Goal: Task Accomplishment & Management: Manage account settings

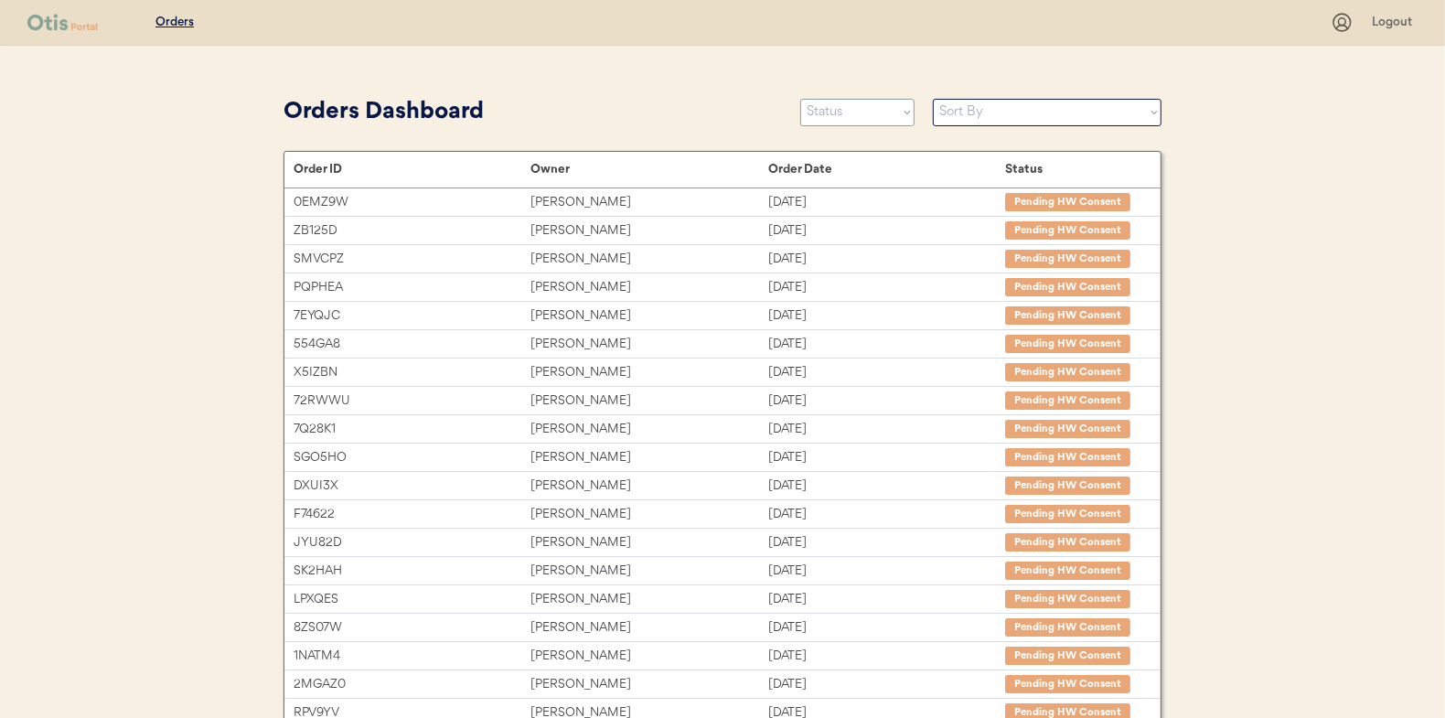
drag, startPoint x: 847, startPoint y: 117, endPoint x: 833, endPoint y: 121, distance: 14.2
click at [847, 117] on select "Status On Hold New In Progress Complete Pending HW Consent Canceled" at bounding box center [857, 112] width 114 height 27
click at [800, 99] on select "Status On Hold New In Progress Complete Pending HW Consent Canceled" at bounding box center [857, 112] width 114 height 27
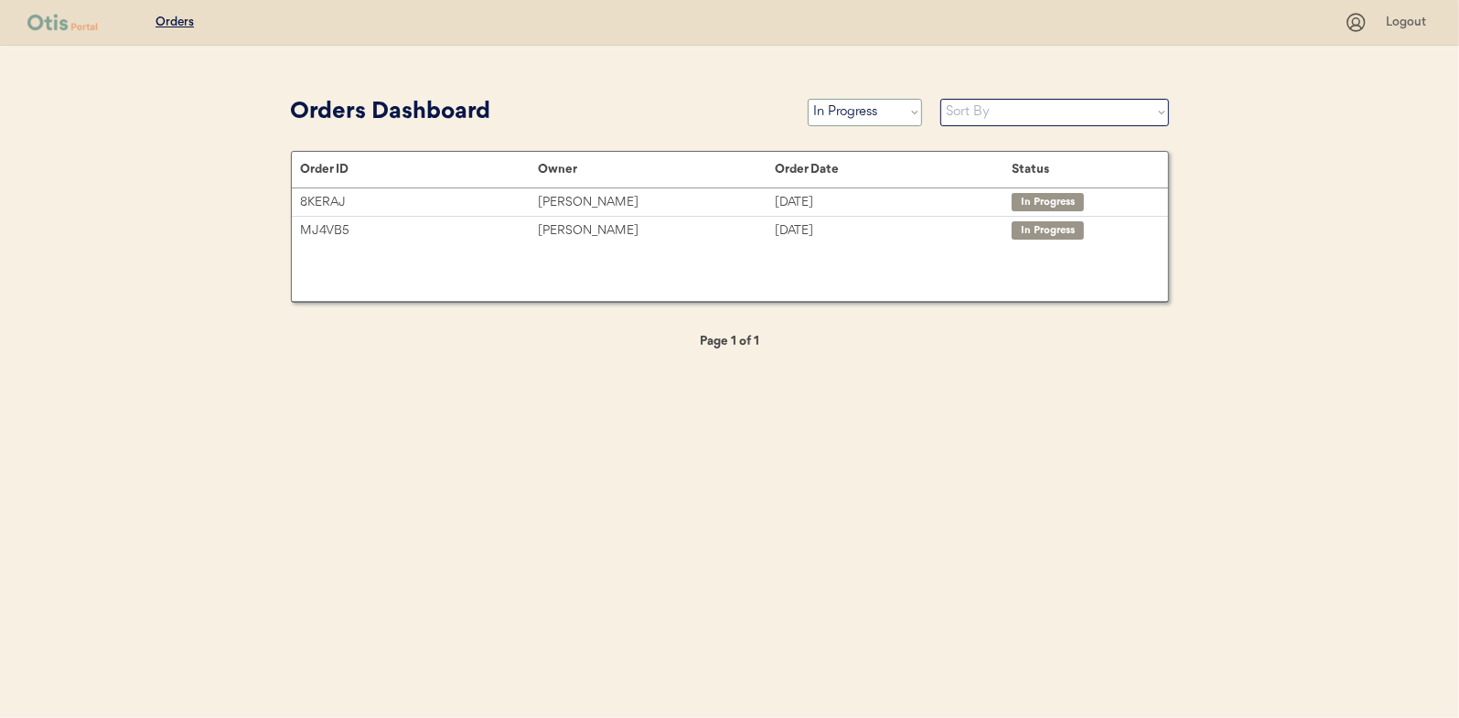
click at [863, 120] on select "Status On Hold New In Progress Complete Pending HW Consent Canceled" at bounding box center [865, 112] width 114 height 27
select select ""new""
click at [808, 99] on select "Status On Hold New In Progress Complete Pending HW Consent Canceled" at bounding box center [865, 112] width 114 height 27
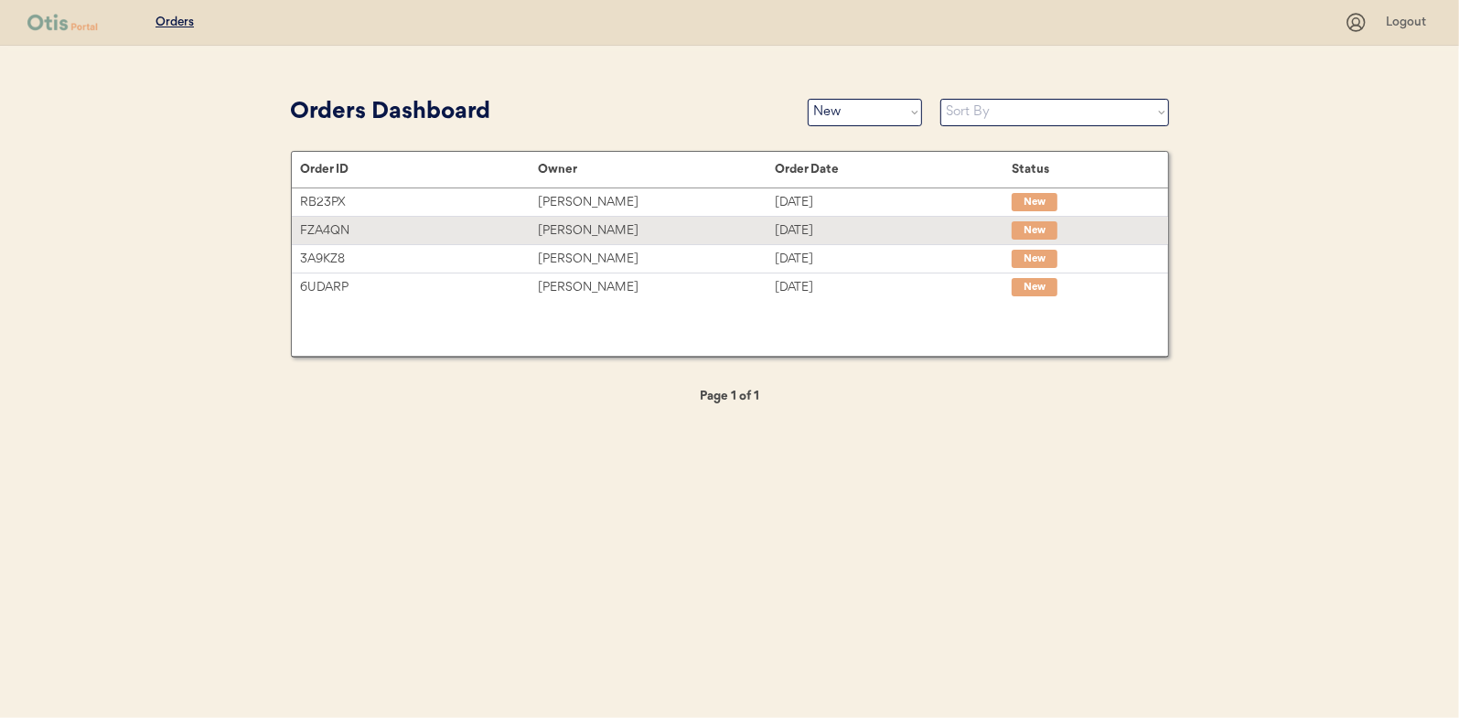
click at [595, 223] on div "Jonathan Mora" at bounding box center [656, 230] width 237 height 21
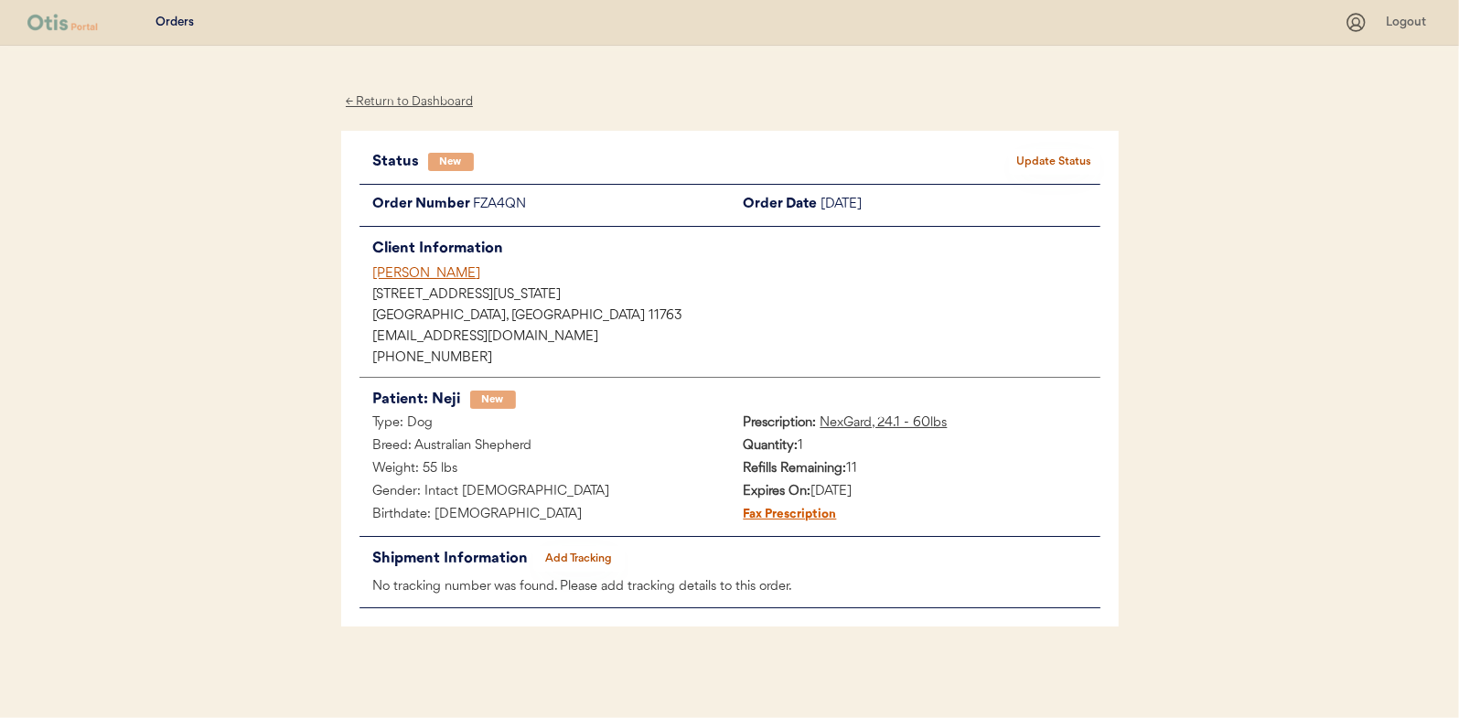
click at [393, 97] on div "← Return to Dashboard" at bounding box center [409, 101] width 137 height 21
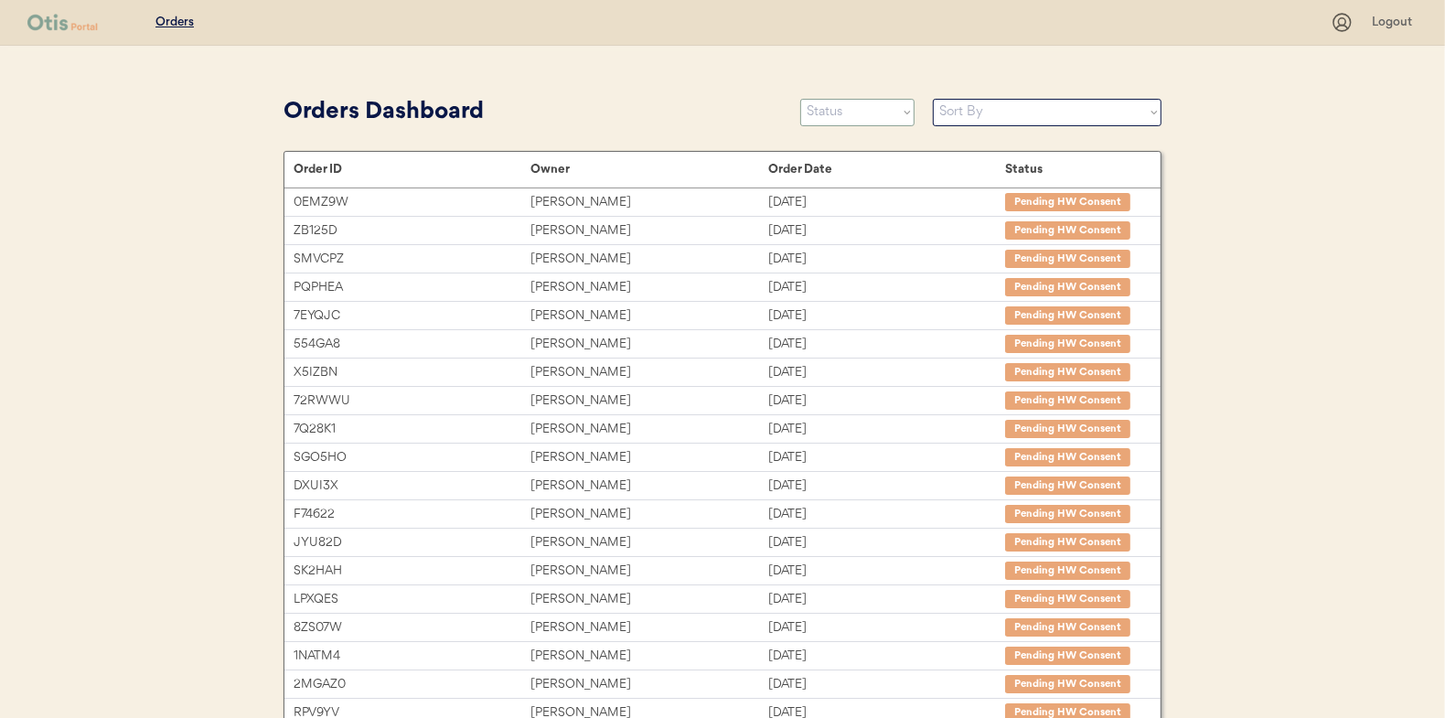
click at [870, 105] on select "Status On Hold New In Progress Complete Pending HW Consent Canceled" at bounding box center [857, 112] width 114 height 27
select select ""new""
click at [800, 99] on select "Status On Hold New In Progress Complete Pending HW Consent Canceled" at bounding box center [857, 112] width 114 height 27
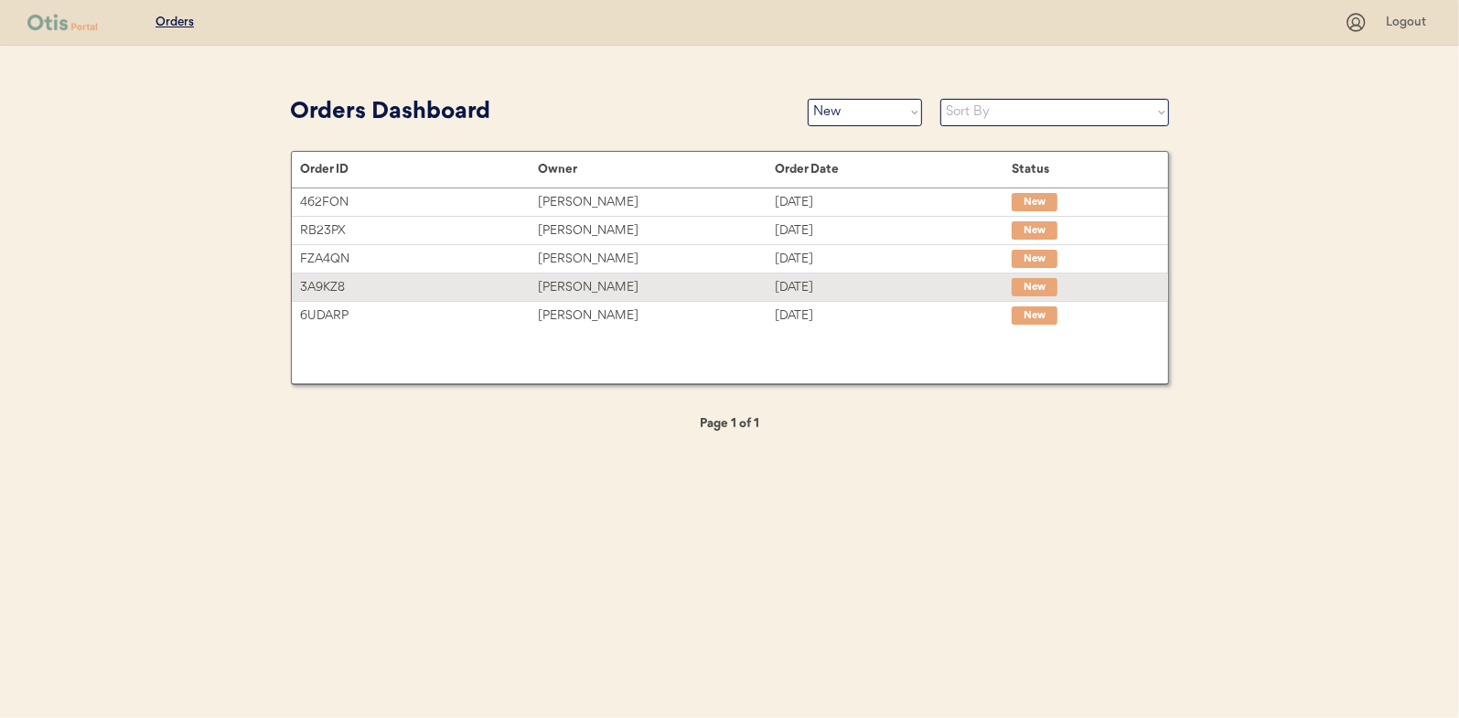
click at [576, 284] on div "Misty Gibson" at bounding box center [656, 287] width 237 height 21
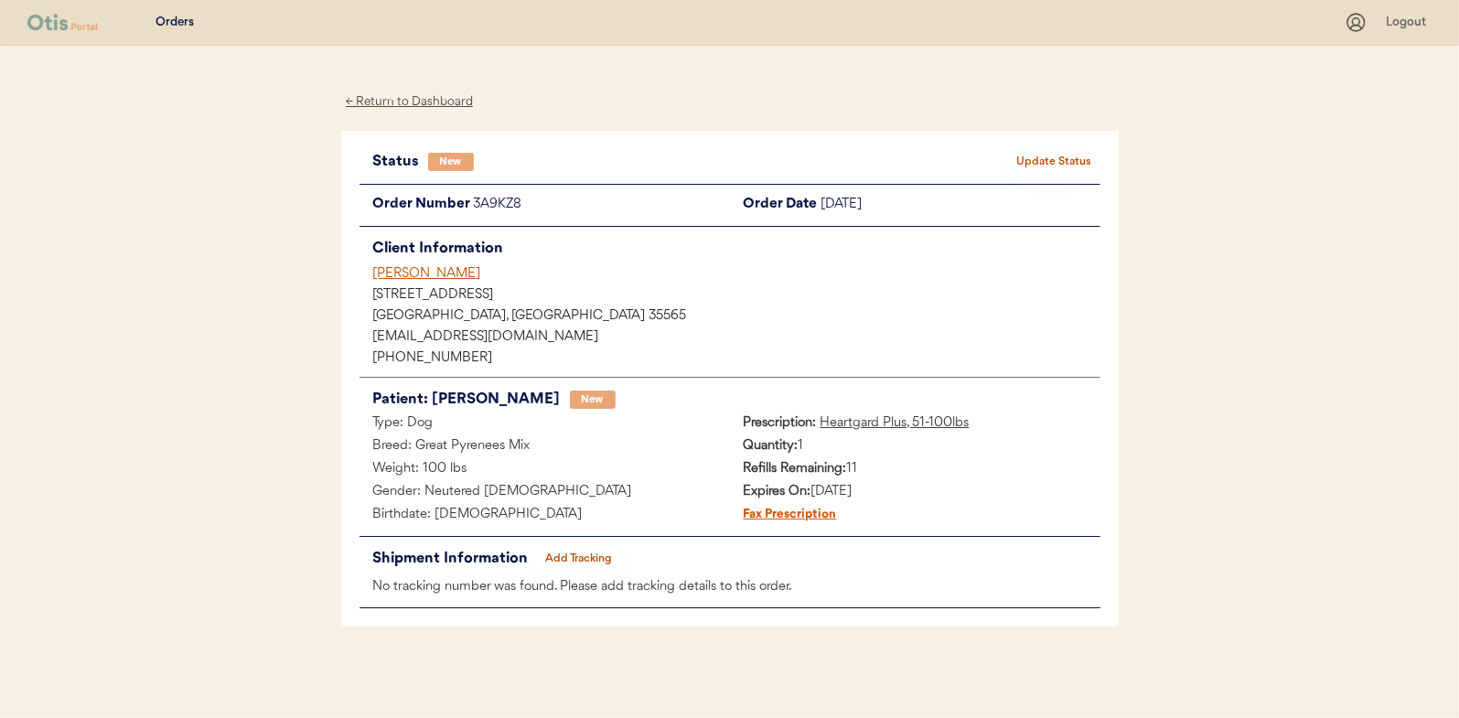
click at [393, 92] on div "← Return to Dashboard" at bounding box center [409, 101] width 137 height 21
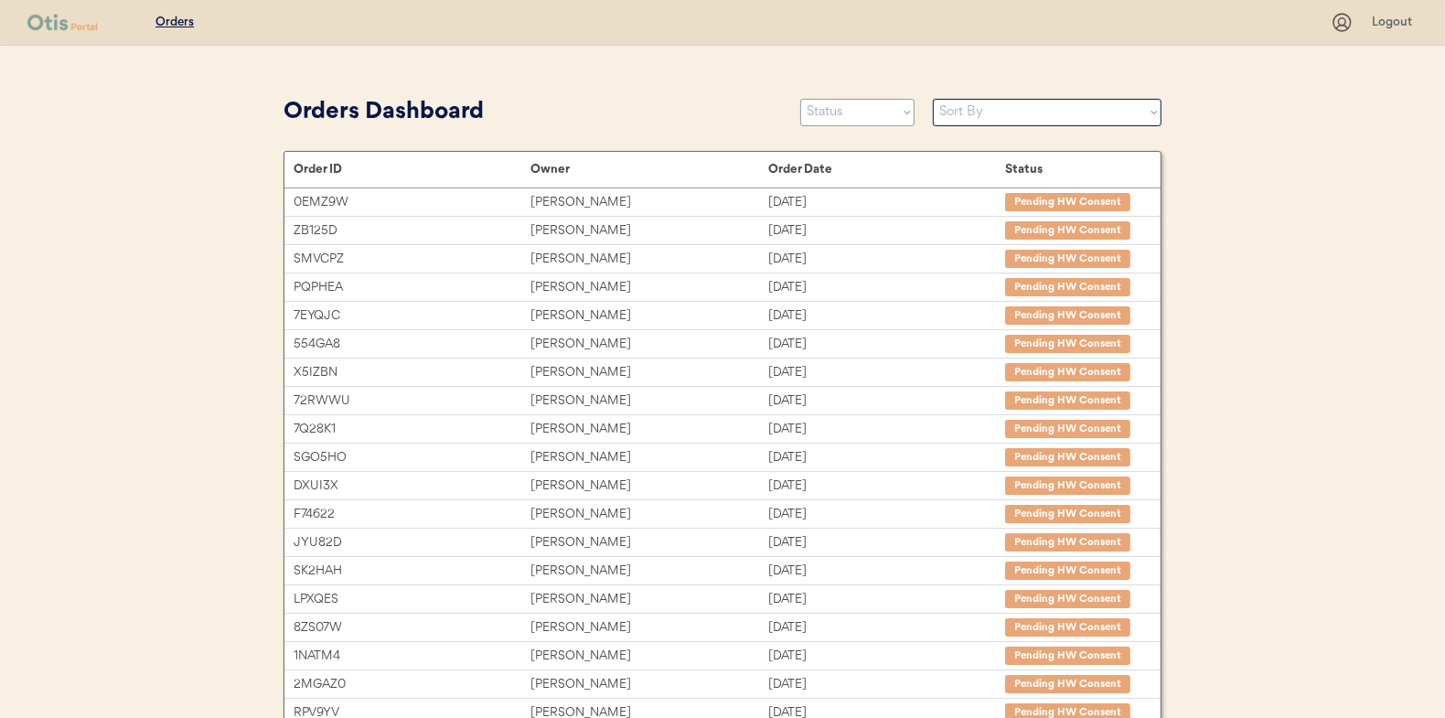
click at [843, 112] on select "Status On Hold New In Progress Complete Pending HW Consent Canceled" at bounding box center [857, 112] width 114 height 27
select select ""in_progress""
click at [800, 99] on select "Status On Hold New In Progress Complete Pending HW Consent Canceled" at bounding box center [857, 112] width 114 height 27
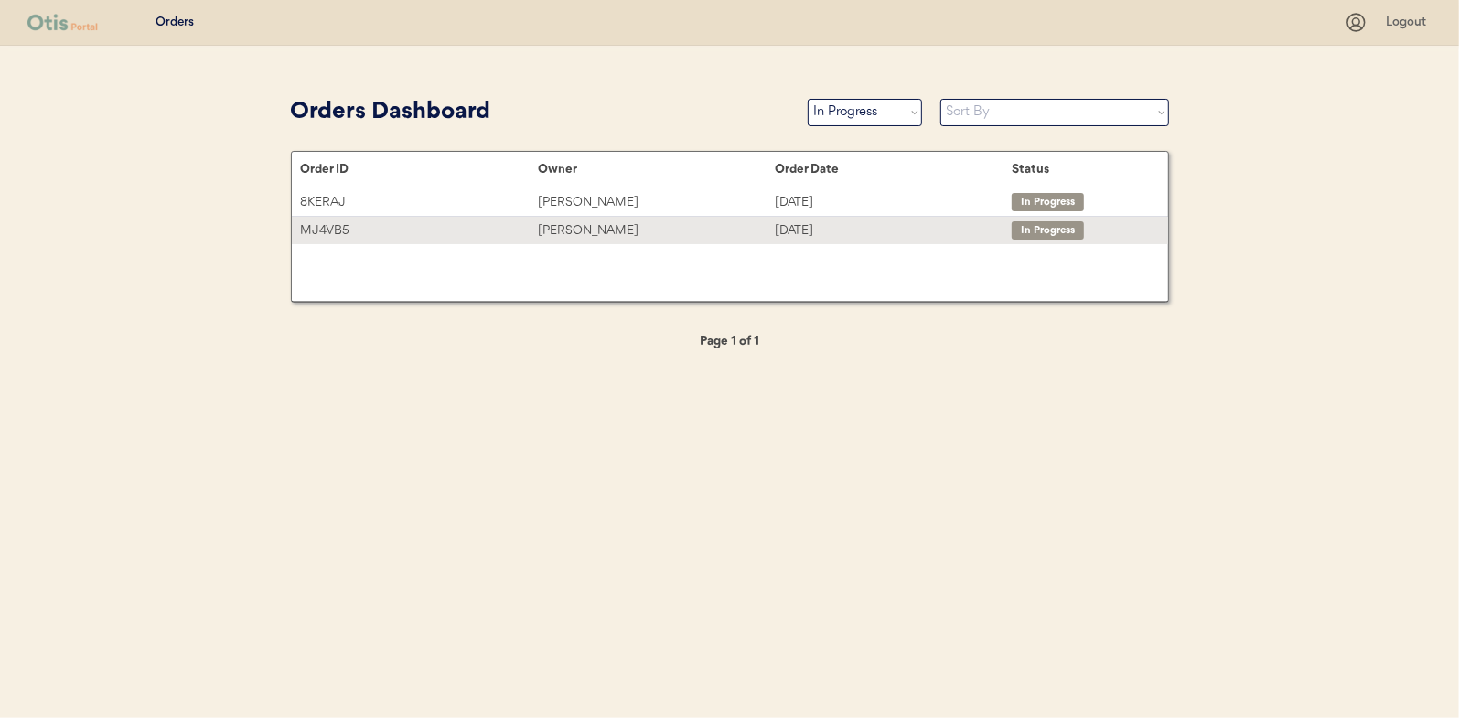
click at [563, 230] on div "[PERSON_NAME]" at bounding box center [656, 230] width 237 height 21
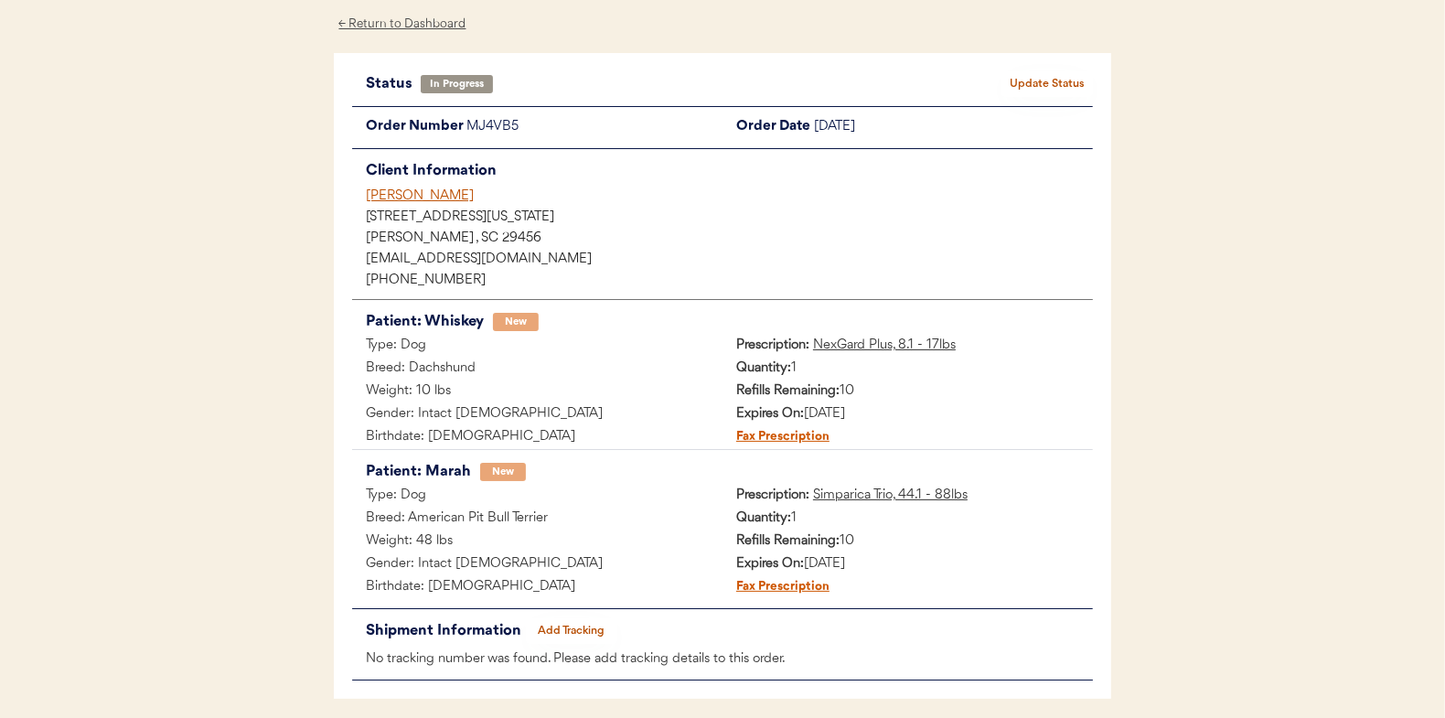
scroll to position [149, 0]
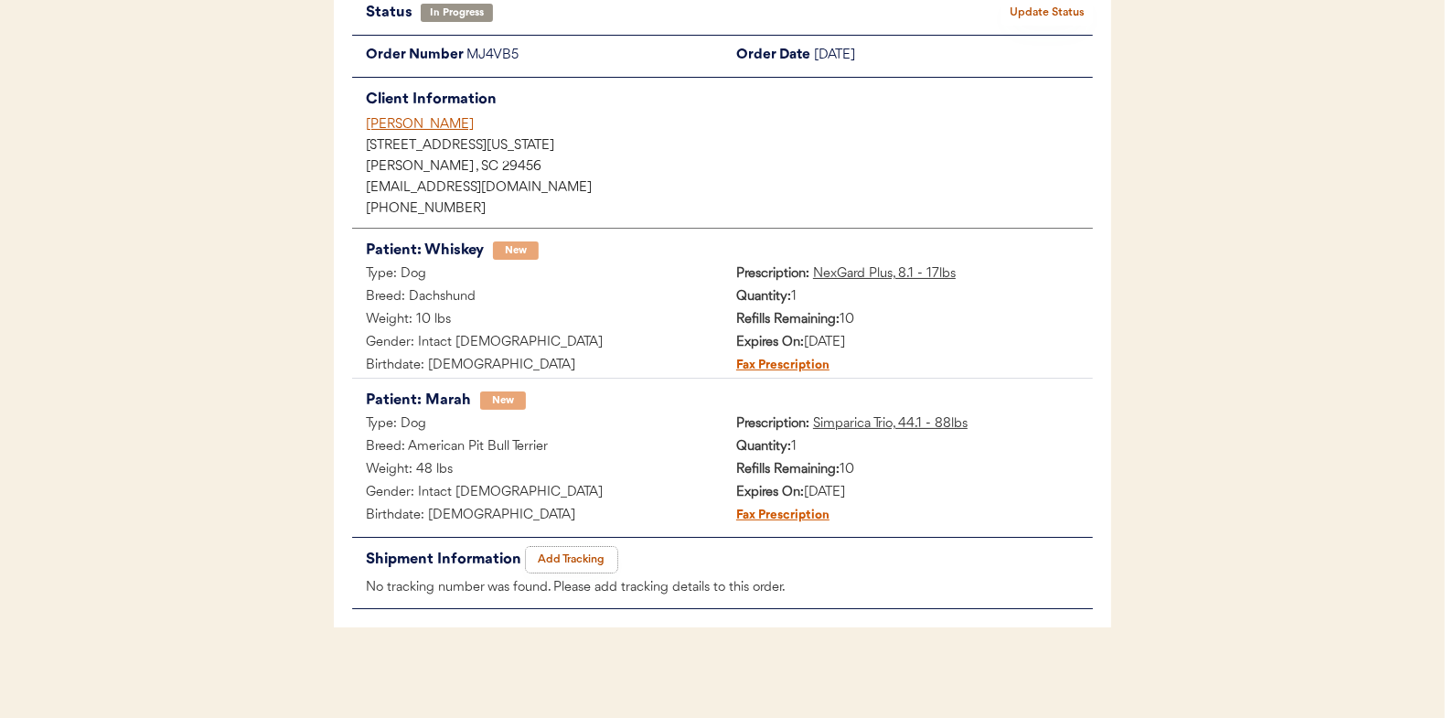
click at [555, 552] on button "Add Tracking" at bounding box center [571, 560] width 91 height 26
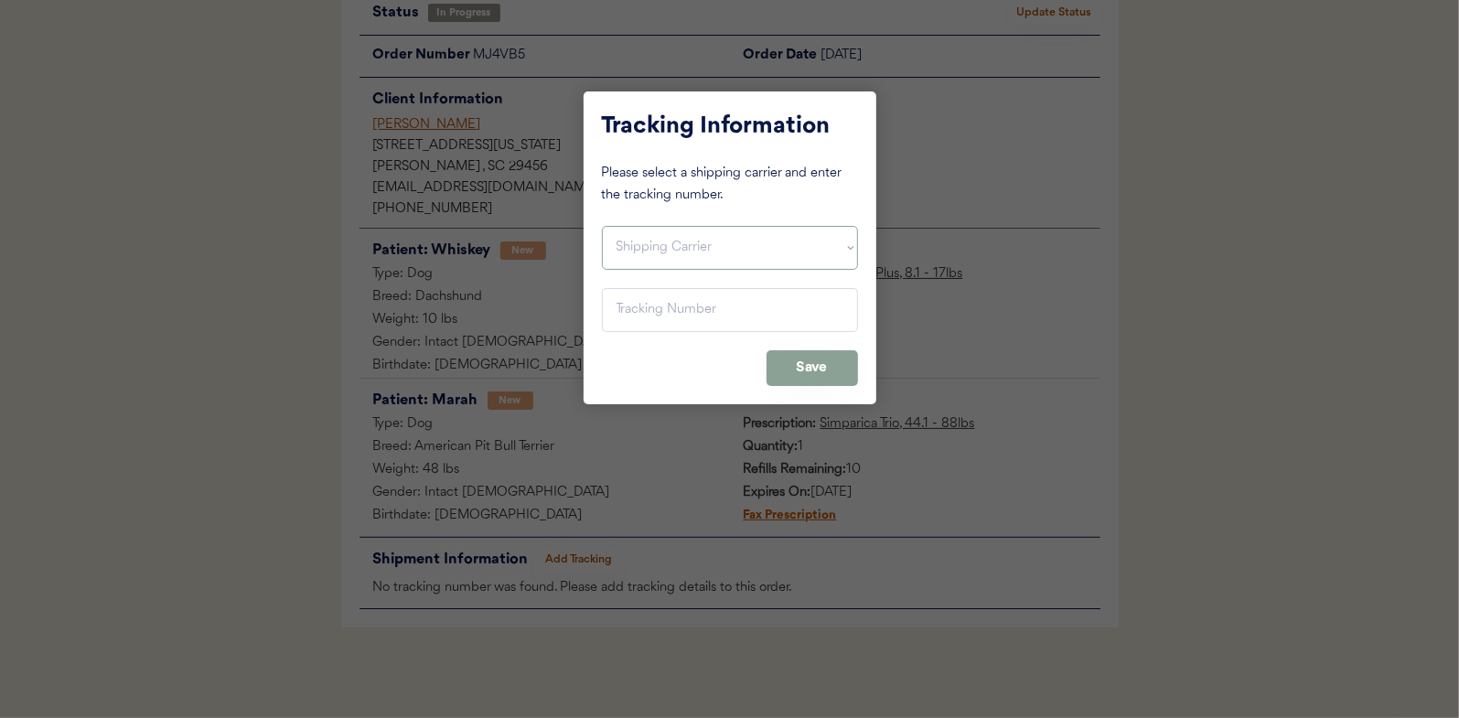
click at [634, 252] on select "Shipping Carrier FedEx FedEx Ground Economy UPS USPS" at bounding box center [730, 248] width 256 height 44
select select ""usps""
click at [602, 226] on select "Shipping Carrier FedEx FedEx Ground Economy UPS USPS" at bounding box center [730, 248] width 256 height 44
click at [639, 311] on input "input" at bounding box center [730, 310] width 256 height 44
type input "9400 1501 0579 8036 4133 01"
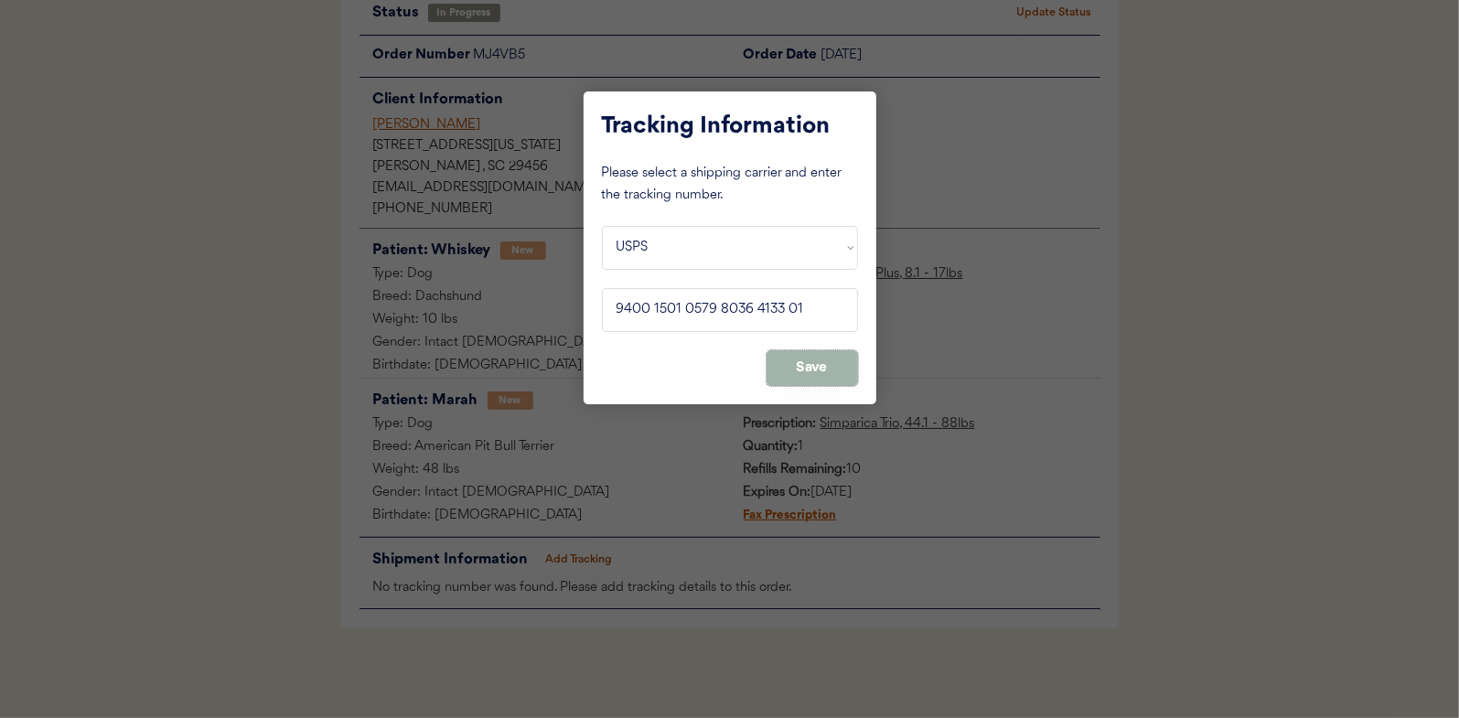
click at [818, 366] on button "Save" at bounding box center [811, 368] width 91 height 36
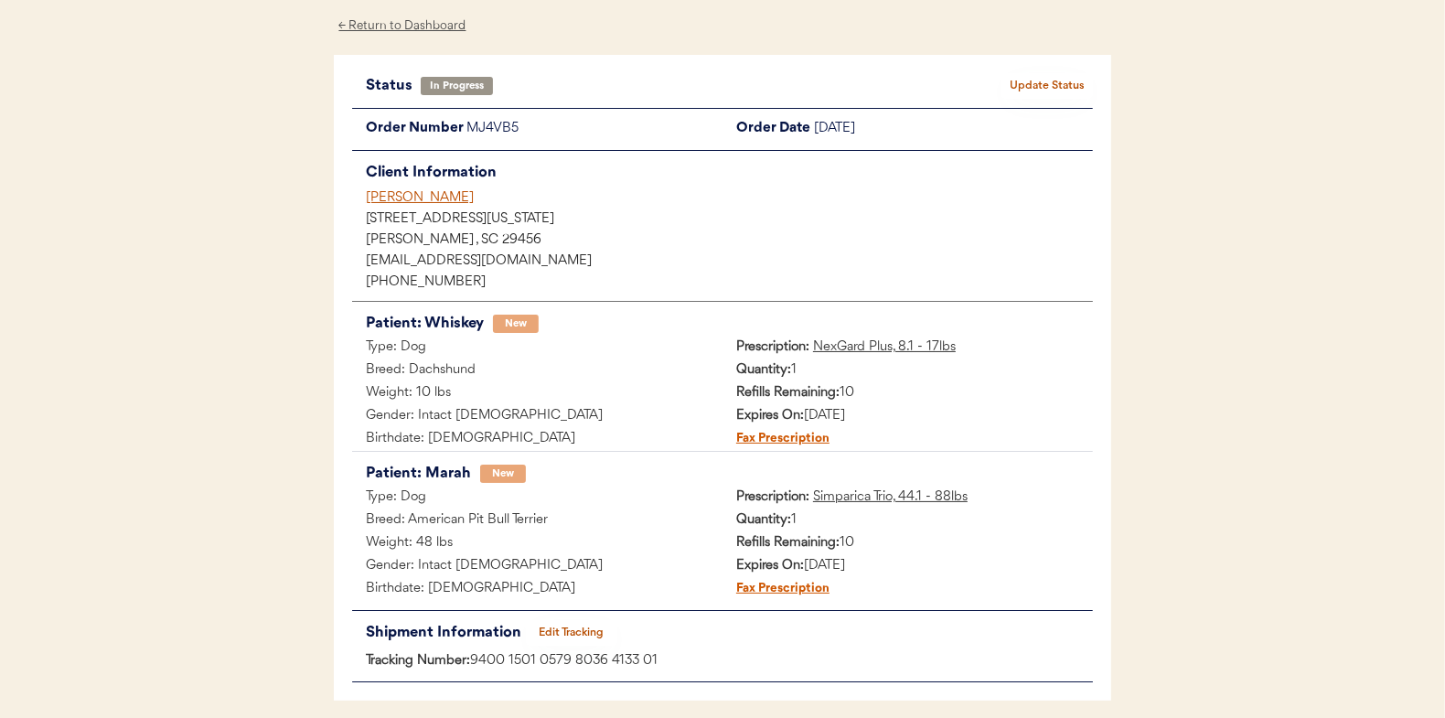
scroll to position [0, 0]
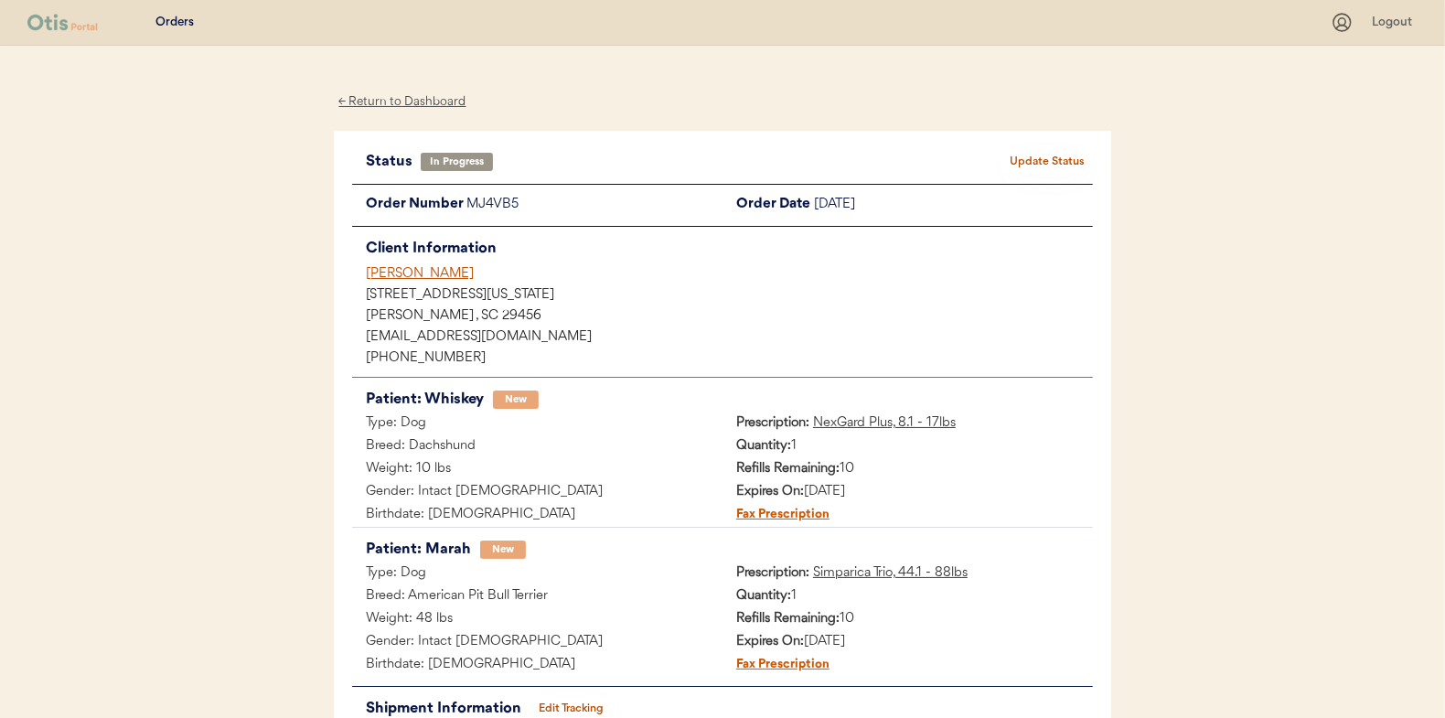
click at [1025, 152] on button "Update Status" at bounding box center [1047, 162] width 91 height 26
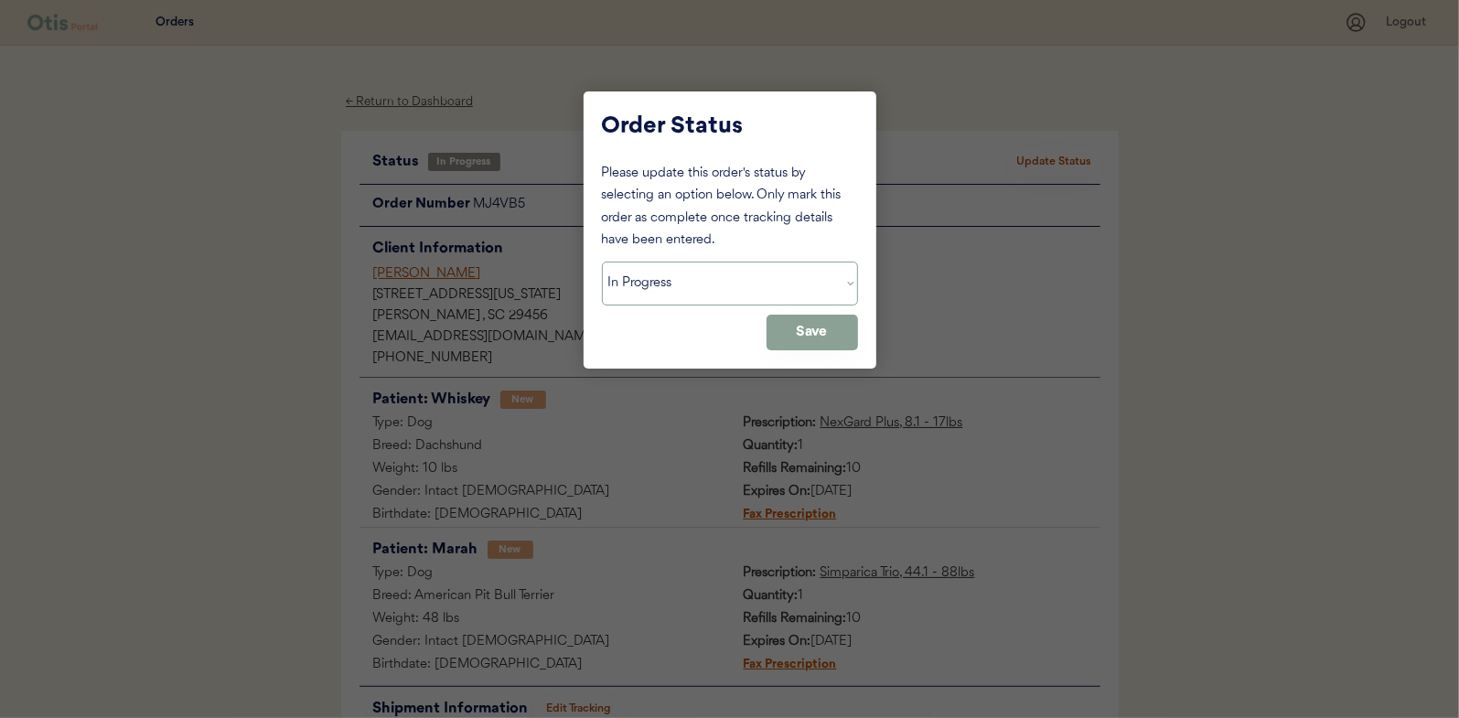
click at [674, 278] on select "Status On Hold New In Progress Complete Pending HW Consent Canceled" at bounding box center [730, 284] width 256 height 44
click at [602, 262] on select "Status On Hold New In Progress Complete Pending HW Consent Canceled" at bounding box center [730, 284] width 256 height 44
click at [670, 286] on select "Status On Hold New In Progress Complete Pending HW Consent Canceled" at bounding box center [730, 284] width 256 height 44
select select ""complete""
click at [602, 262] on select "Status On Hold New In Progress Complete Pending HW Consent Canceled" at bounding box center [730, 284] width 256 height 44
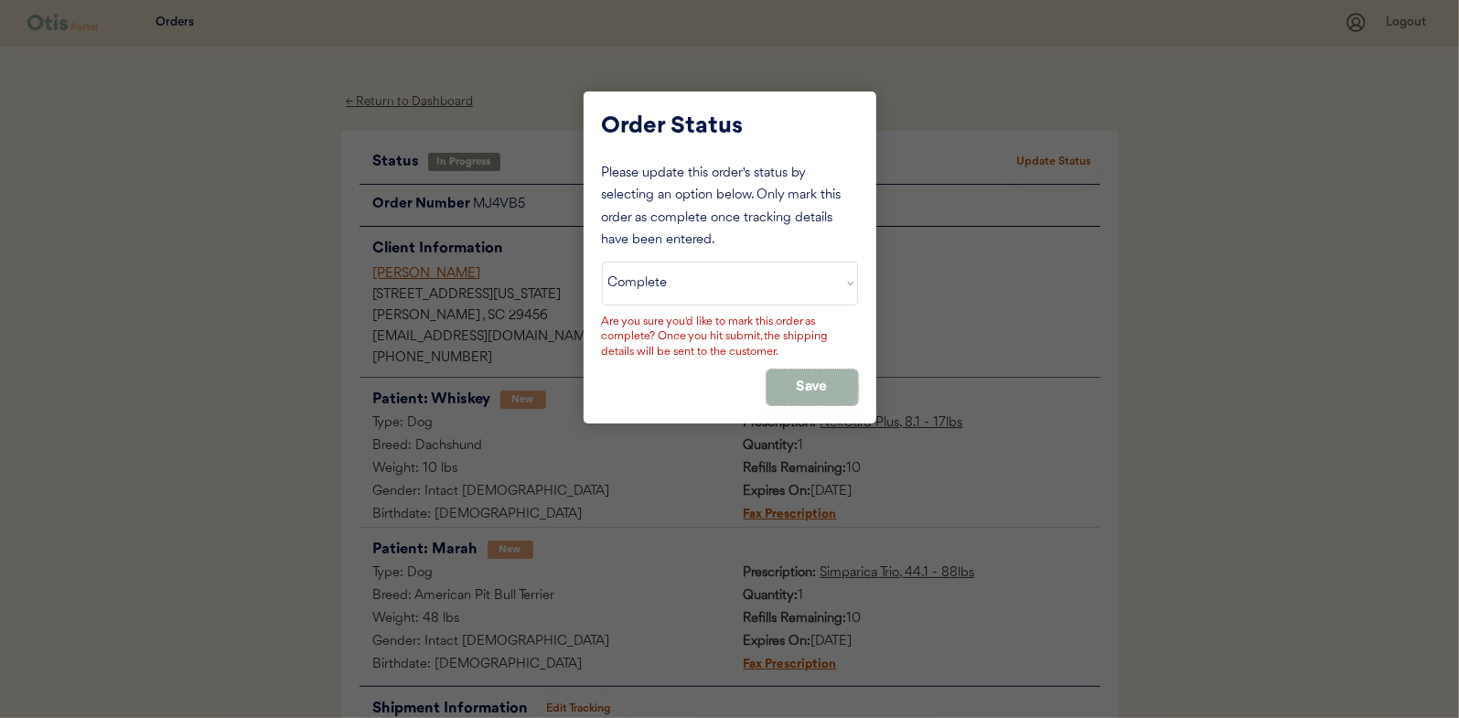
click at [821, 380] on button "Save" at bounding box center [811, 388] width 91 height 36
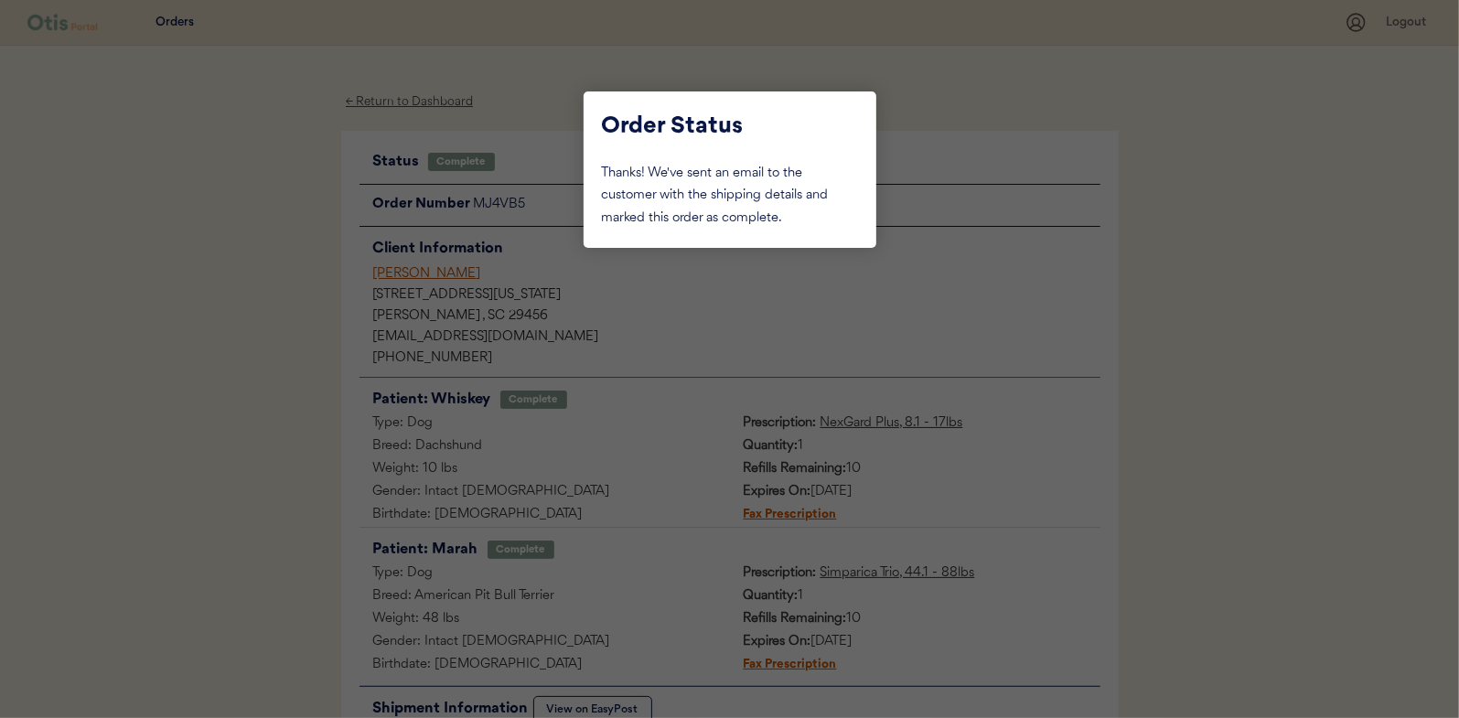
click at [273, 237] on div at bounding box center [729, 359] width 1459 height 718
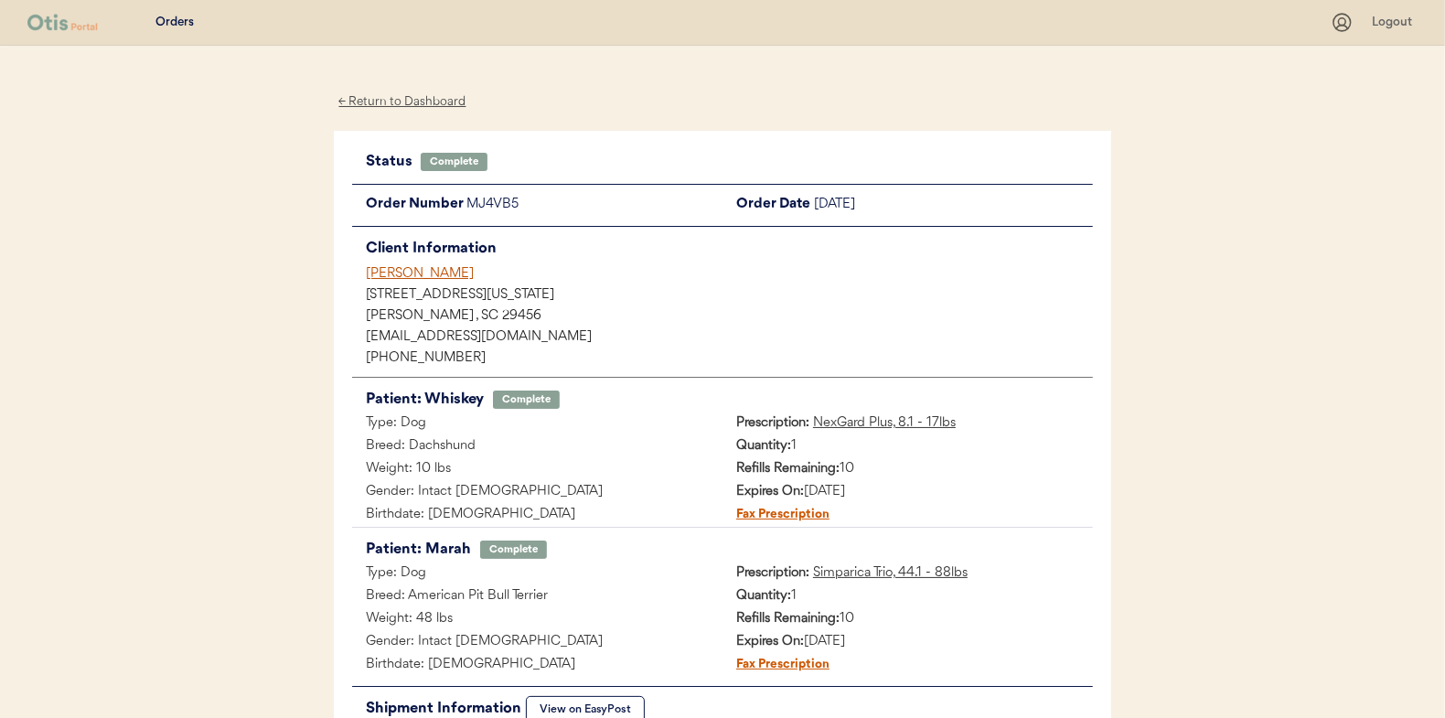
click at [402, 98] on div "← Return to Dashboard" at bounding box center [402, 101] width 137 height 21
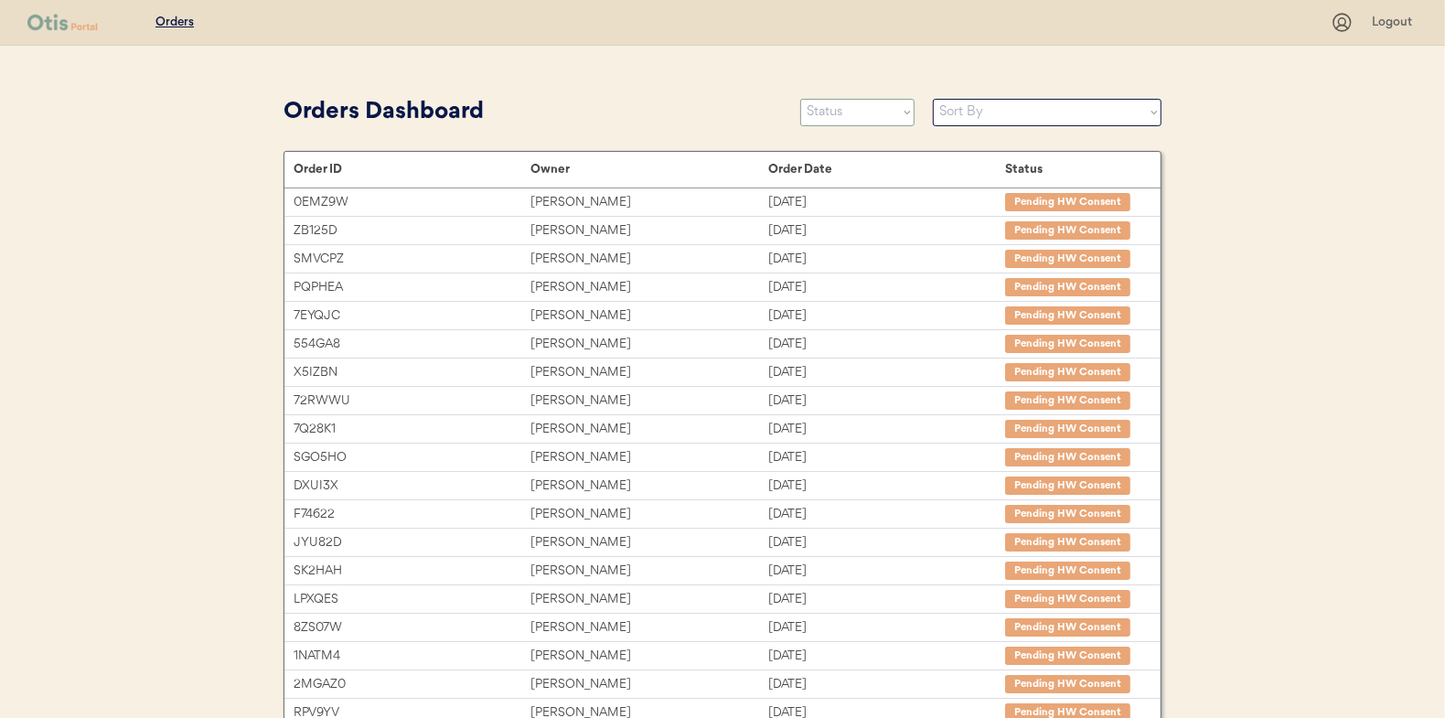
click at [834, 103] on select "Status On Hold New In Progress Complete Pending HW Consent Canceled" at bounding box center [857, 112] width 114 height 27
select select ""in_progress""
click at [800, 99] on select "Status On Hold New In Progress Complete Pending HW Consent Canceled" at bounding box center [857, 112] width 114 height 27
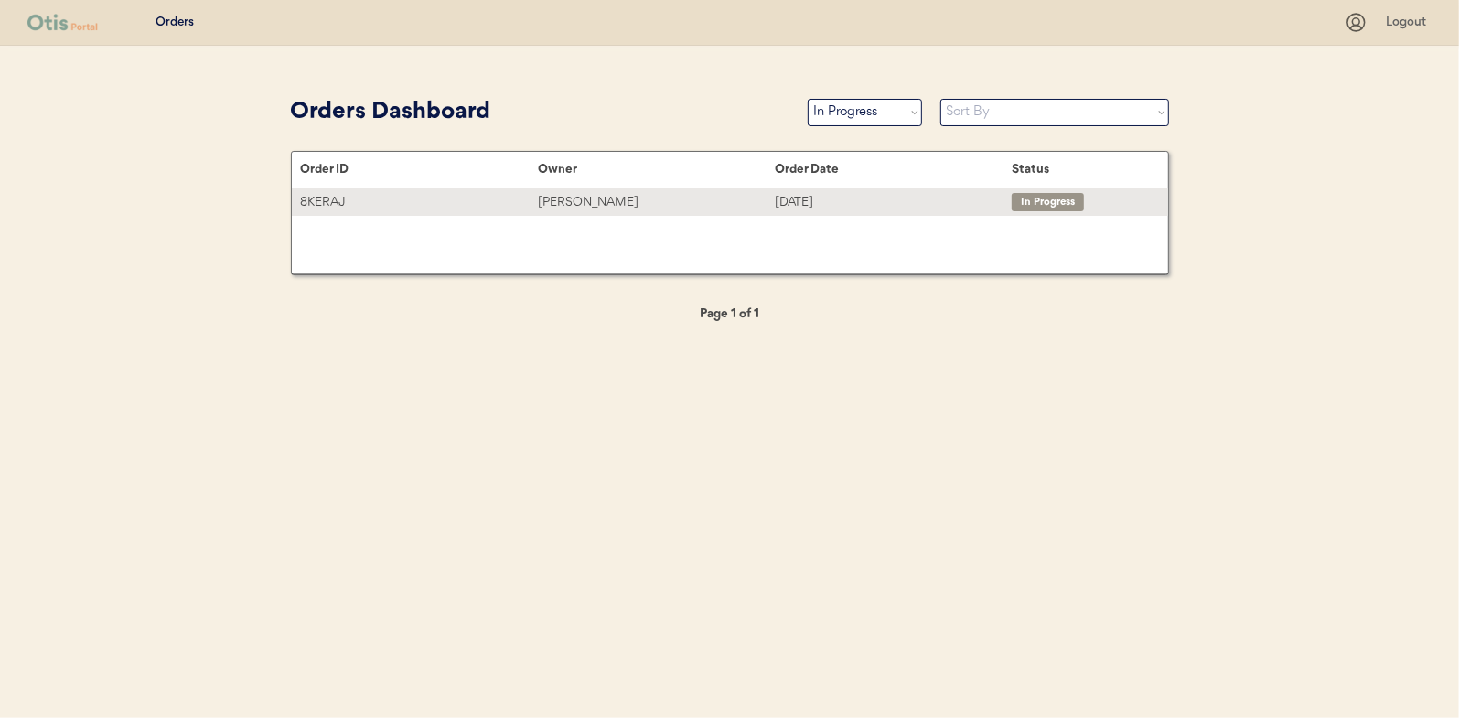
click at [581, 203] on div "Martine Thomas" at bounding box center [656, 202] width 237 height 21
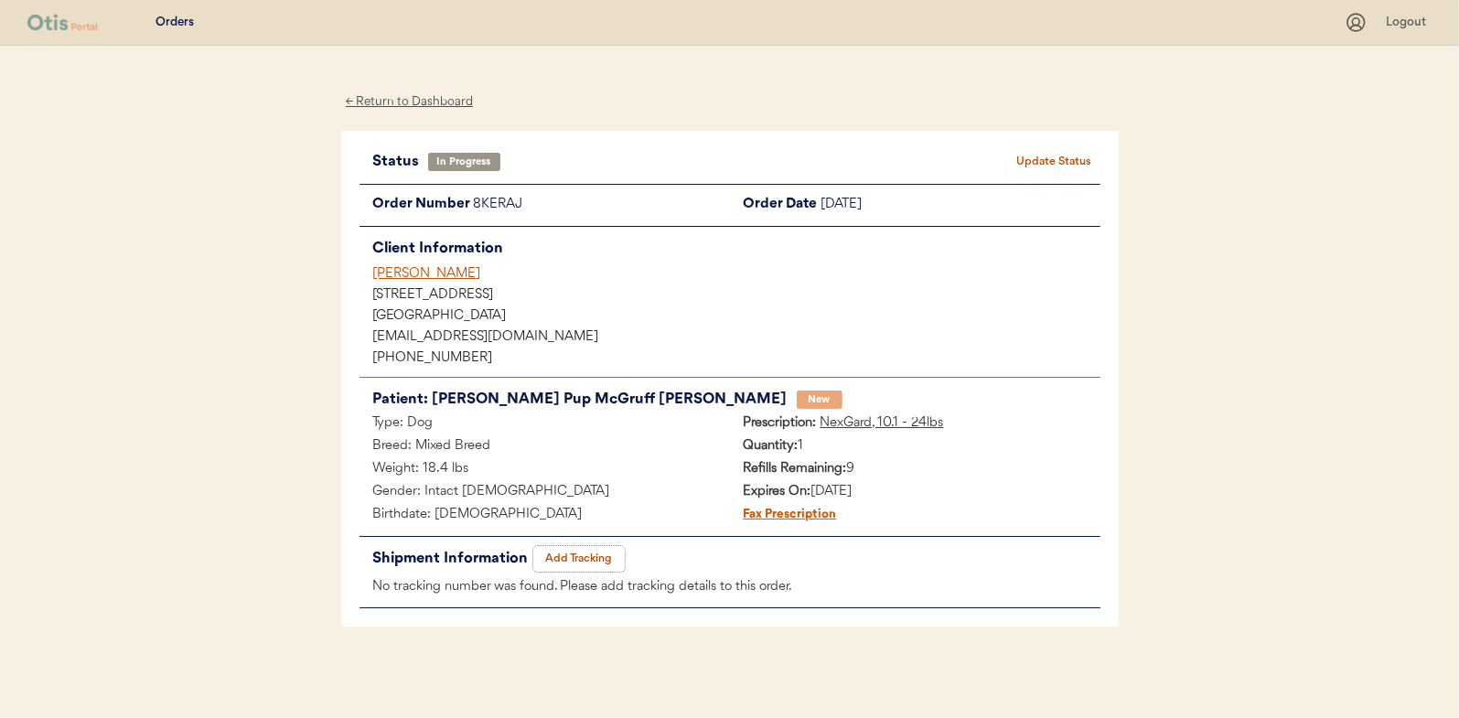
click at [580, 553] on button "Add Tracking" at bounding box center [578, 559] width 91 height 26
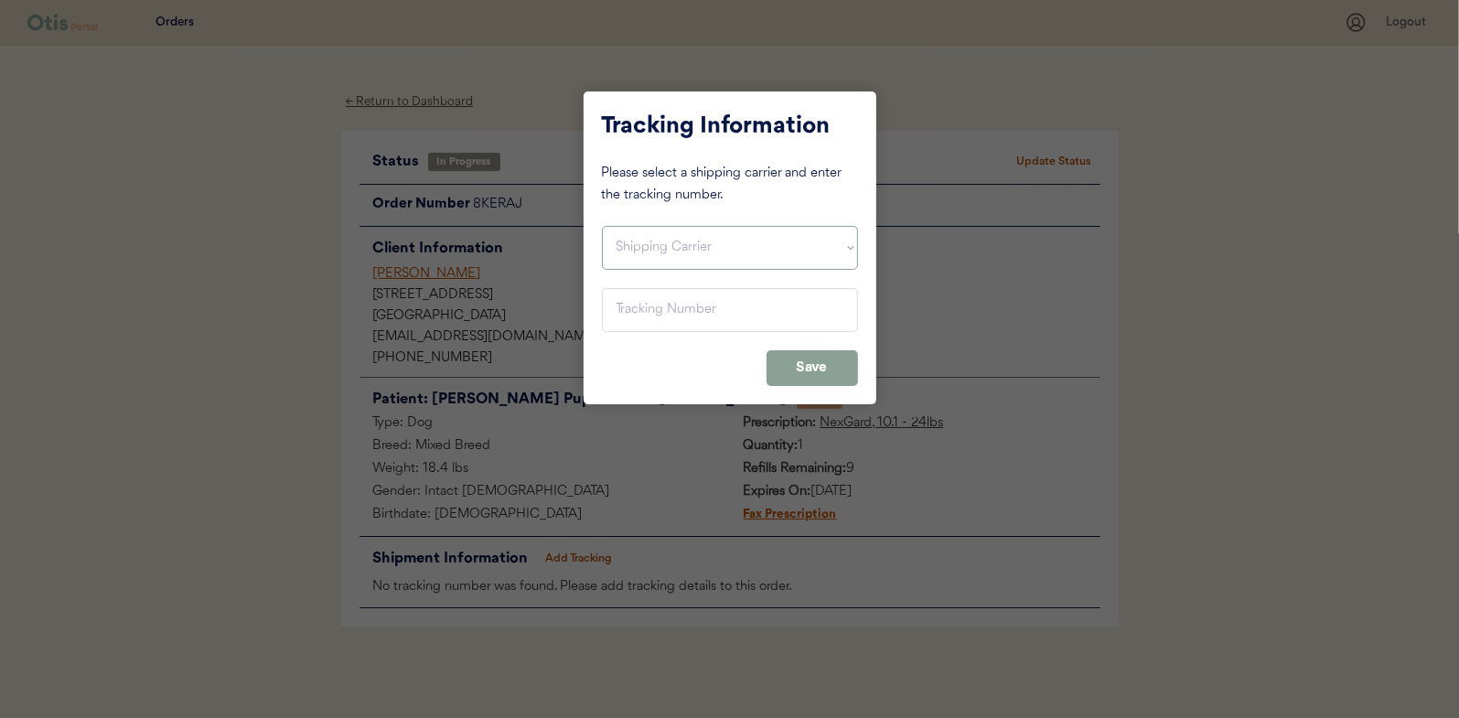
click at [638, 257] on select "Shipping Carrier FedEx FedEx Ground Economy UPS USPS" at bounding box center [730, 248] width 256 height 44
select select ""usps""
click at [602, 226] on select "Shipping Carrier FedEx FedEx Ground Economy UPS USPS" at bounding box center [730, 248] width 256 height 44
click at [616, 293] on input "input" at bounding box center [730, 310] width 256 height 44
paste input "9400150105798036420347"
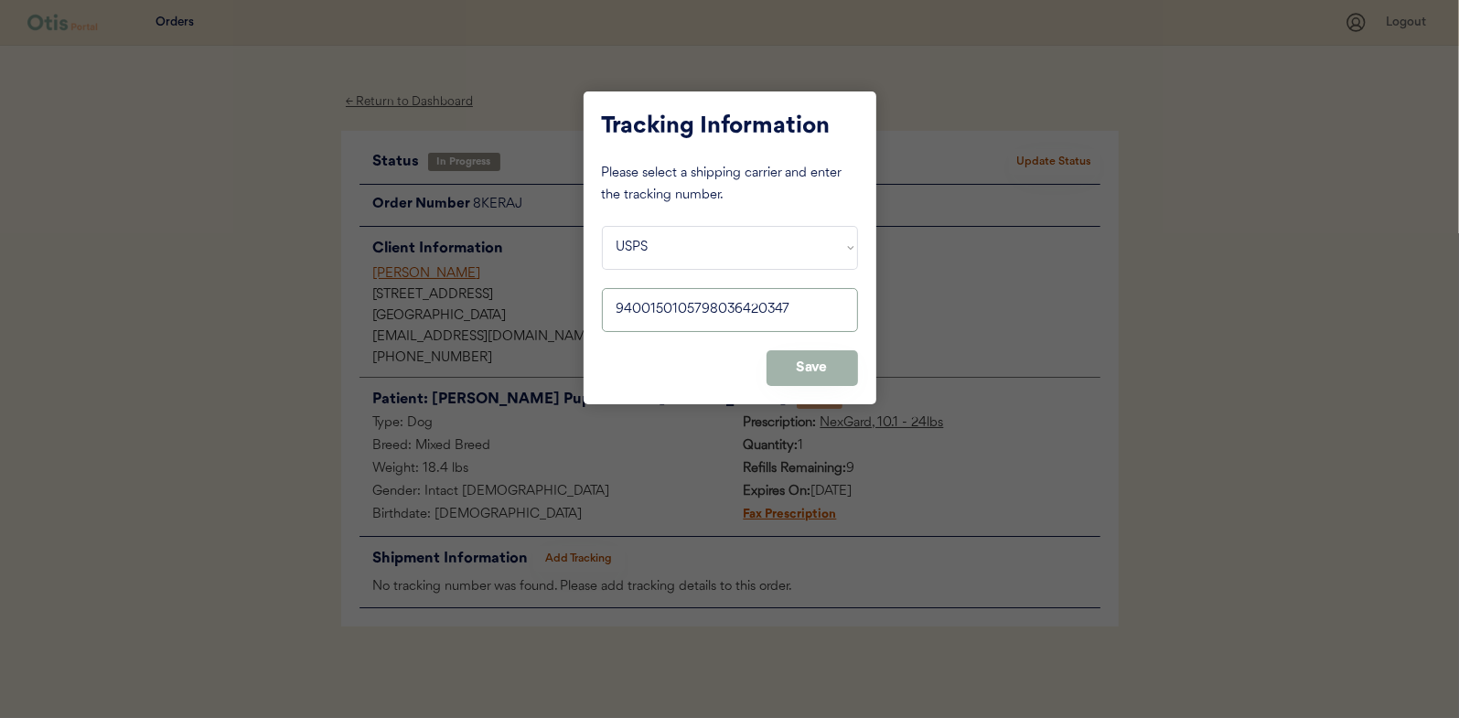
type input "9400150105798036420347"
click at [800, 359] on button "Save" at bounding box center [811, 368] width 91 height 36
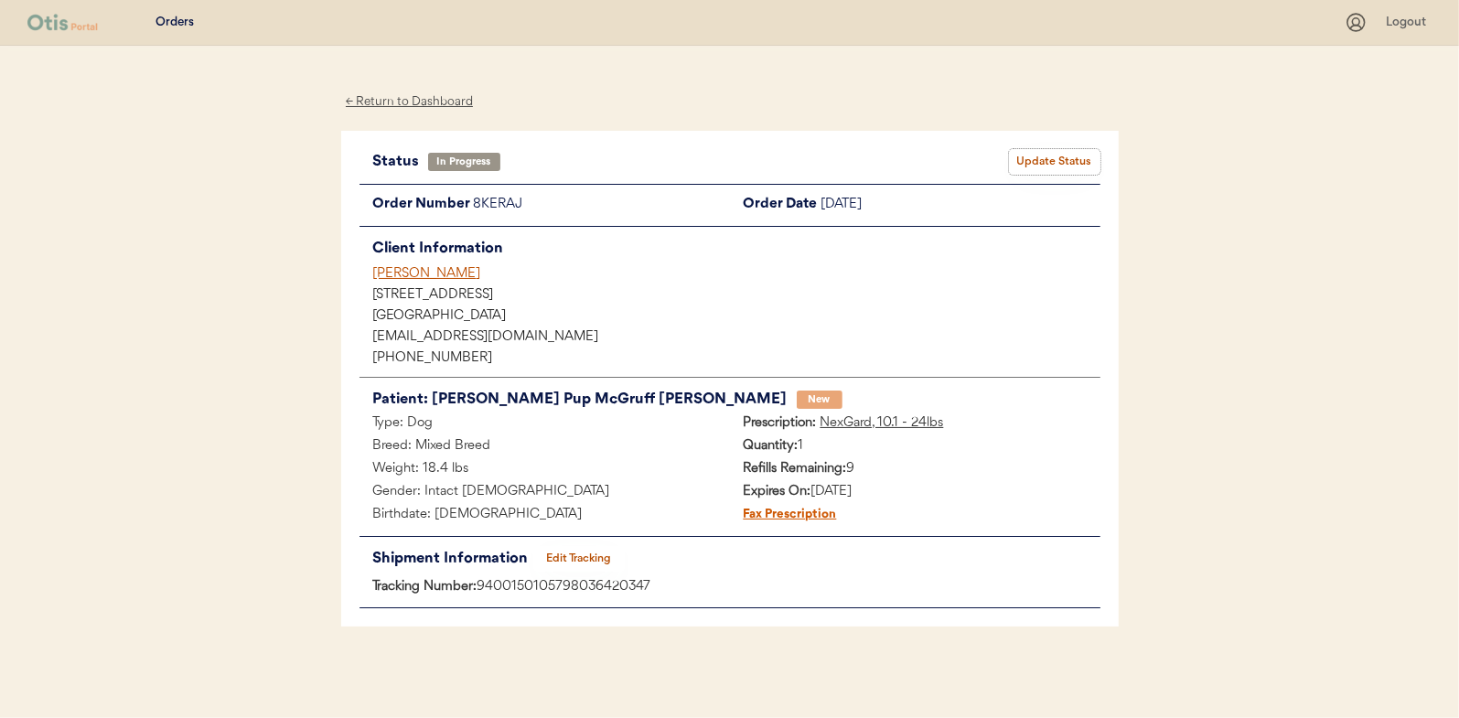
click at [1058, 167] on button "Update Status" at bounding box center [1054, 162] width 91 height 26
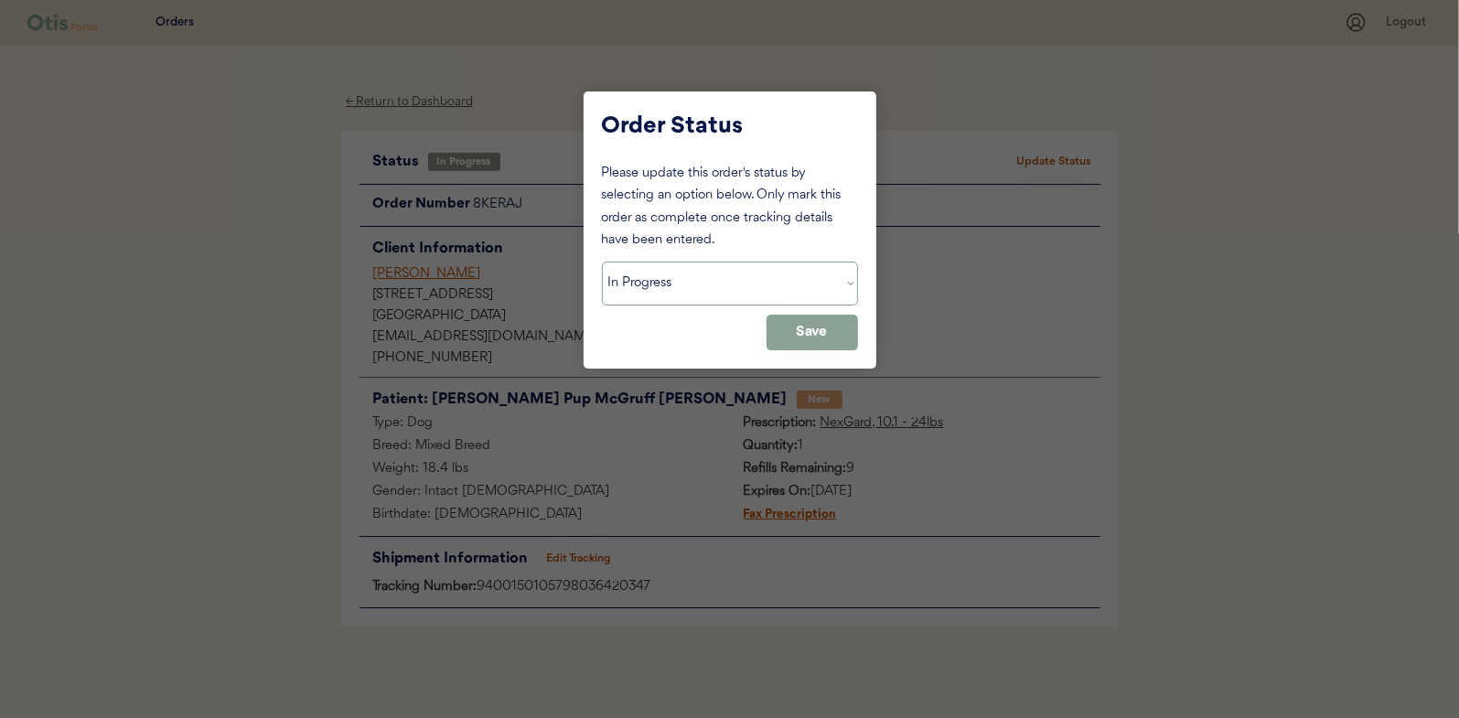
click at [609, 273] on select "Status On Hold New In Progress Complete Pending HW Consent Canceled" at bounding box center [730, 284] width 256 height 44
select select ""complete""
click at [602, 262] on select "Status On Hold New In Progress Complete Pending HW Consent Canceled" at bounding box center [730, 284] width 256 height 44
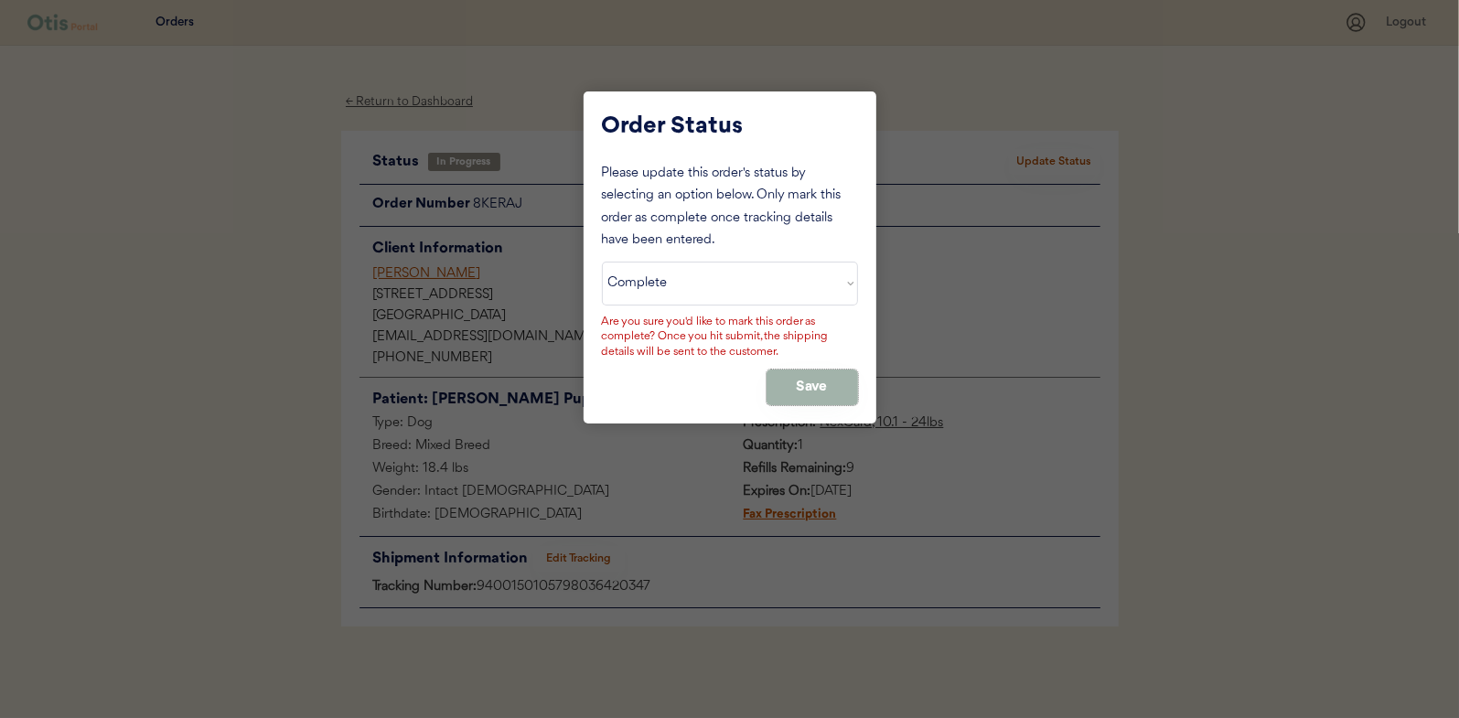
click at [814, 385] on button "Save" at bounding box center [811, 388] width 91 height 36
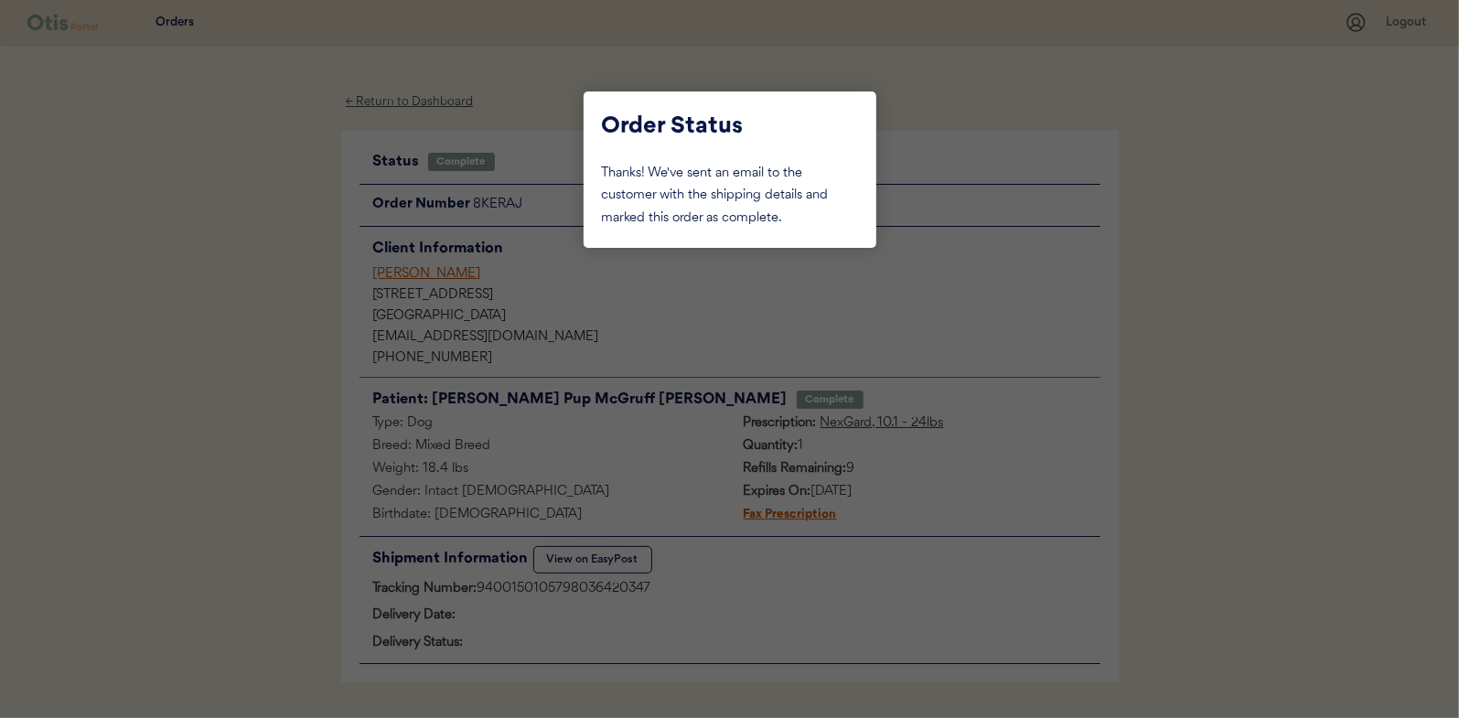
drag, startPoint x: 219, startPoint y: 235, endPoint x: 290, endPoint y: 204, distance: 77.8
click at [224, 234] on div at bounding box center [729, 359] width 1459 height 718
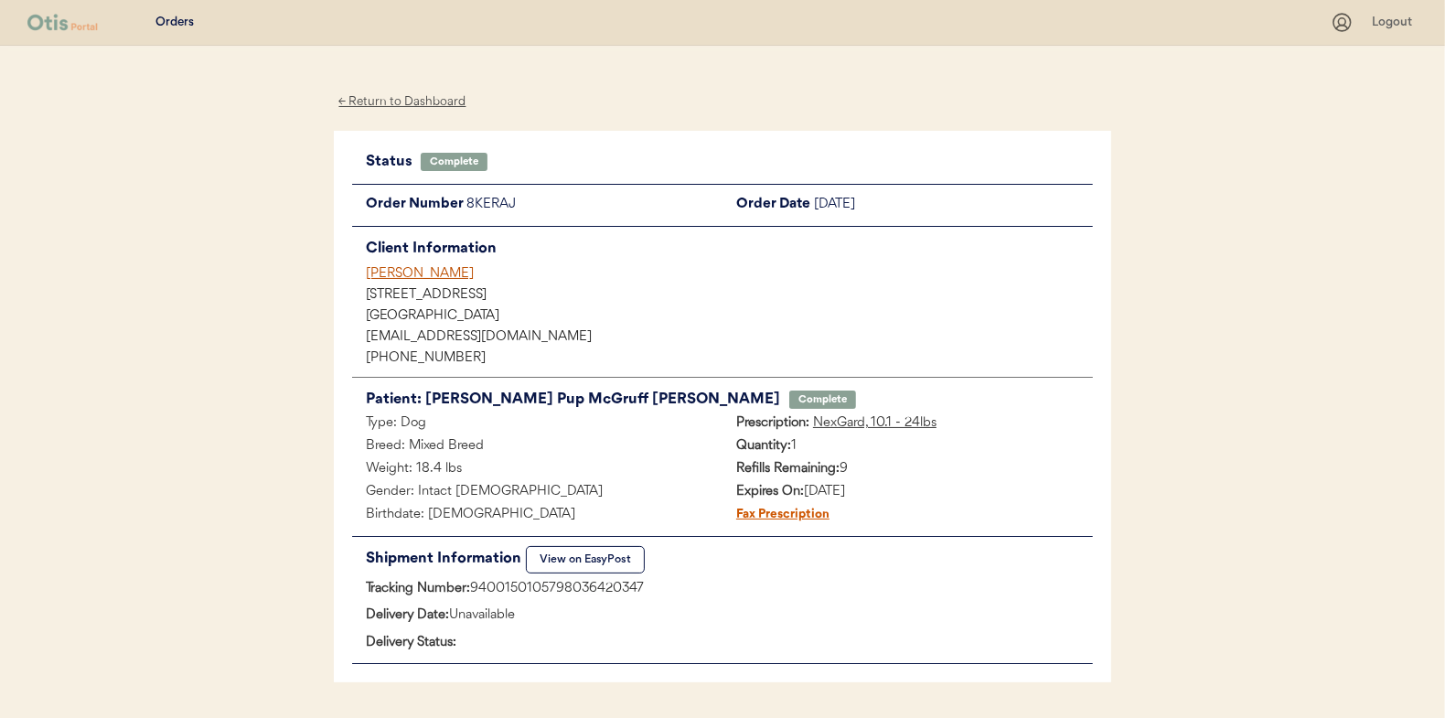
click at [402, 103] on div "← Return to Dashboard" at bounding box center [402, 101] width 137 height 21
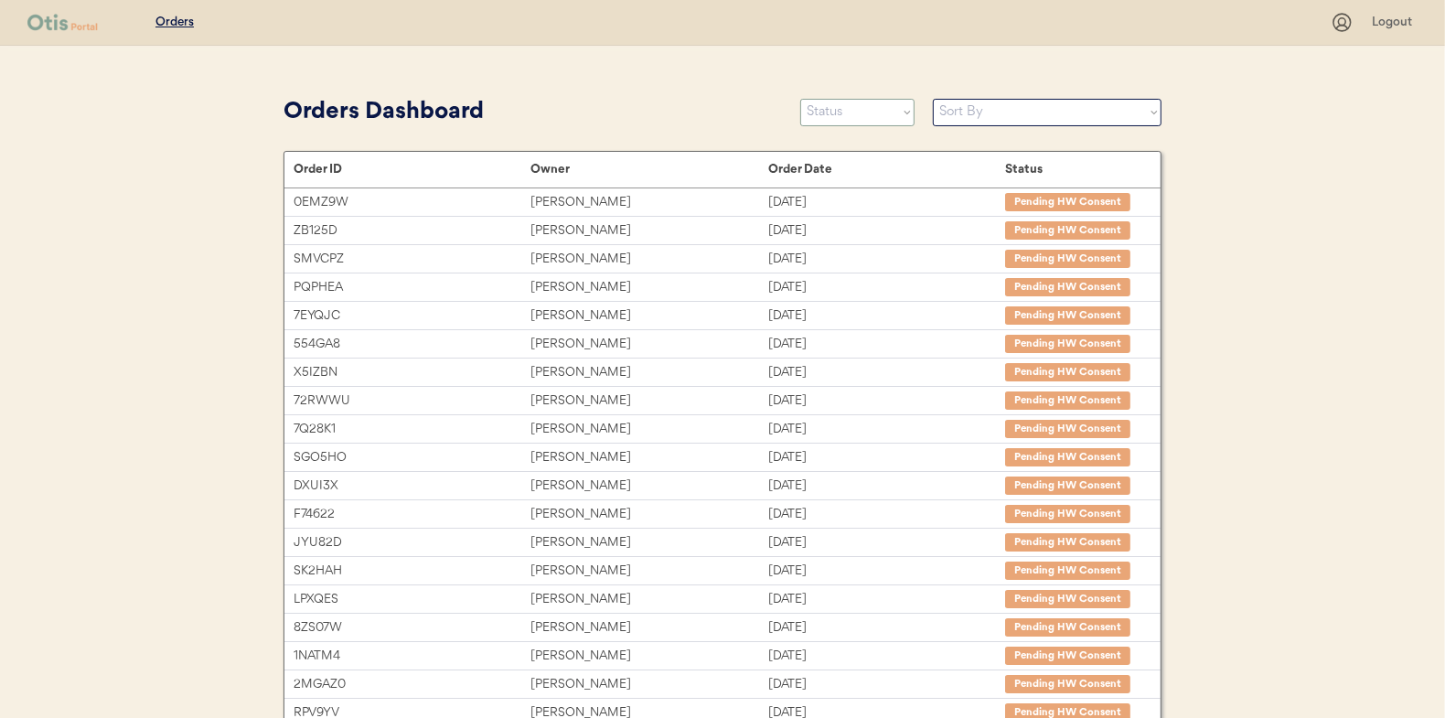
drag, startPoint x: 835, startPoint y: 113, endPoint x: 835, endPoint y: 126, distance: 12.8
click at [835, 113] on select "Status On Hold New In Progress Complete Pending HW Consent Canceled" at bounding box center [857, 112] width 114 height 27
select select ""new""
click at [800, 99] on select "Status On Hold New In Progress Complete Pending HW Consent Canceled" at bounding box center [857, 112] width 114 height 27
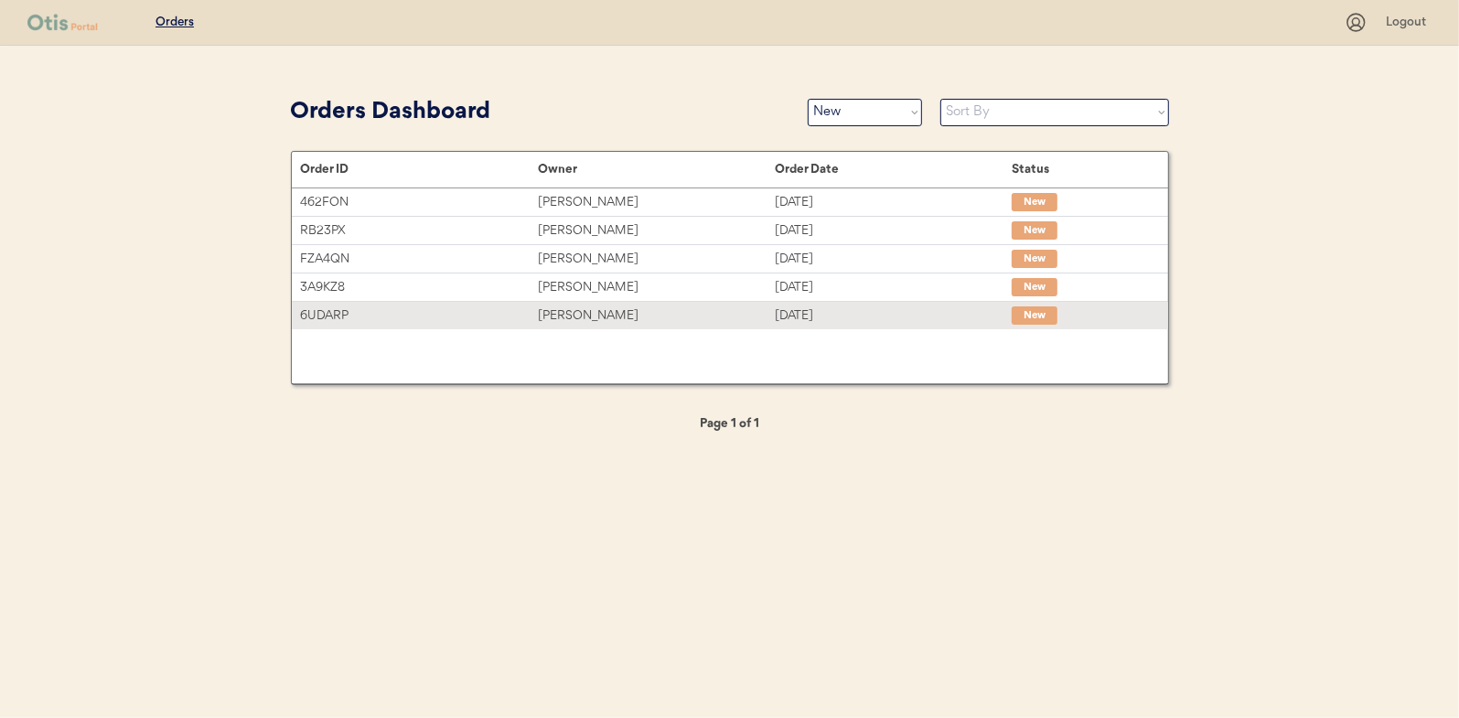
click at [573, 316] on div "[PERSON_NAME]" at bounding box center [656, 315] width 237 height 21
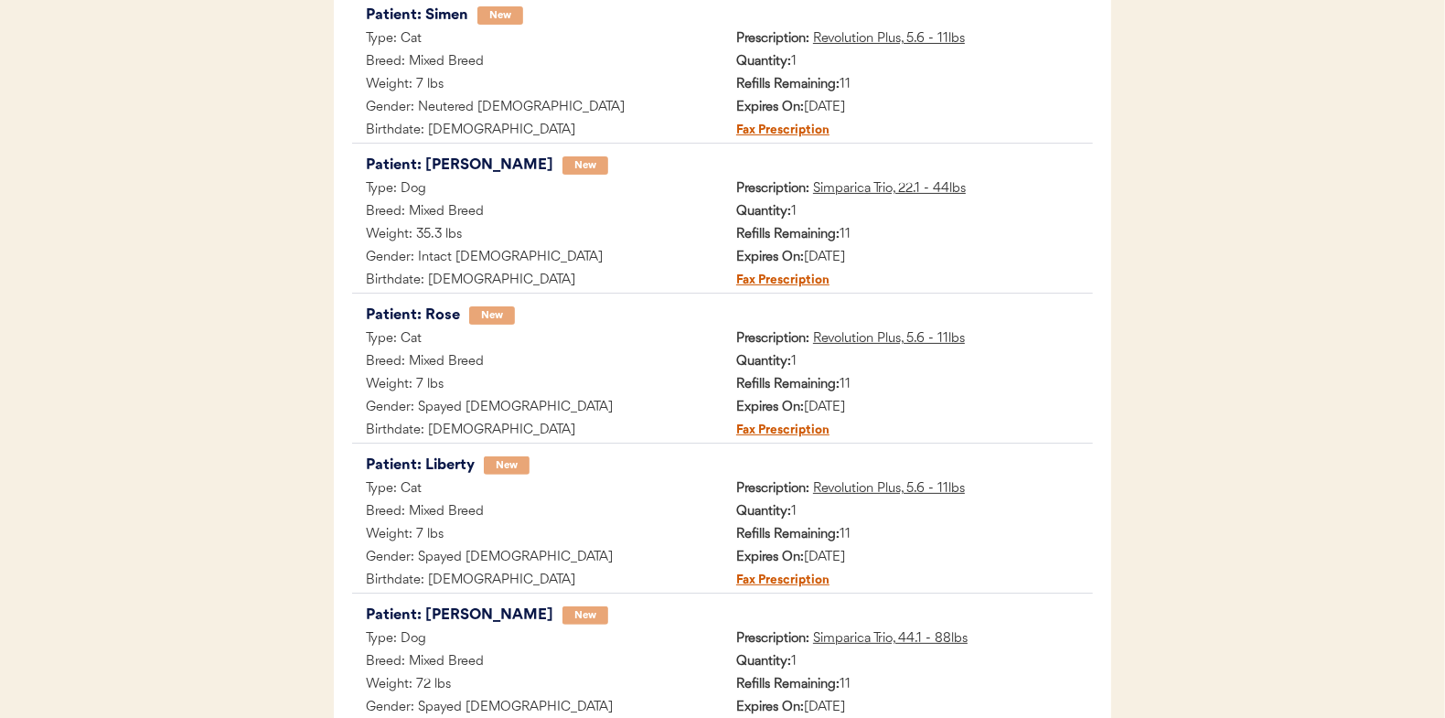
scroll to position [415, 0]
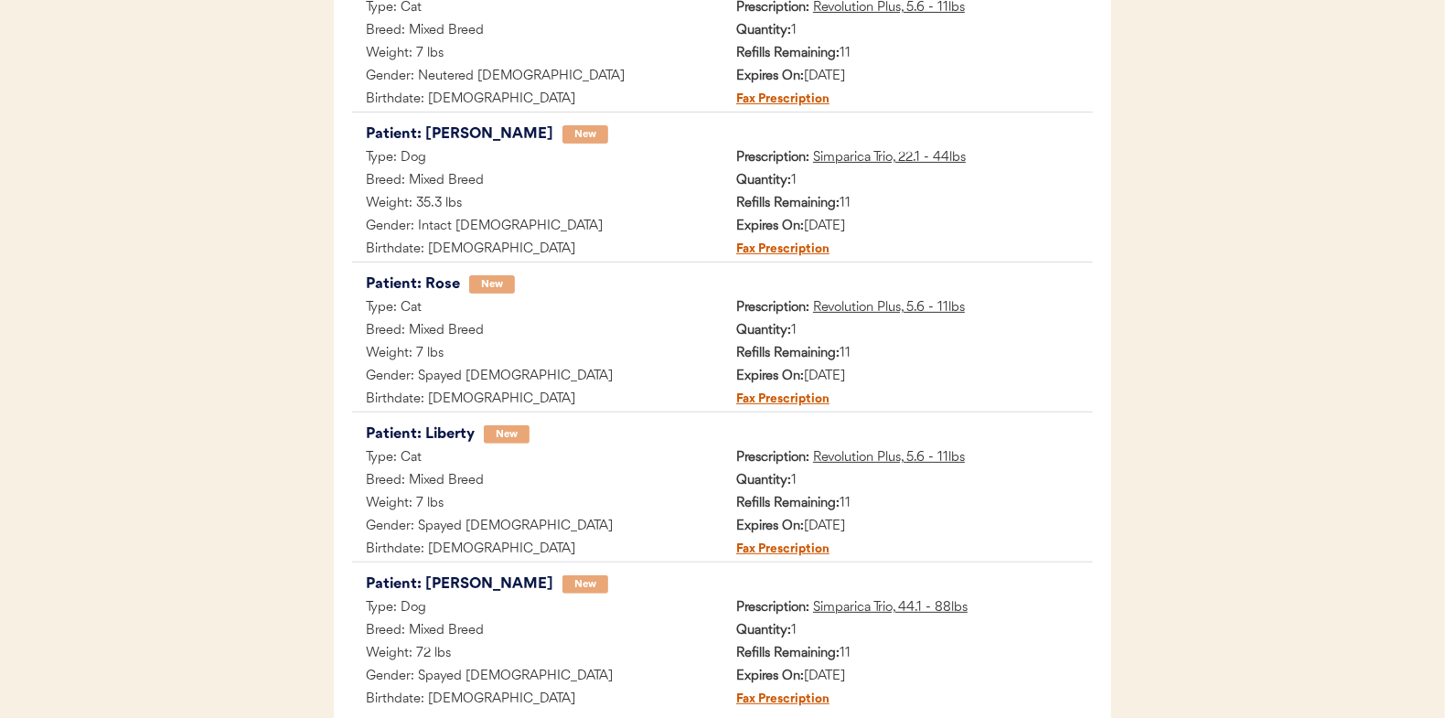
click at [597, 193] on div "Weight: 35.3 lbs" at bounding box center [537, 204] width 370 height 23
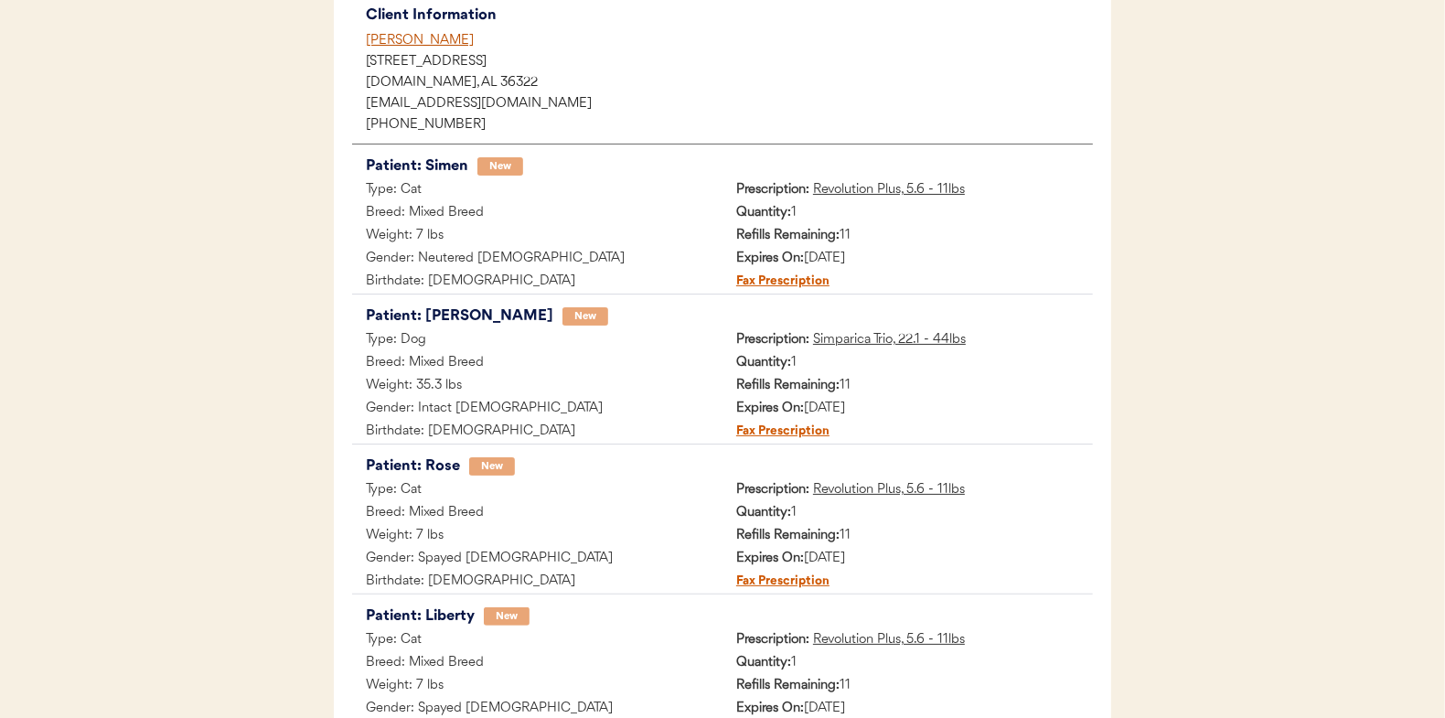
scroll to position [0, 0]
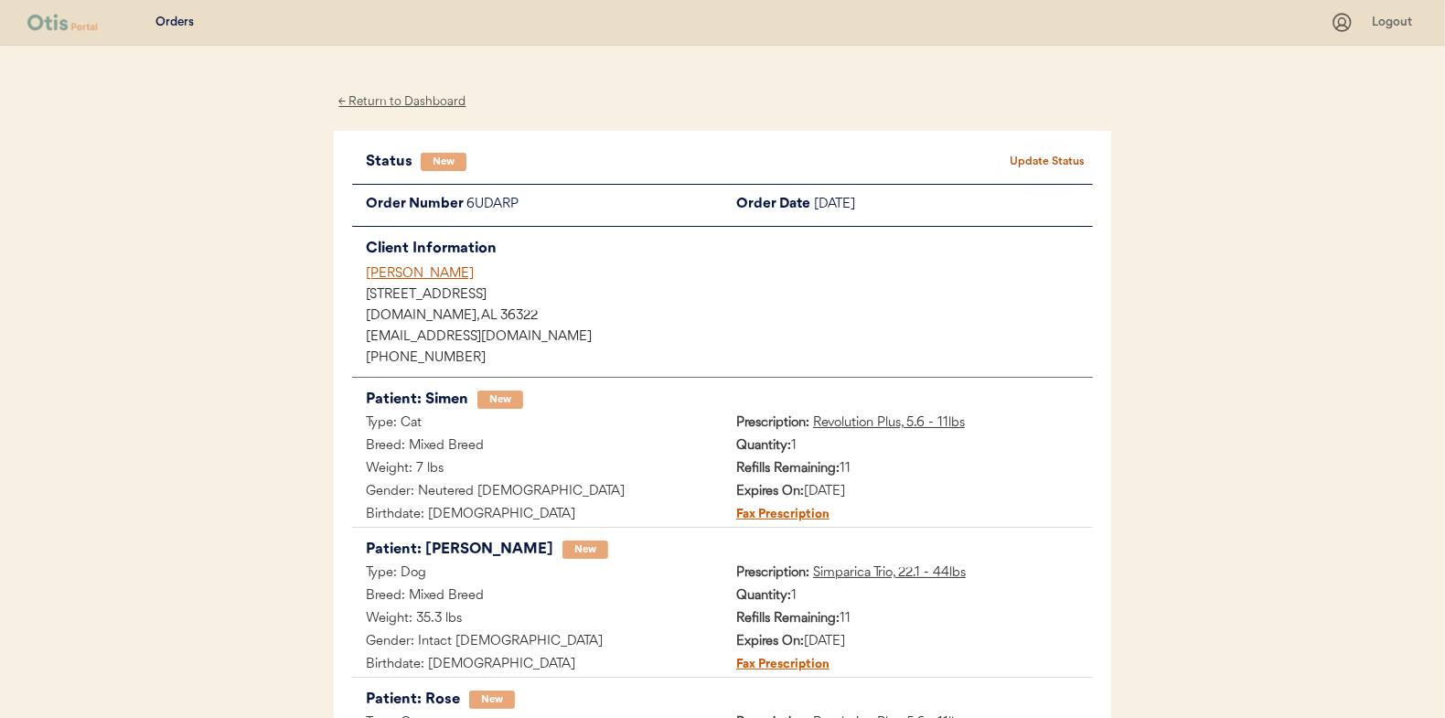
click at [1063, 154] on button "Update Status" at bounding box center [1047, 162] width 91 height 26
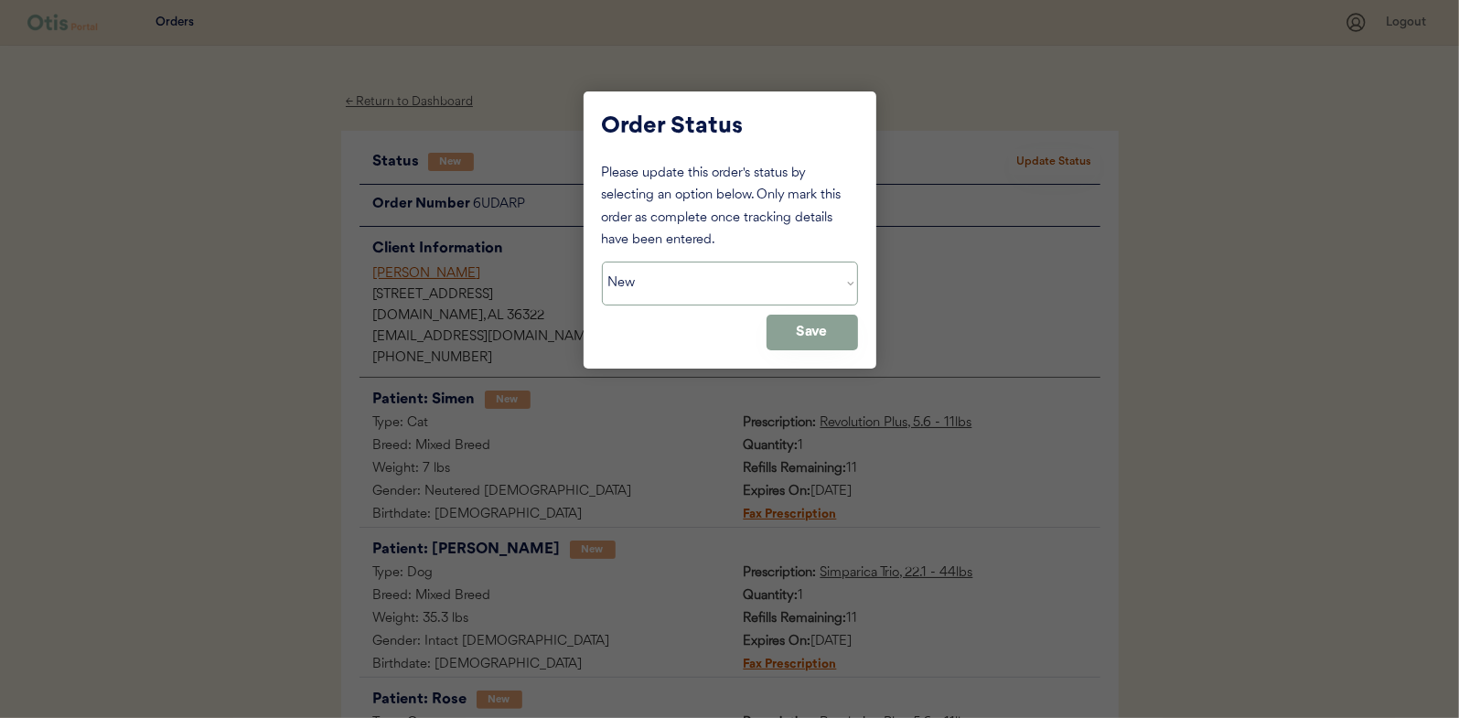
click at [668, 272] on select "Status On Hold New In Progress Complete Pending HW Consent Canceled" at bounding box center [730, 284] width 256 height 44
select select ""in_progress""
click at [602, 262] on select "Status On Hold New In Progress Complete Pending HW Consent Canceled" at bounding box center [730, 284] width 256 height 44
click at [791, 333] on button "Save" at bounding box center [811, 333] width 91 height 36
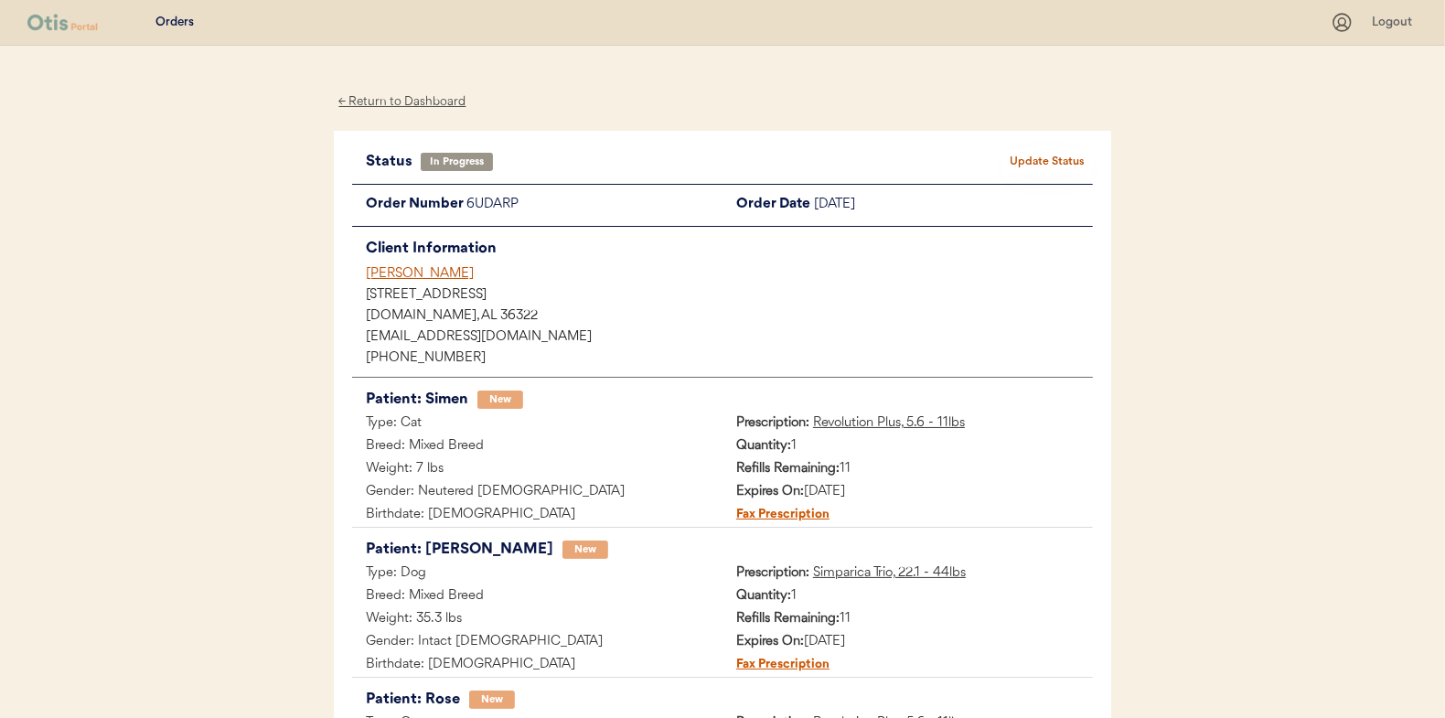
click at [394, 98] on div "← Return to Dashboard" at bounding box center [402, 101] width 137 height 21
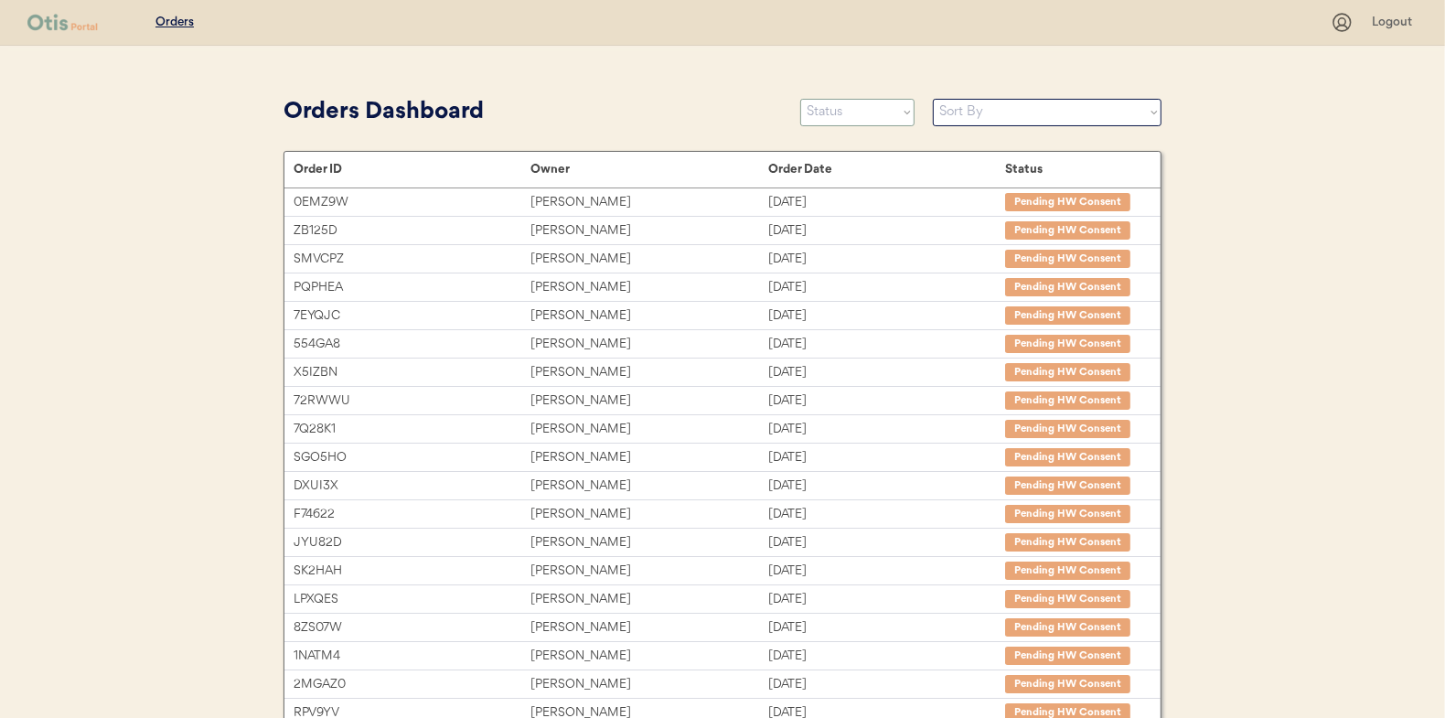
click at [857, 117] on select "Status On Hold New In Progress Complete Pending HW Consent Canceled" at bounding box center [857, 112] width 114 height 27
click at [800, 99] on select "Status On Hold New In Progress Complete Pending HW Consent Canceled" at bounding box center [857, 112] width 114 height 27
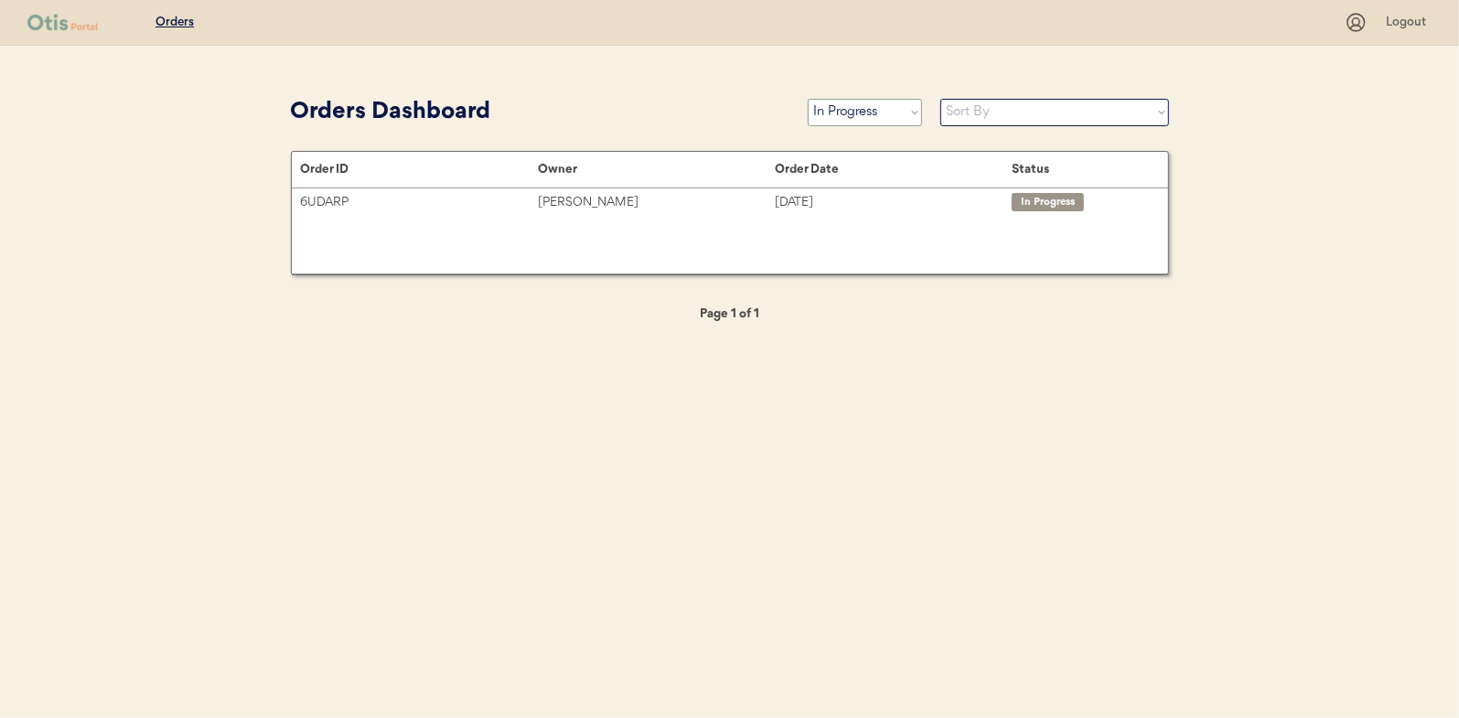
click at [845, 113] on select "Status On Hold New In Progress Complete Pending HW Consent Canceled" at bounding box center [865, 112] width 114 height 27
select select ""new""
click at [808, 99] on select "Status On Hold New In Progress Complete Pending HW Consent Canceled" at bounding box center [865, 112] width 114 height 27
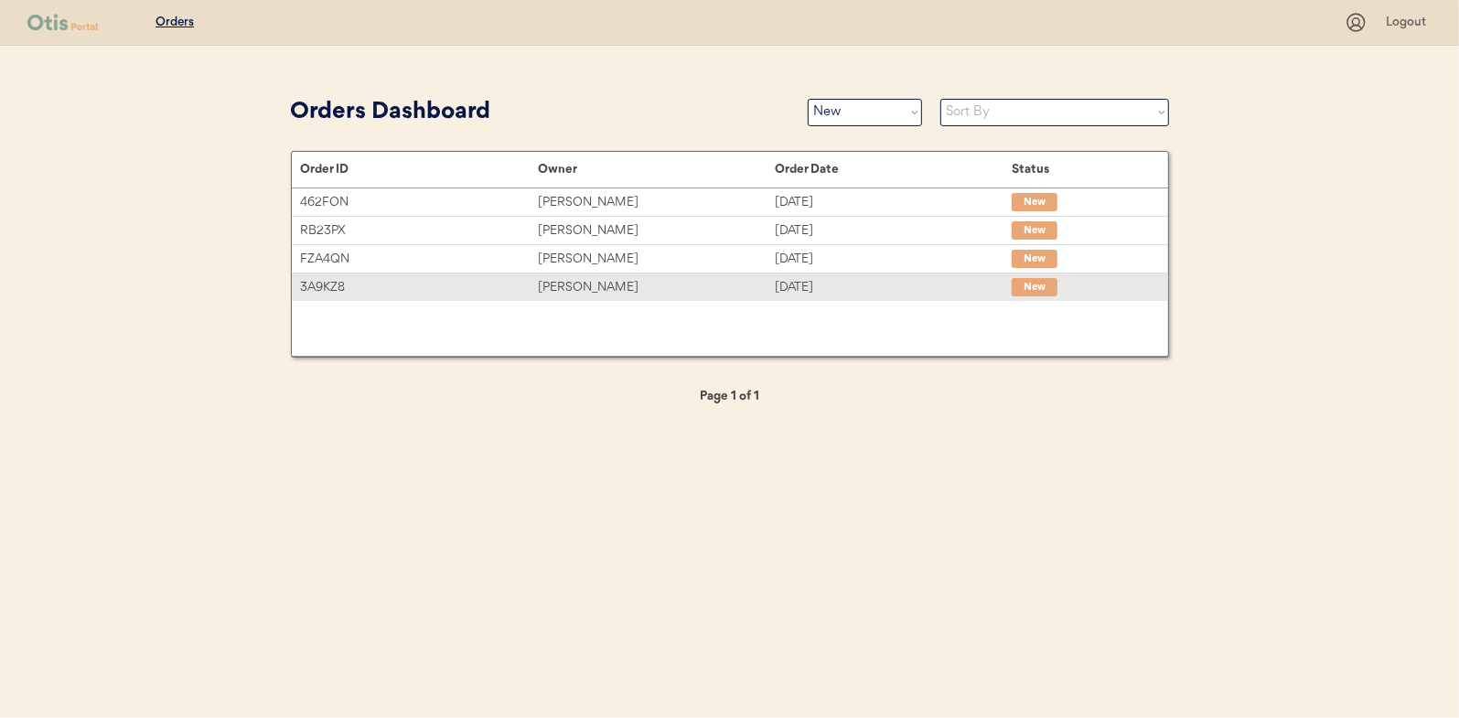
click at [586, 290] on div "[PERSON_NAME]" at bounding box center [656, 287] width 237 height 21
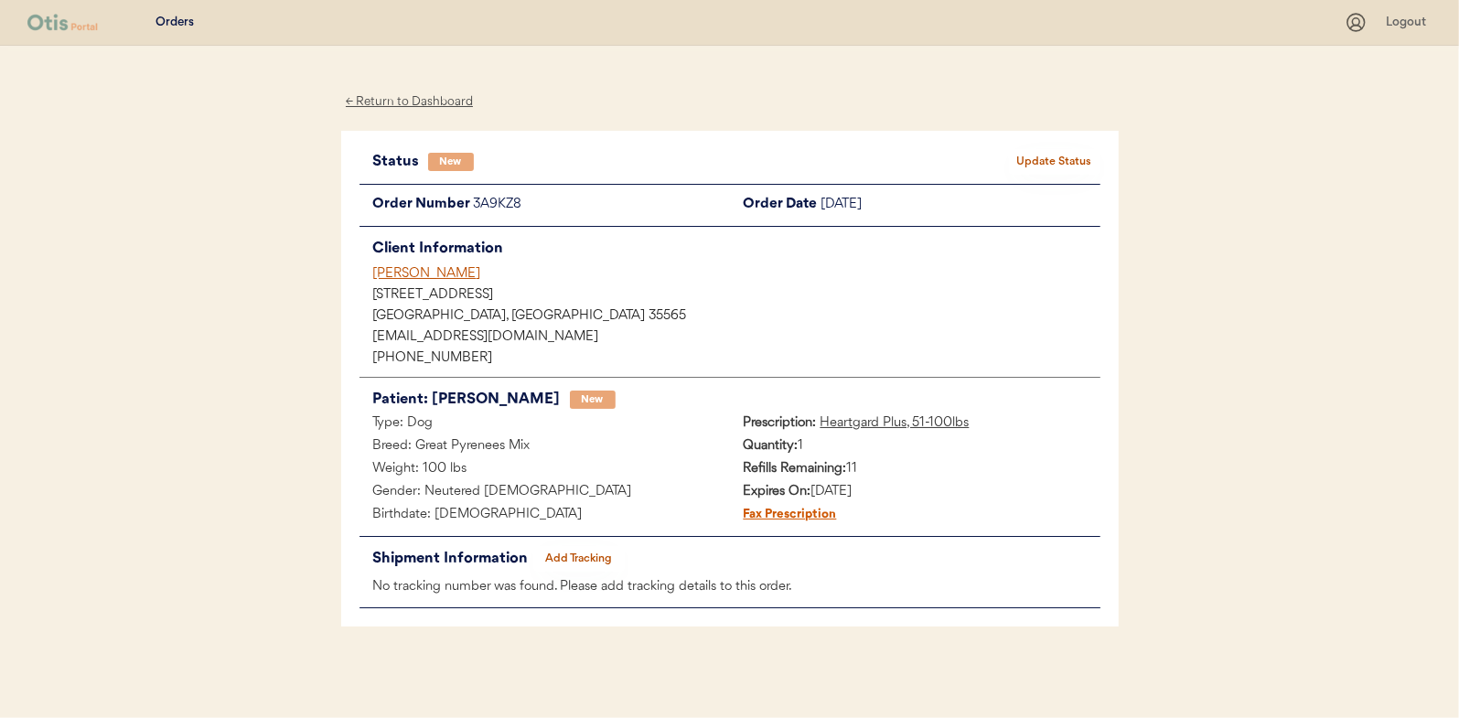
click at [1079, 161] on button "Update Status" at bounding box center [1054, 162] width 91 height 26
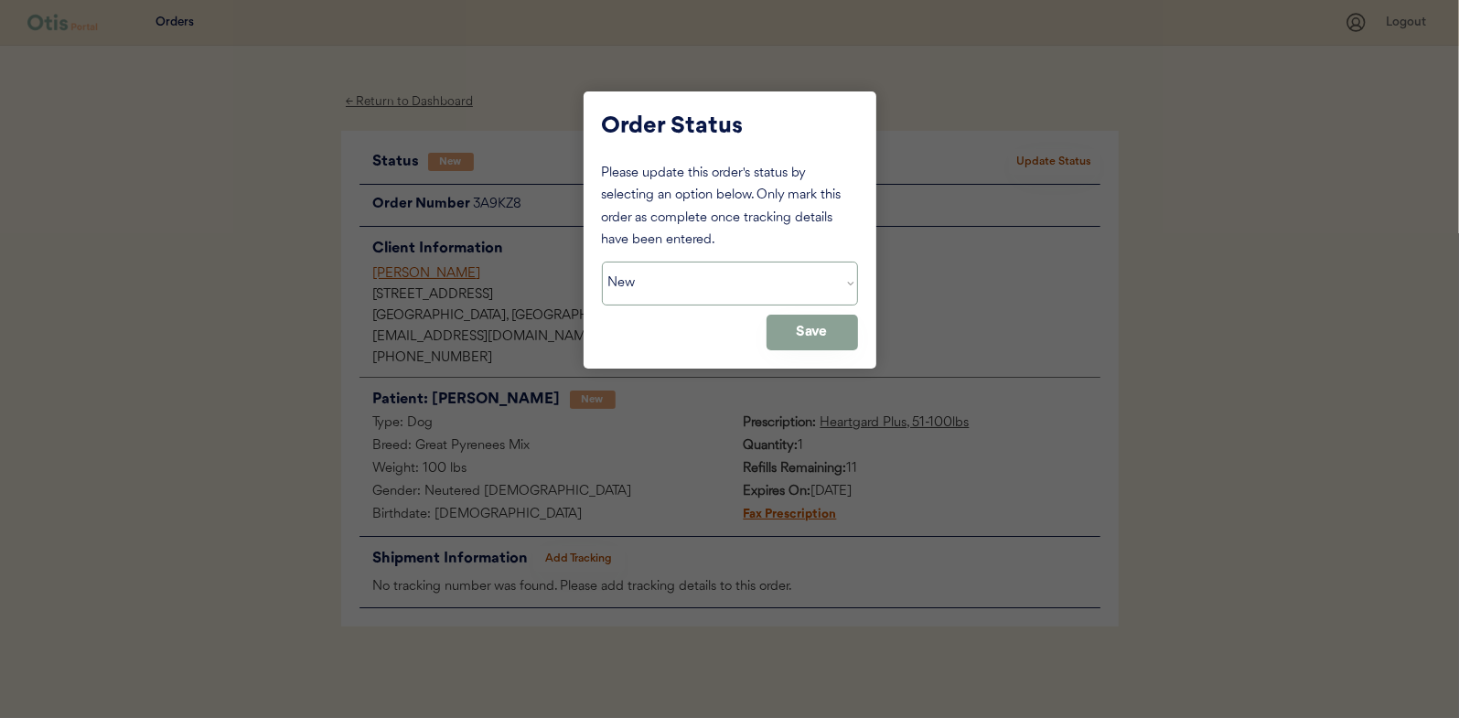
click at [679, 293] on select "Status On Hold New In Progress Complete Pending HW Consent Canceled" at bounding box center [730, 284] width 256 height 44
select select ""in_progress""
click at [602, 262] on select "Status On Hold New In Progress Complete Pending HW Consent Canceled" at bounding box center [730, 284] width 256 height 44
click at [839, 327] on button "Save" at bounding box center [811, 333] width 91 height 36
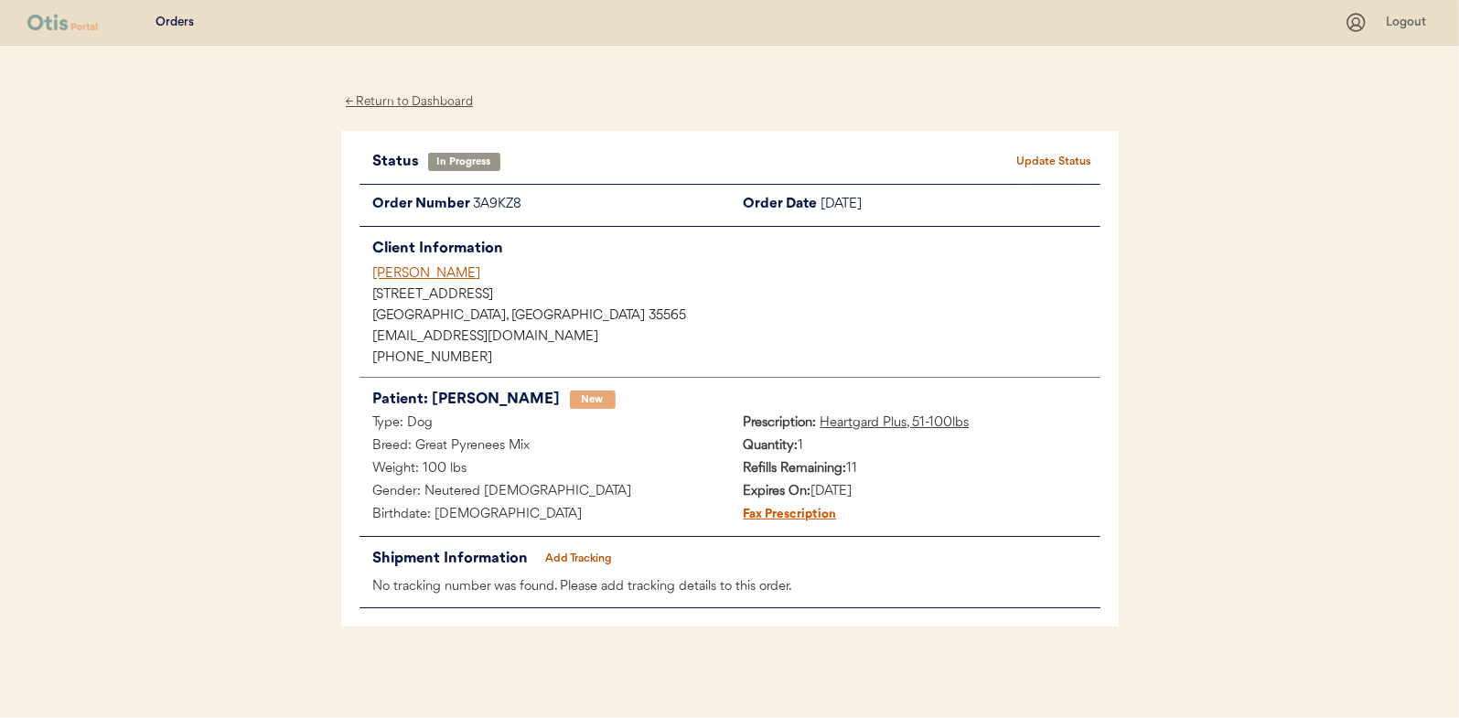
click at [415, 102] on div "← Return to Dashboard" at bounding box center [409, 101] width 137 height 21
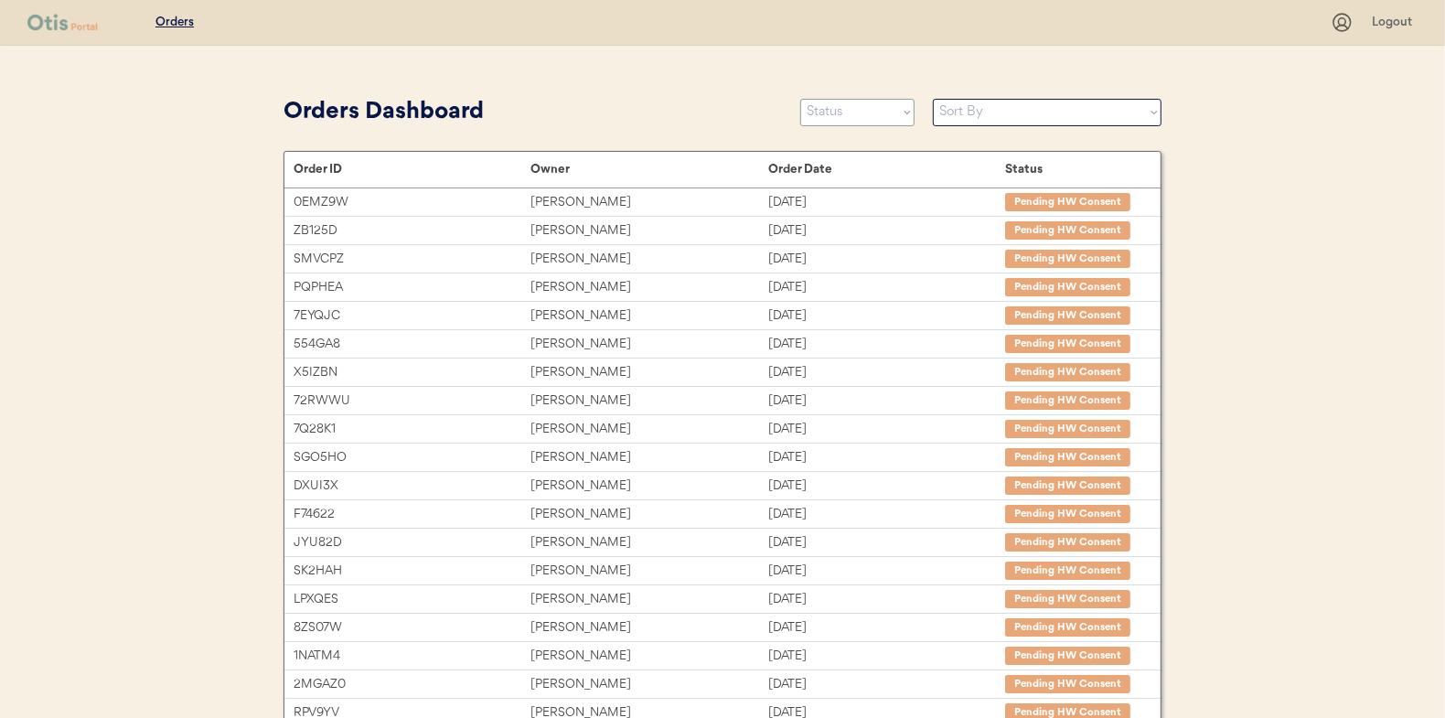
click at [829, 113] on select "Status On Hold New In Progress Complete Pending HW Consent Canceled" at bounding box center [857, 112] width 114 height 27
select select ""new""
click at [800, 99] on select "Status On Hold New In Progress Complete Pending HW Consent Canceled" at bounding box center [857, 112] width 114 height 27
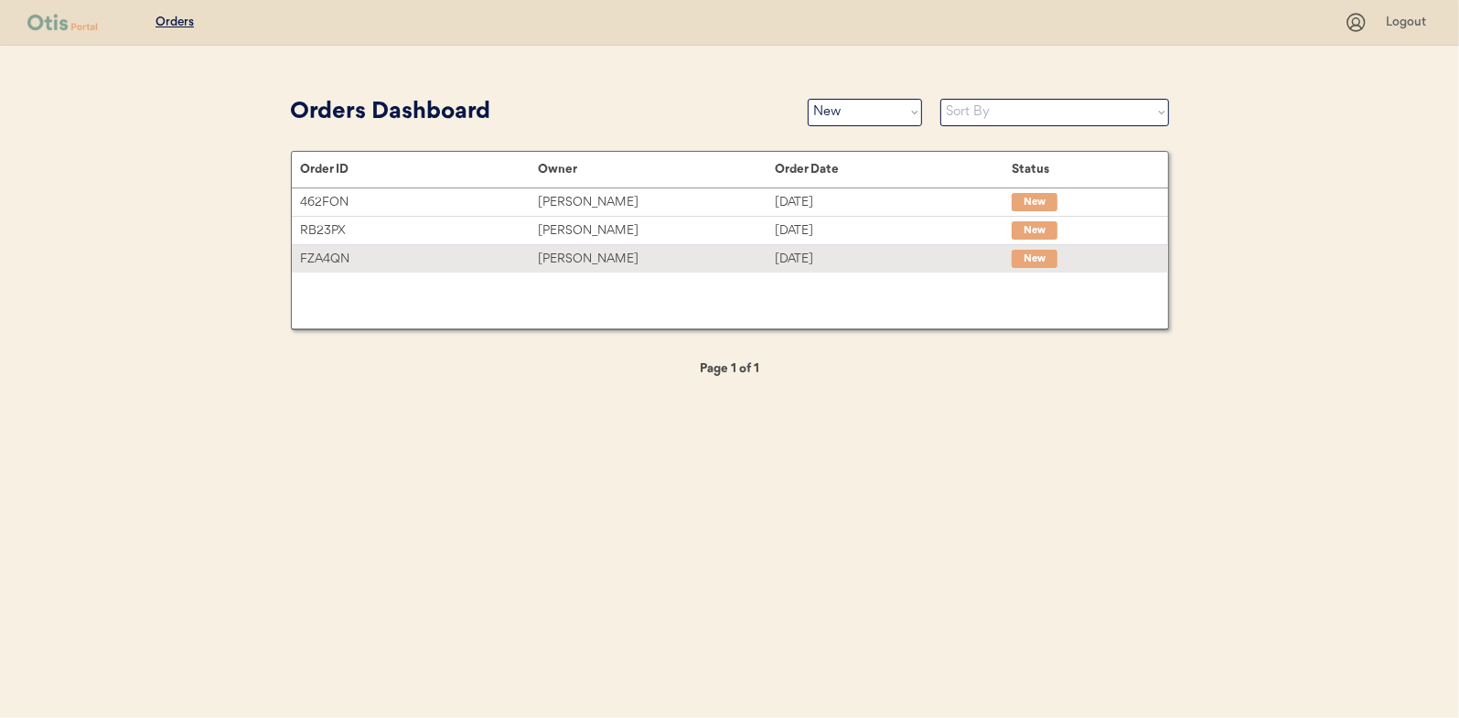
click at [579, 258] on div "Jonathan Mora" at bounding box center [656, 259] width 237 height 21
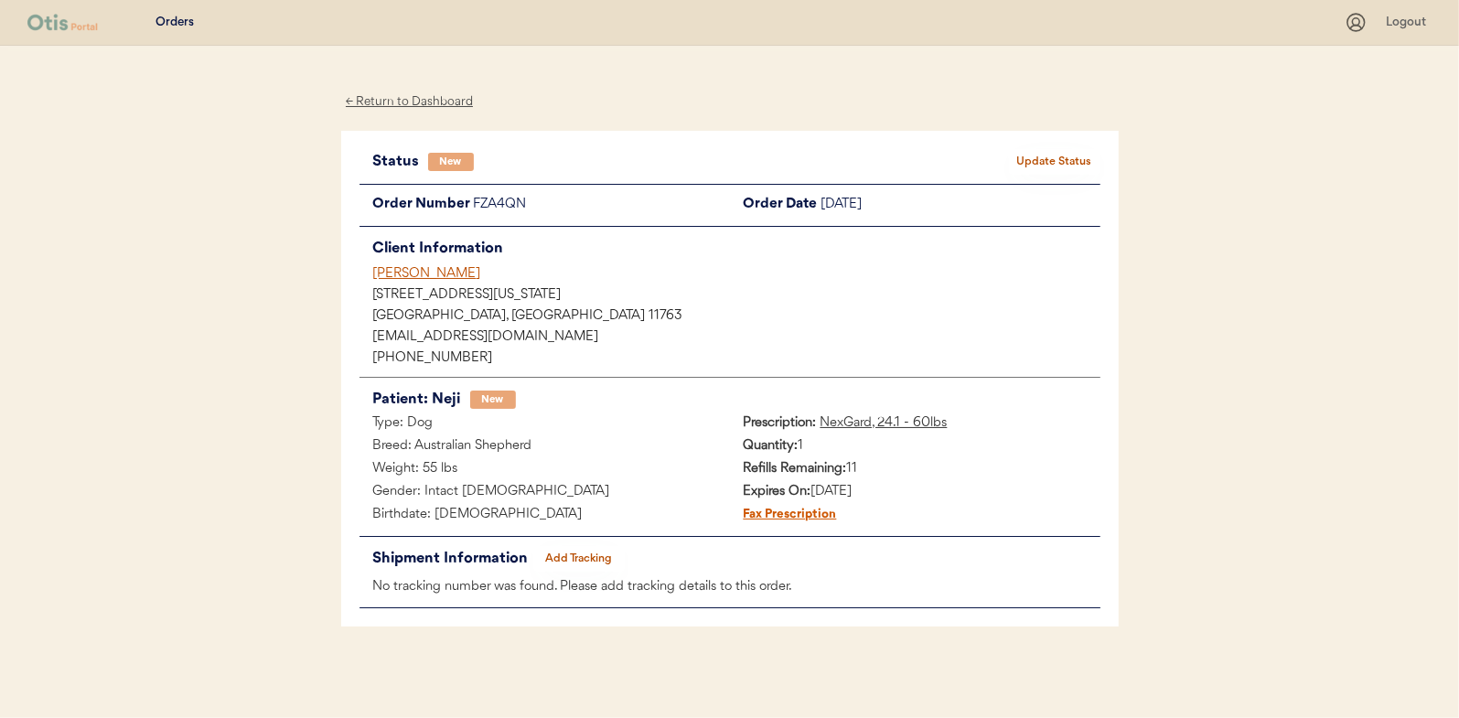
click at [1066, 150] on button "Update Status" at bounding box center [1054, 162] width 91 height 26
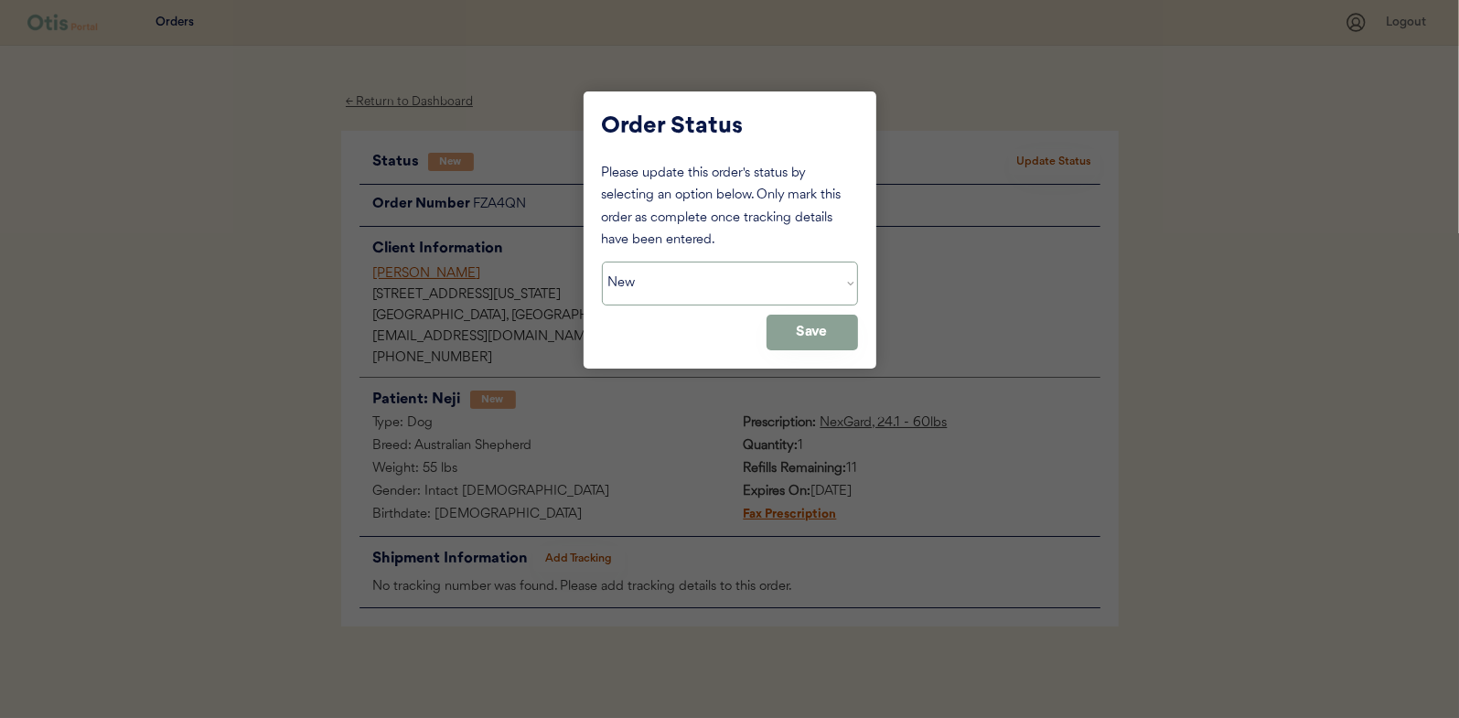
click at [677, 271] on select "Status On Hold New In Progress Complete Pending HW Consent Canceled" at bounding box center [730, 284] width 256 height 44
select select ""in_progress""
click at [602, 262] on select "Status On Hold New In Progress Complete Pending HW Consent Canceled" at bounding box center [730, 284] width 256 height 44
click at [785, 337] on button "Save" at bounding box center [811, 333] width 91 height 36
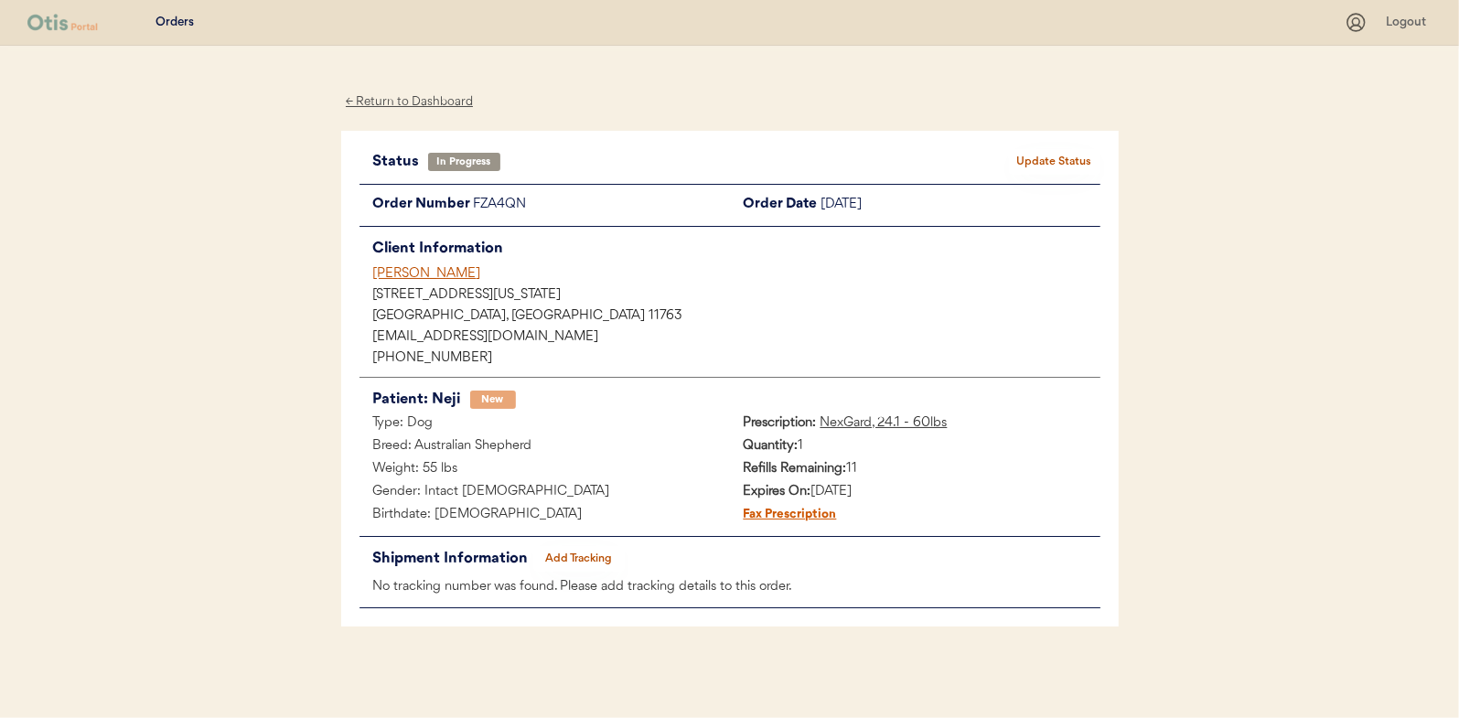
click at [402, 99] on div "← Return to Dashboard" at bounding box center [409, 101] width 137 height 21
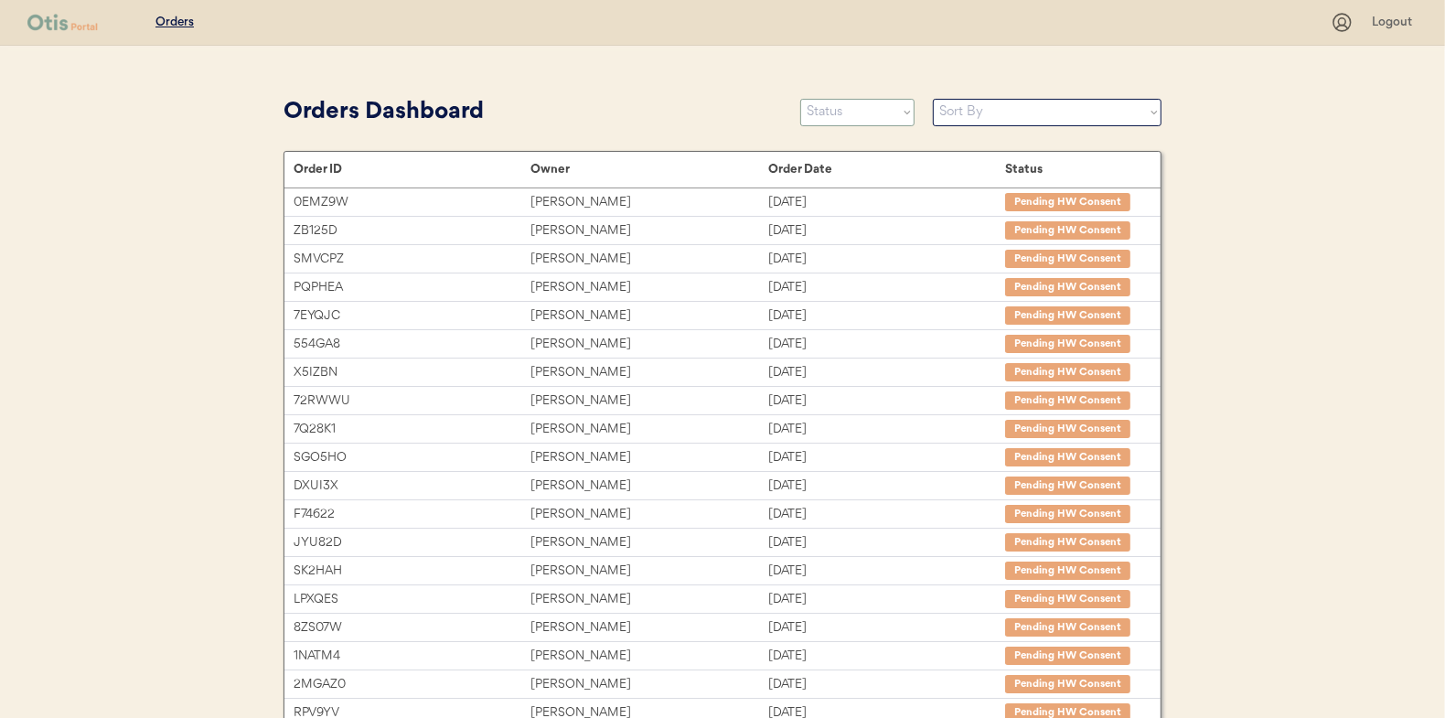
click at [837, 116] on select "Status On Hold New In Progress Complete Pending HW Consent Canceled" at bounding box center [857, 112] width 114 height 27
select select ""new""
click at [800, 99] on select "Status On Hold New In Progress Complete Pending HW Consent Canceled" at bounding box center [857, 112] width 114 height 27
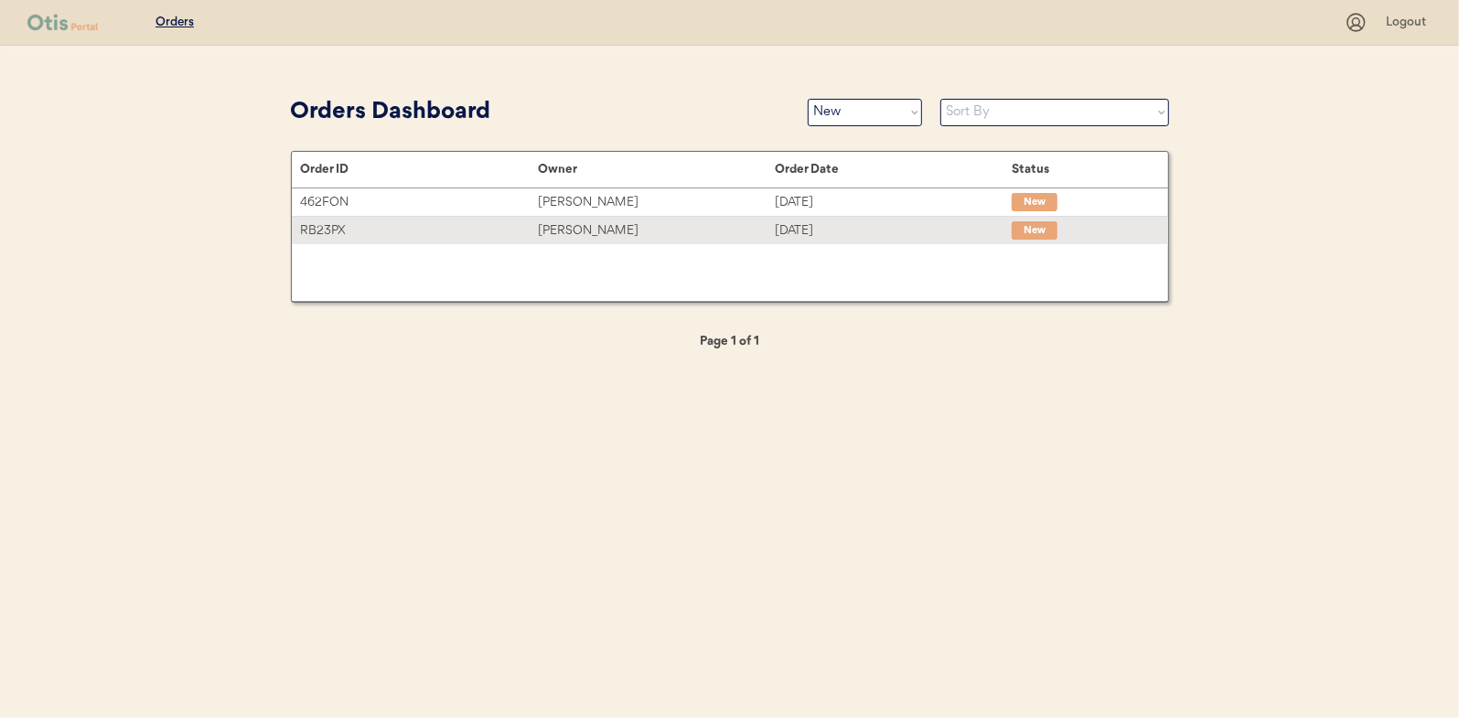
click at [581, 232] on div "[PERSON_NAME]" at bounding box center [656, 230] width 237 height 21
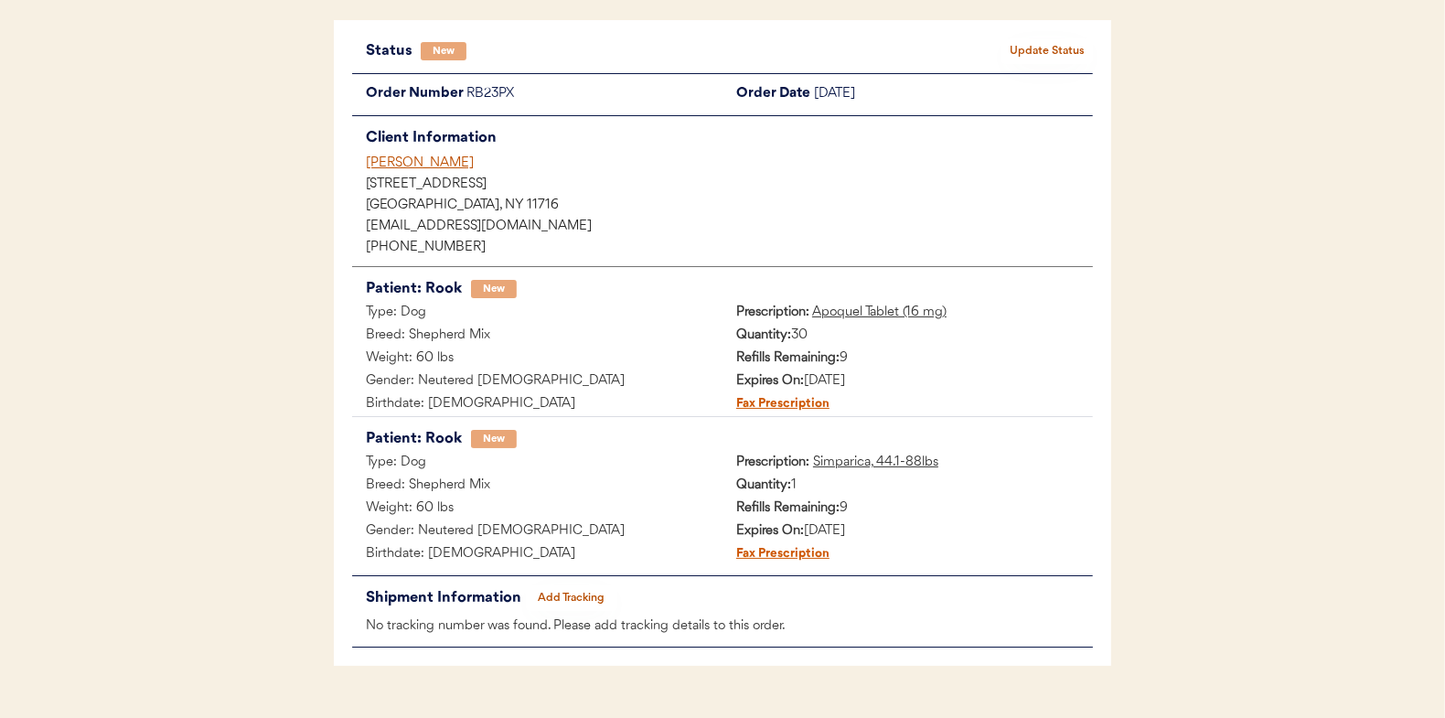
scroll to position [149, 0]
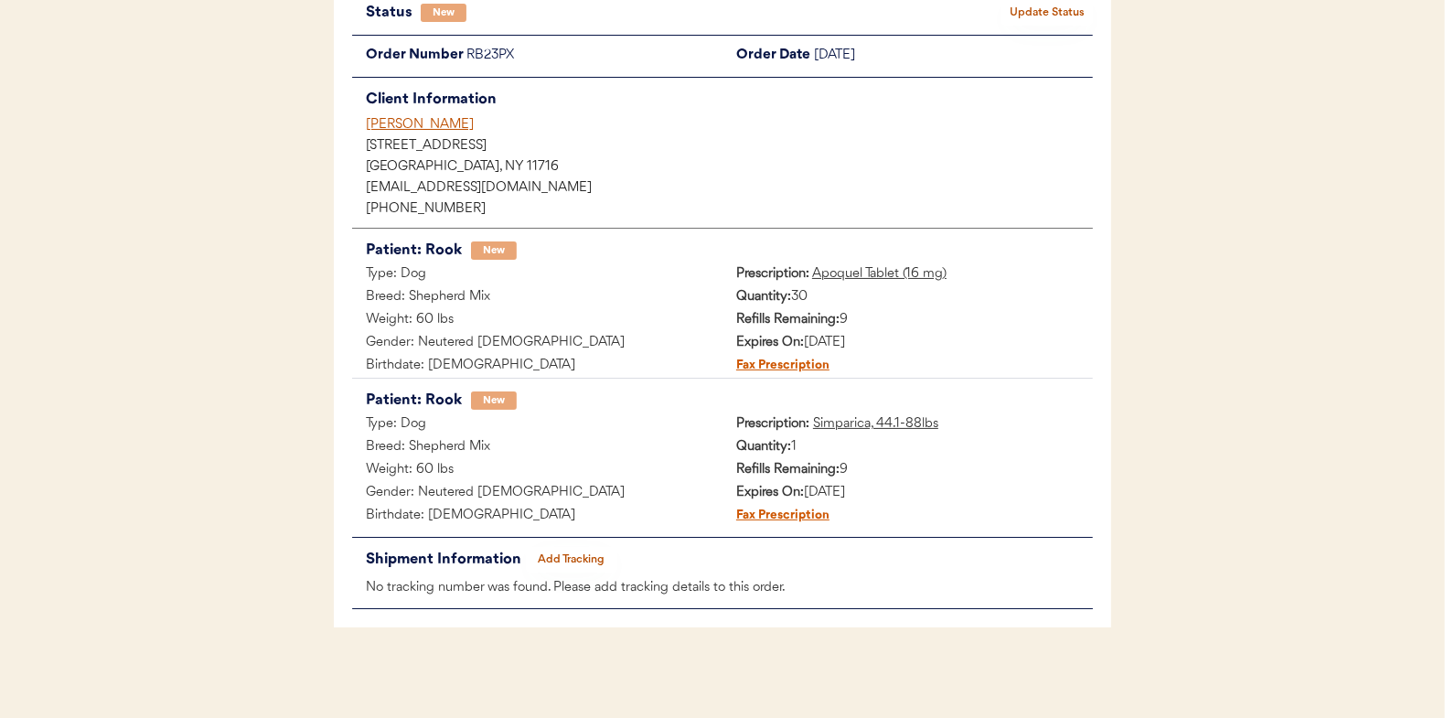
click at [1040, 10] on button "Update Status" at bounding box center [1047, 13] width 91 height 26
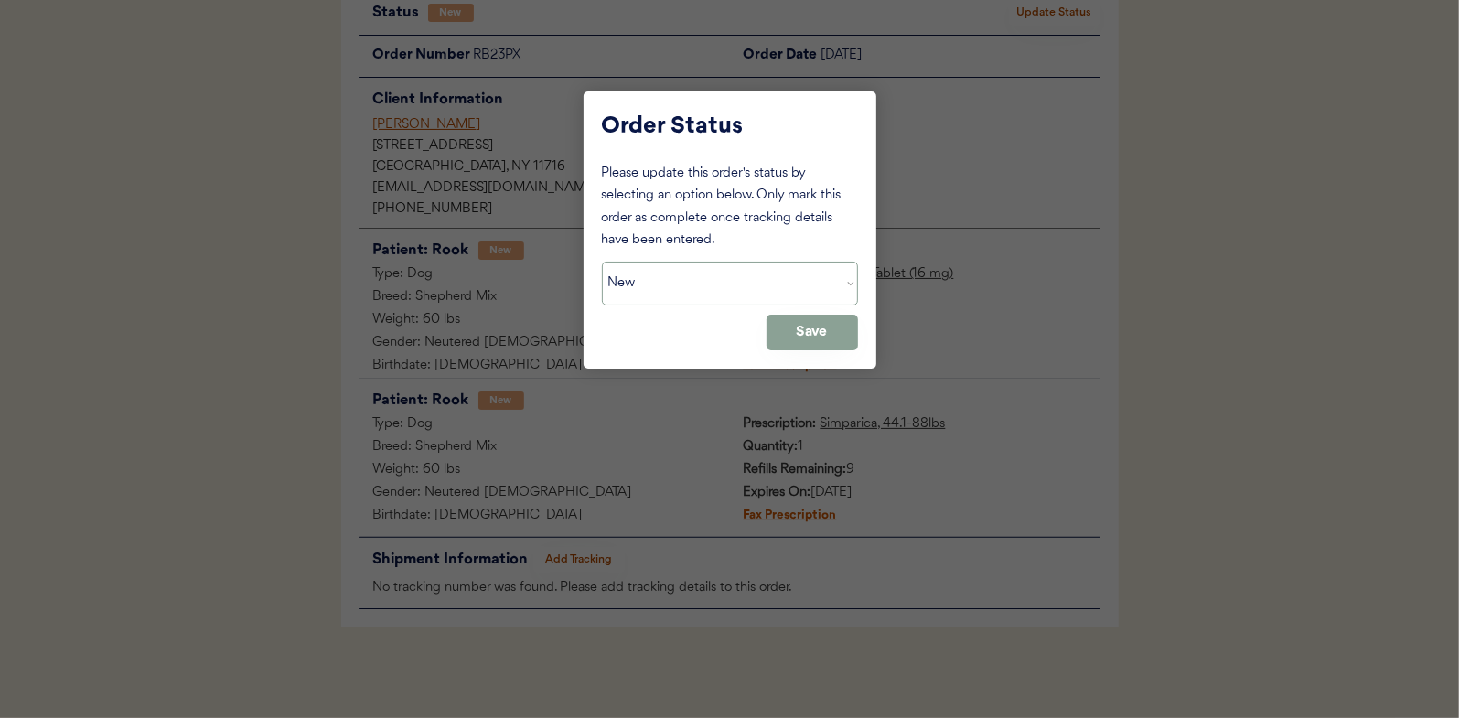
click at [672, 296] on select "Status On Hold New In Progress Complete Pending HW Consent Canceled" at bounding box center [730, 284] width 256 height 44
select select ""in_progress""
click at [602, 262] on select "Status On Hold New In Progress Complete Pending HW Consent Canceled" at bounding box center [730, 284] width 256 height 44
click at [798, 328] on button "Save" at bounding box center [811, 333] width 91 height 36
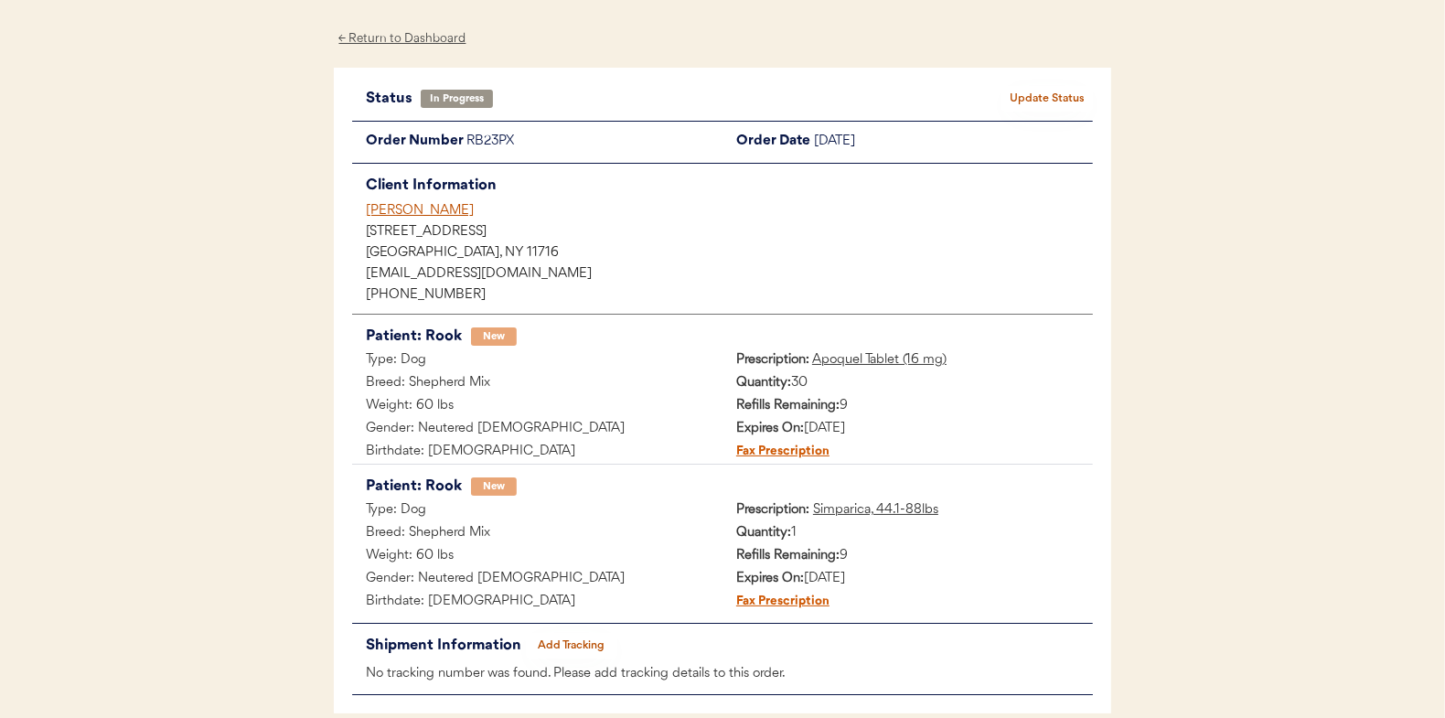
scroll to position [0, 0]
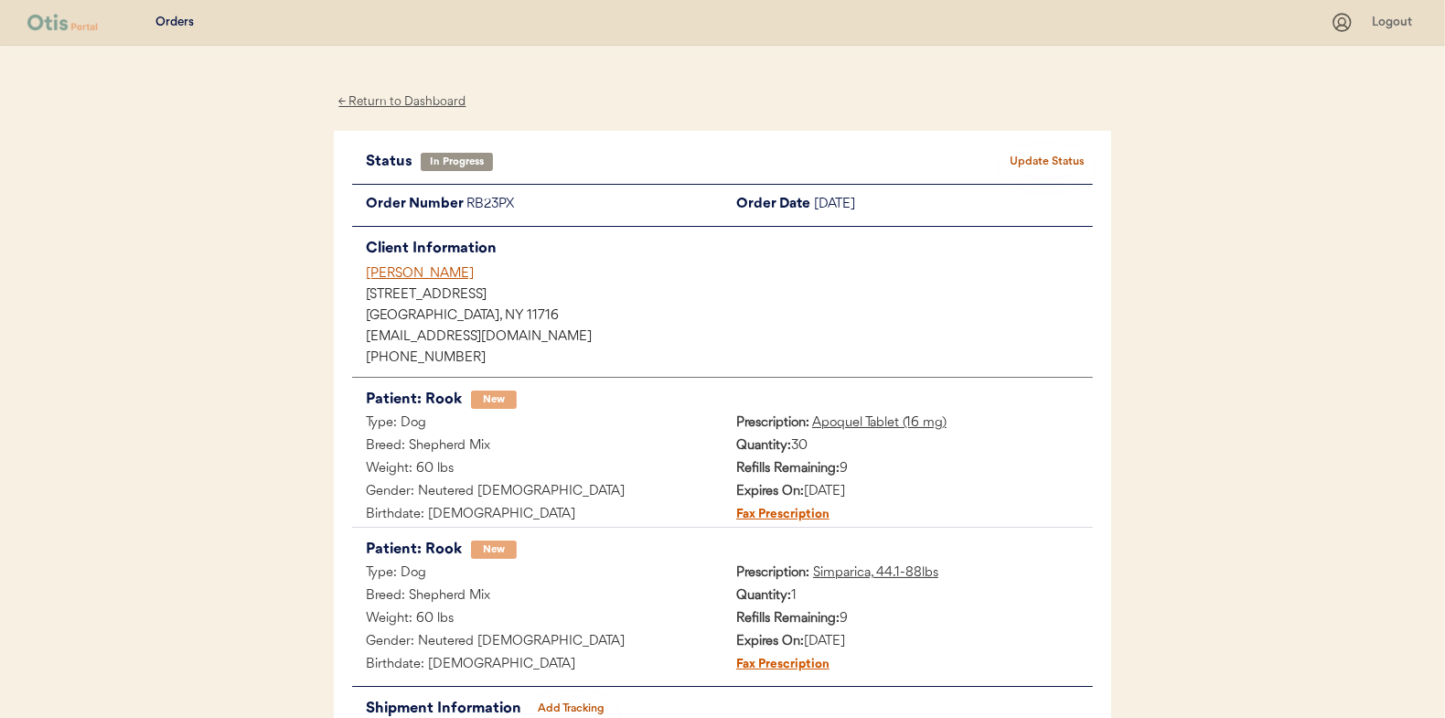
click at [404, 102] on div "← Return to Dashboard" at bounding box center [402, 101] width 137 height 21
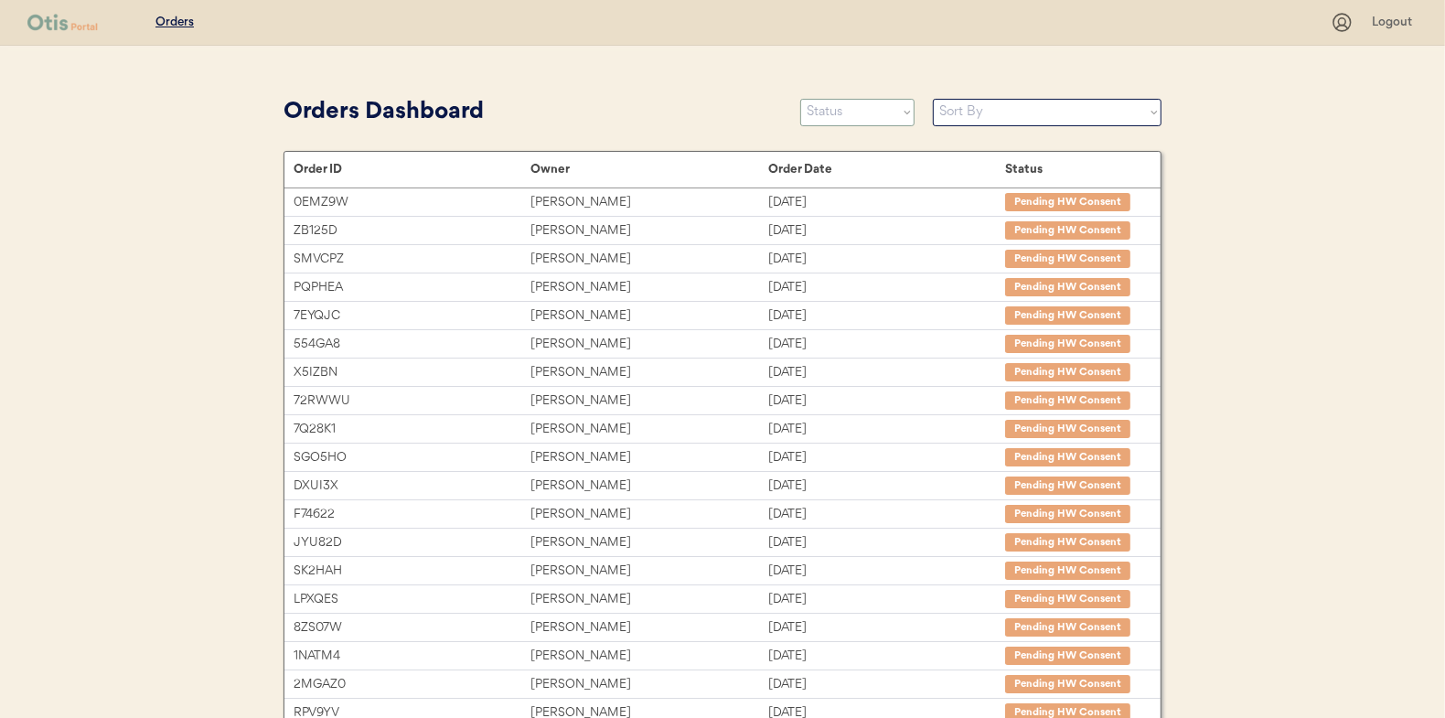
drag, startPoint x: 836, startPoint y: 115, endPoint x: 829, endPoint y: 126, distance: 13.2
click at [836, 115] on select "Status On Hold New In Progress Complete Pending HW Consent Canceled" at bounding box center [857, 112] width 114 height 27
select select ""new""
click at [800, 99] on select "Status On Hold New In Progress Complete Pending HW Consent Canceled" at bounding box center [857, 112] width 114 height 27
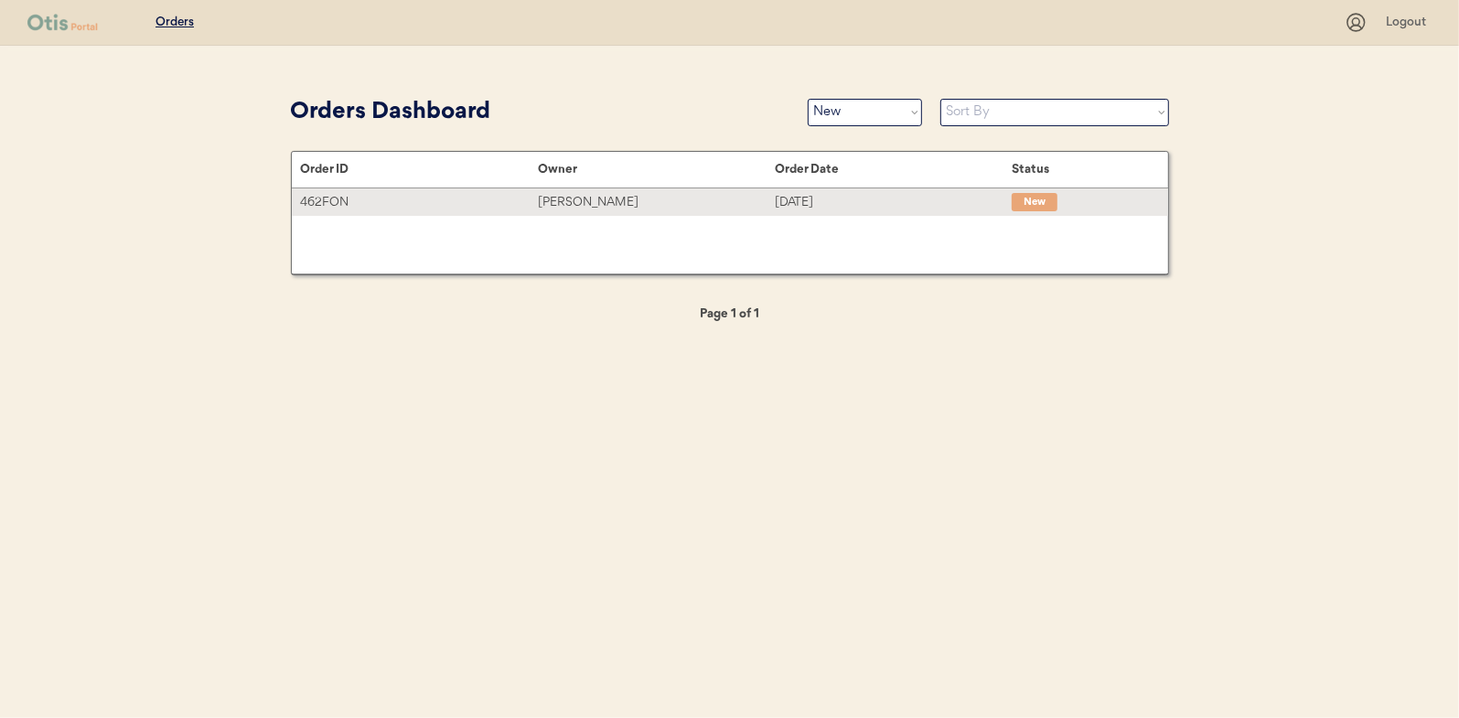
click at [585, 205] on div "[PERSON_NAME]" at bounding box center [656, 202] width 237 height 21
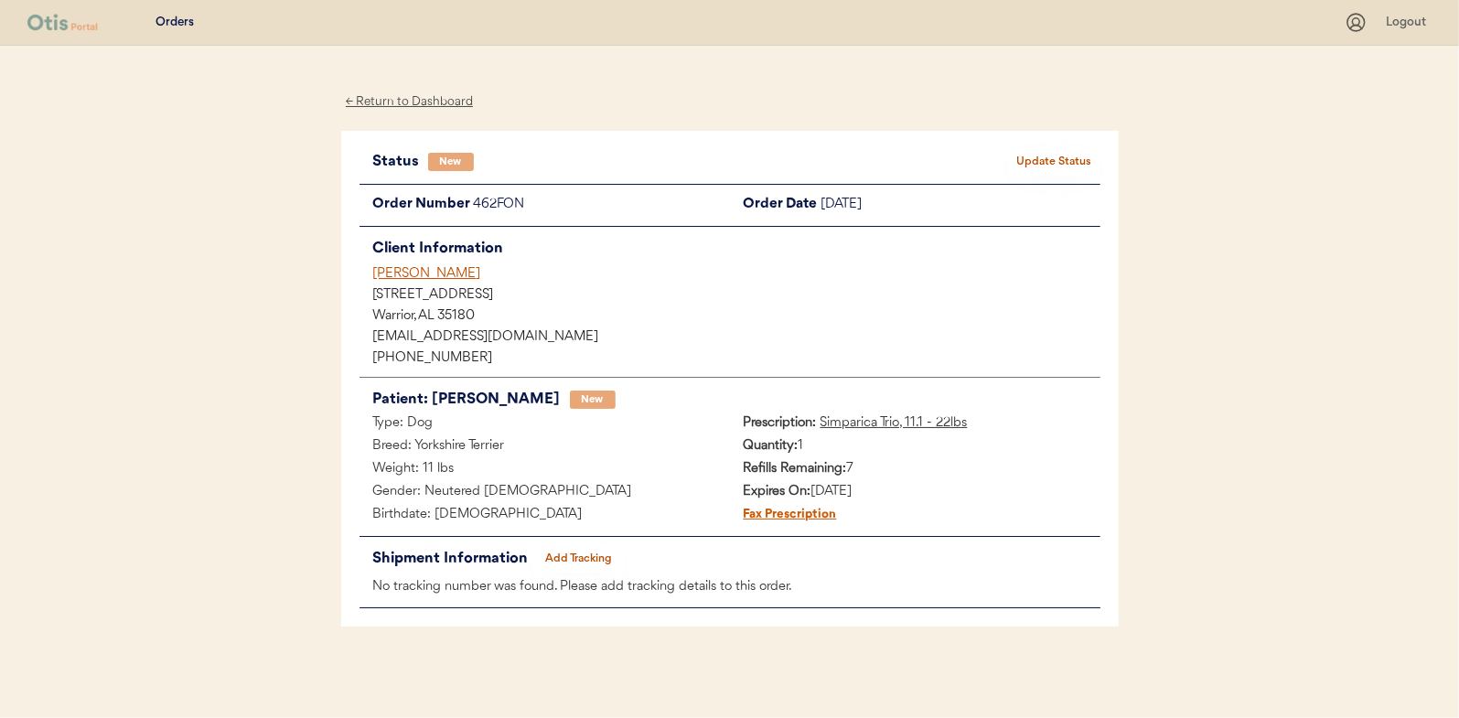
click at [1045, 158] on button "Update Status" at bounding box center [1054, 162] width 91 height 26
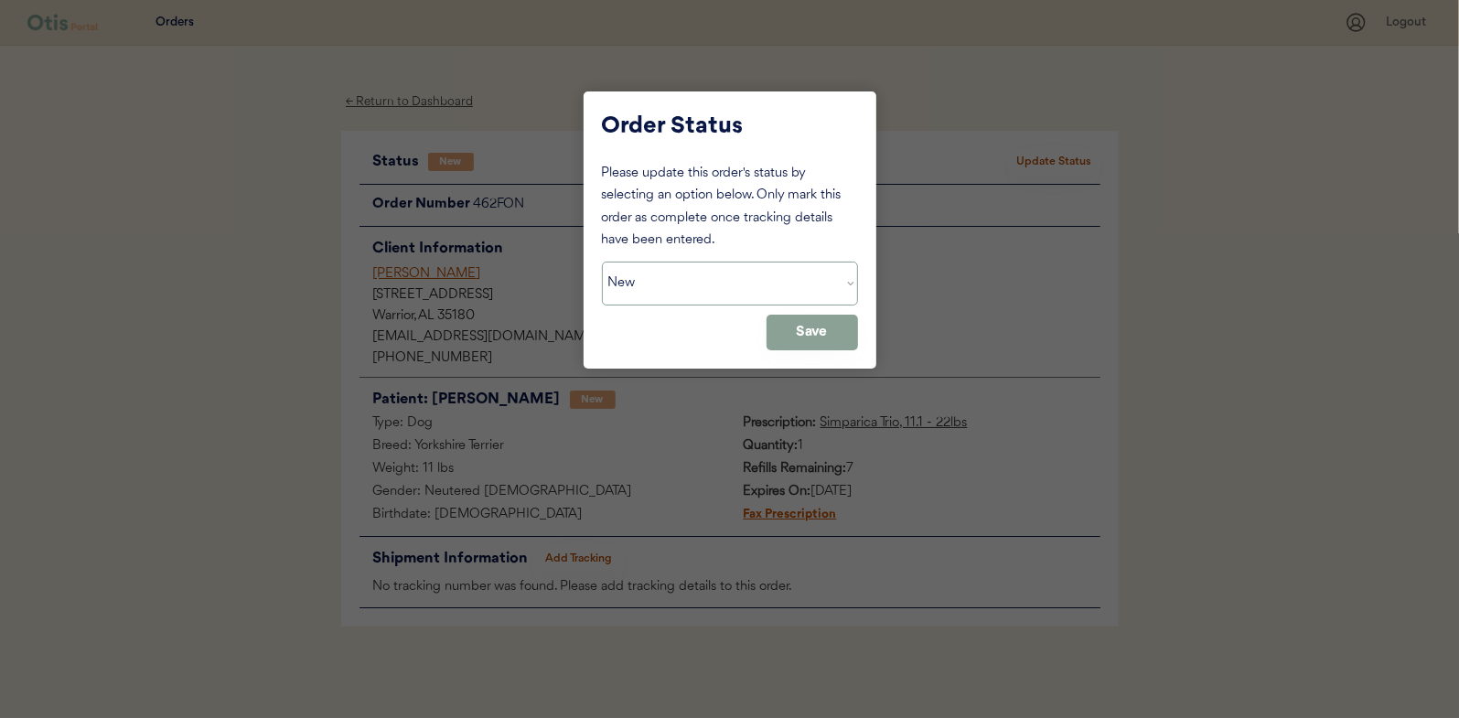
click at [625, 293] on select "Status On Hold New In Progress Complete Pending HW Consent Canceled" at bounding box center [730, 284] width 256 height 44
select select ""in_progress""
click at [602, 262] on select "Status On Hold New In Progress Complete Pending HW Consent Canceled" at bounding box center [730, 284] width 256 height 44
click at [832, 334] on button "Save" at bounding box center [811, 333] width 91 height 36
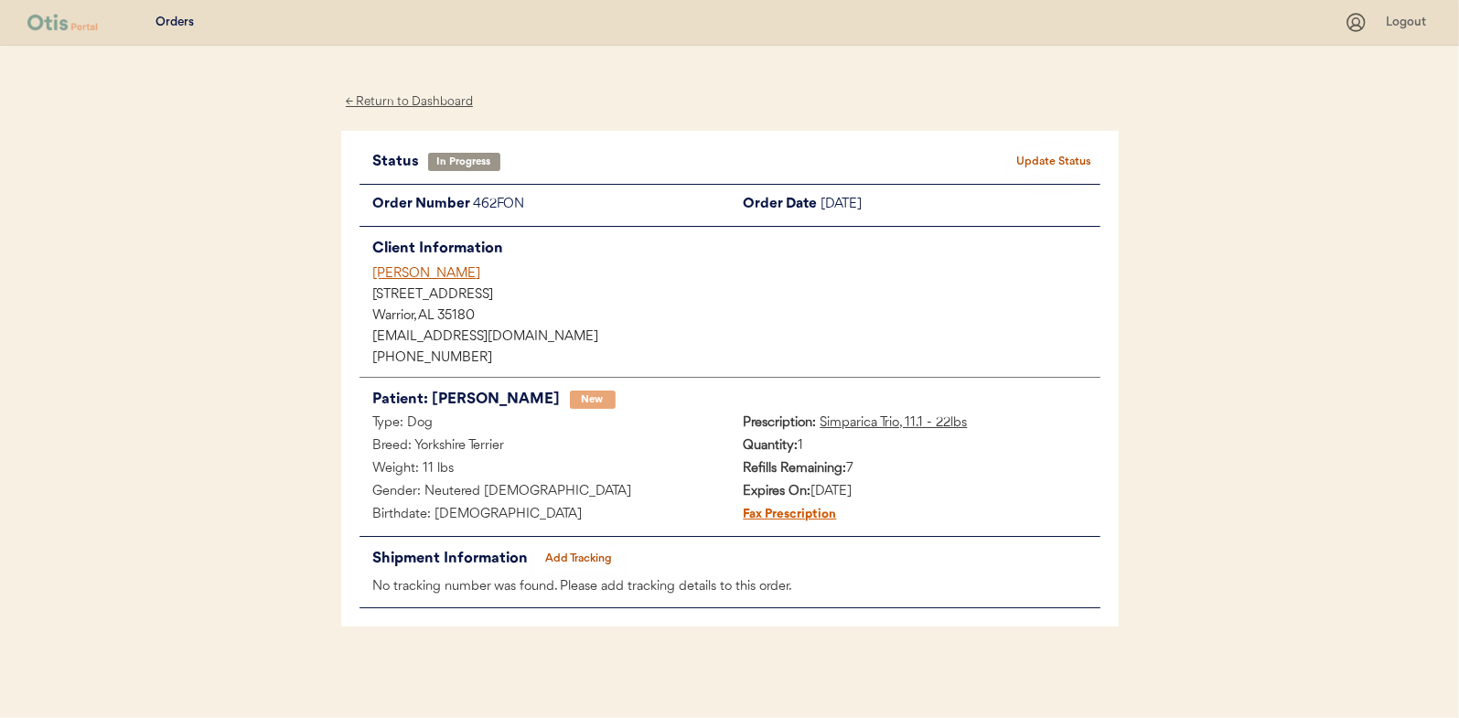
click at [415, 99] on div "← Return to Dashboard" at bounding box center [409, 101] width 137 height 21
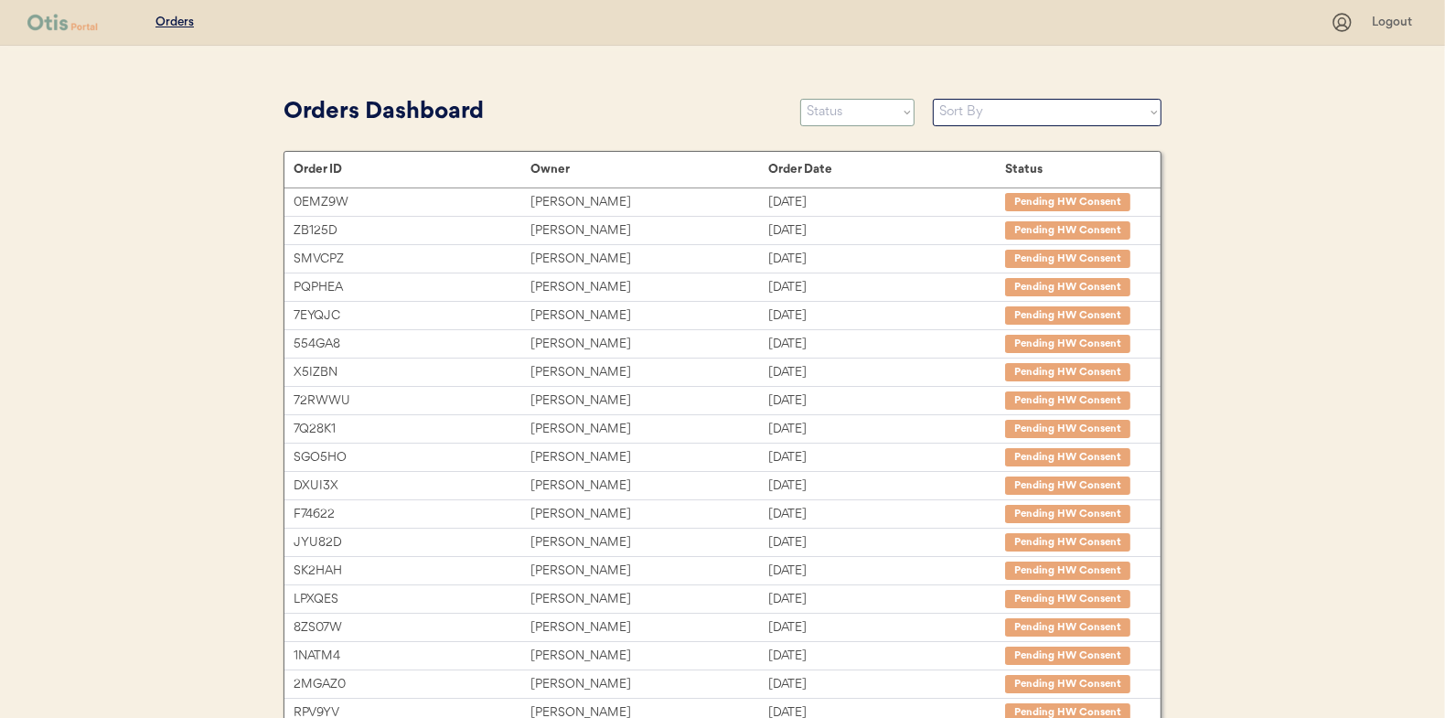
click at [874, 119] on select "Status On Hold New In Progress Complete Pending HW Consent Canceled" at bounding box center [857, 112] width 114 height 27
select select ""new""
click at [800, 99] on select "Status On Hold New In Progress Complete Pending HW Consent Canceled" at bounding box center [857, 112] width 114 height 27
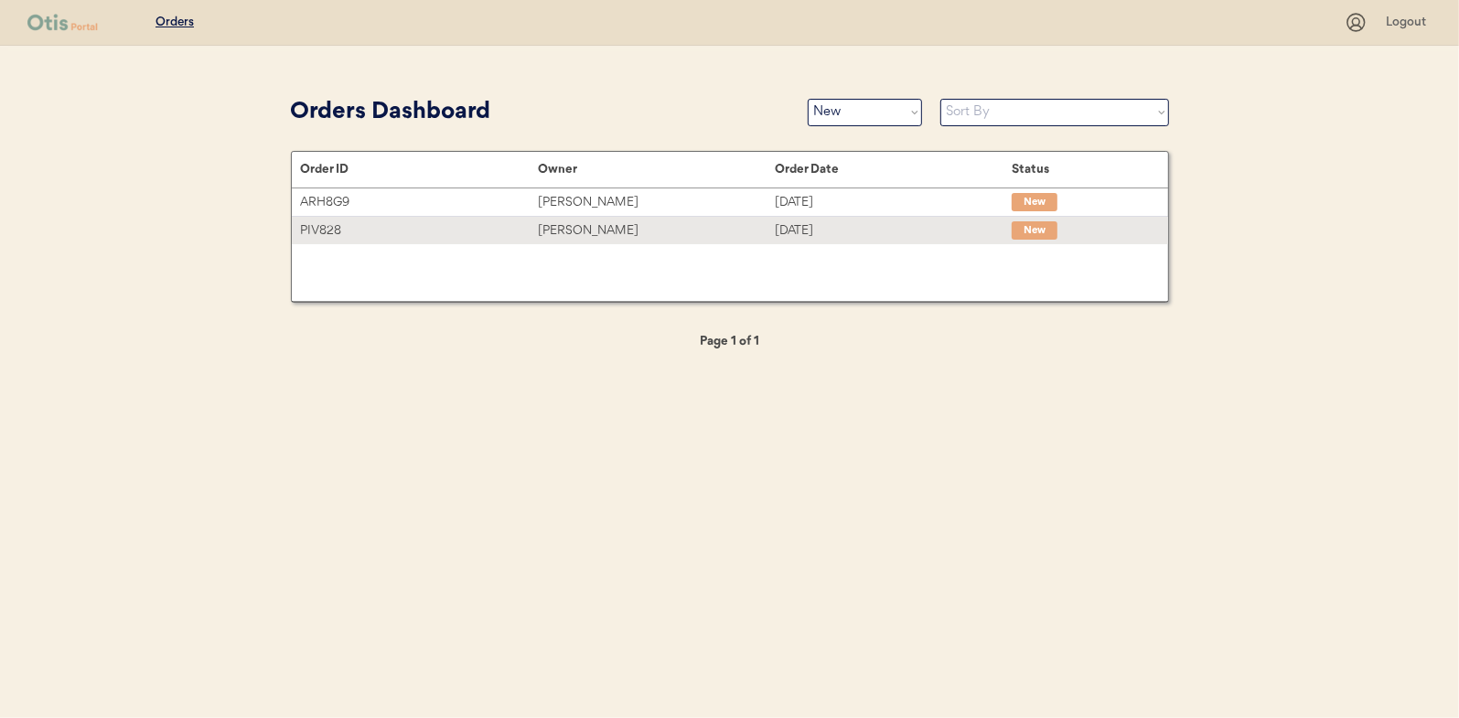
click at [563, 224] on div "[PERSON_NAME]" at bounding box center [656, 230] width 237 height 21
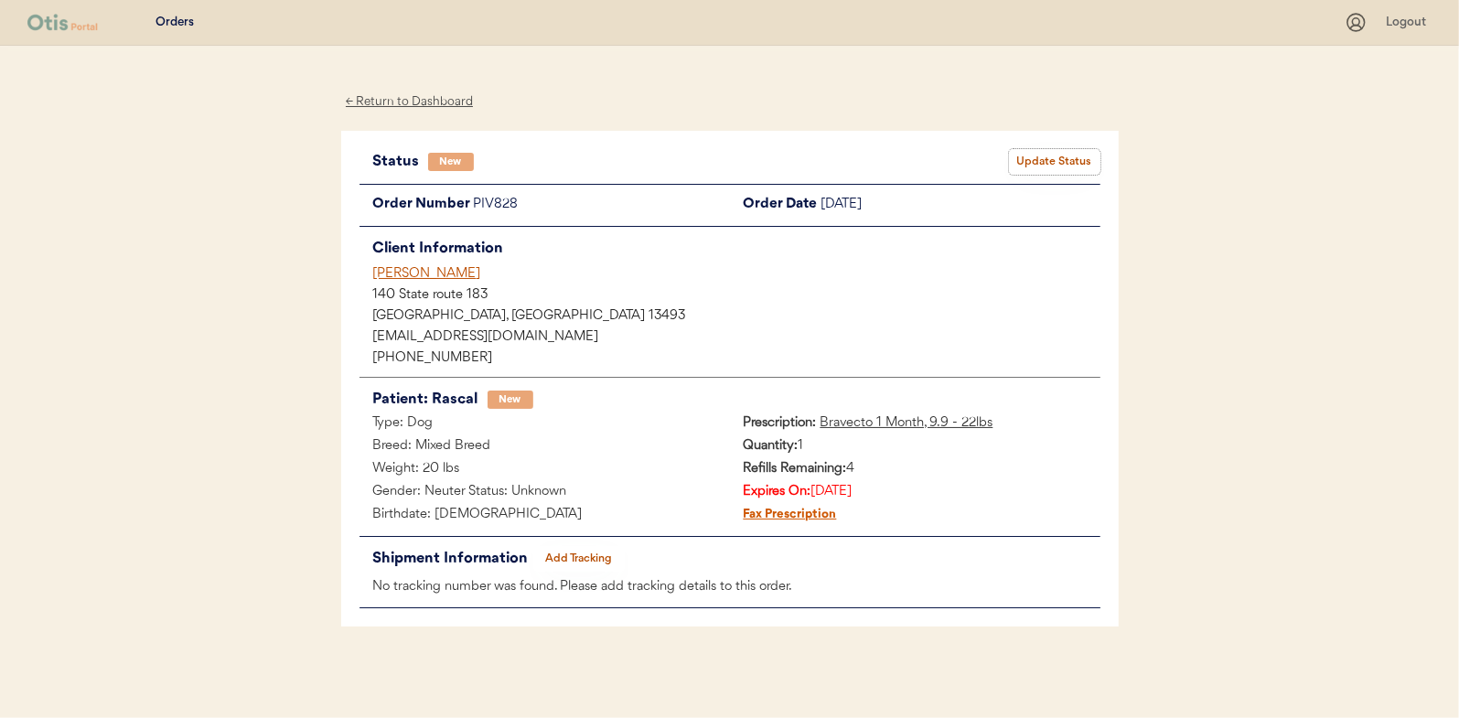
click at [1072, 168] on button "Update Status" at bounding box center [1054, 162] width 91 height 26
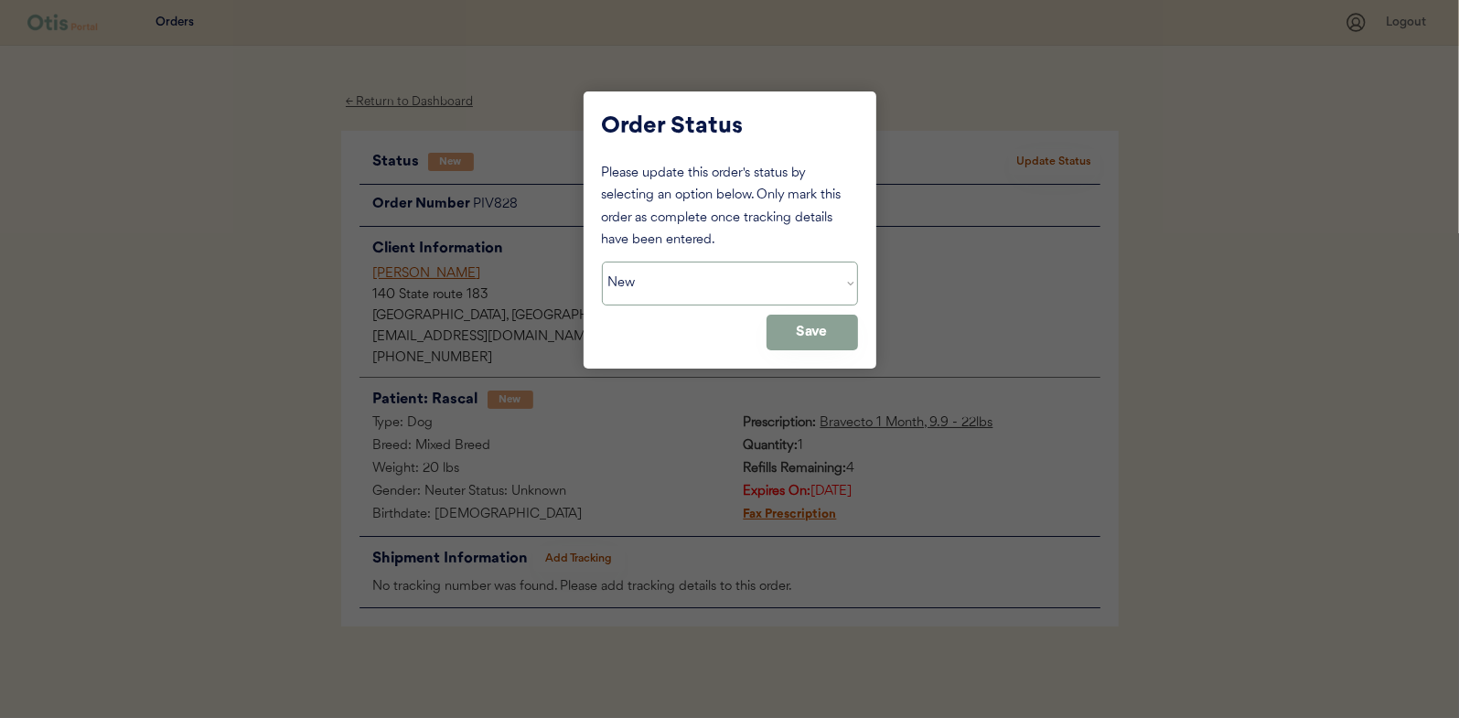
click at [738, 279] on select "Status On Hold New In Progress Complete Pending HW Consent Canceled" at bounding box center [730, 284] width 256 height 44
select select ""in_progress""
click at [602, 262] on select "Status On Hold New In Progress Complete Pending HW Consent Canceled" at bounding box center [730, 284] width 256 height 44
click at [814, 327] on button "Save" at bounding box center [811, 333] width 91 height 36
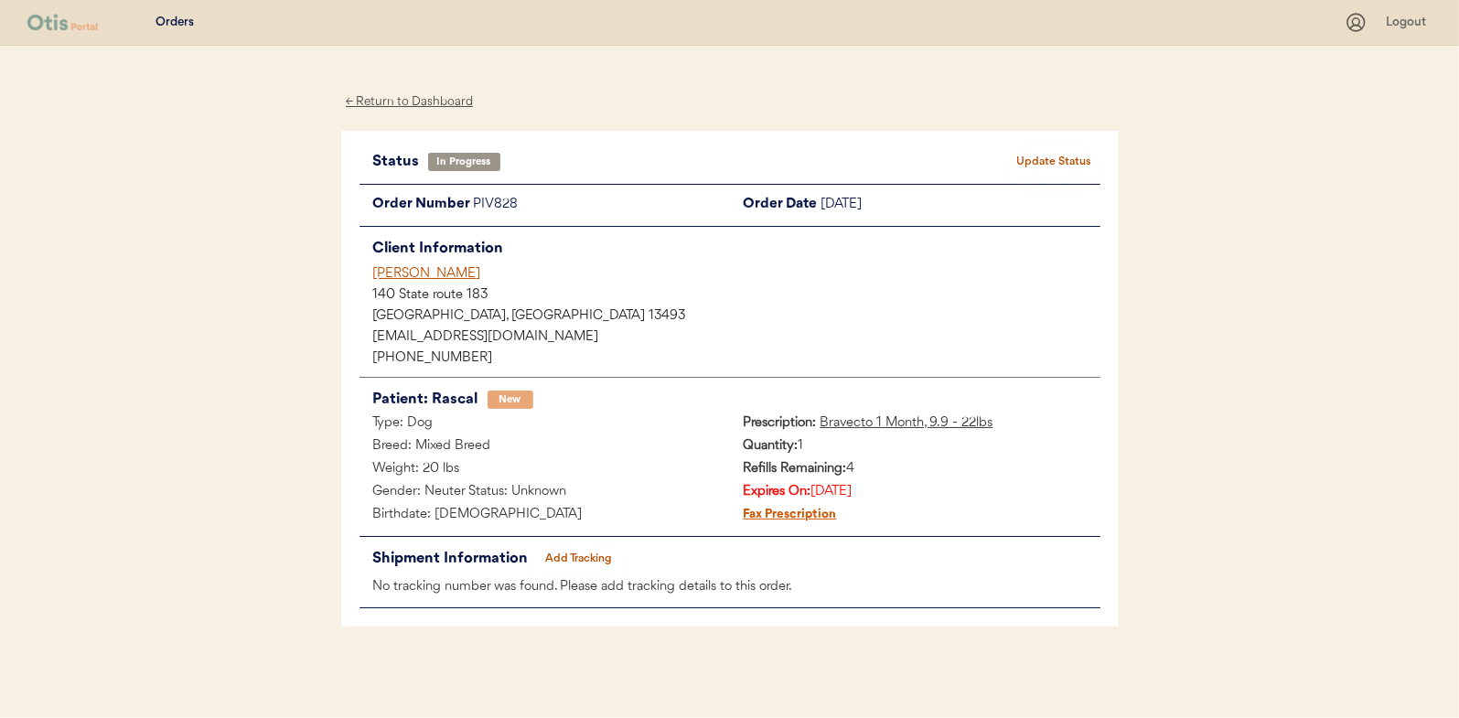
click at [415, 98] on div "← Return to Dashboard" at bounding box center [409, 101] width 137 height 21
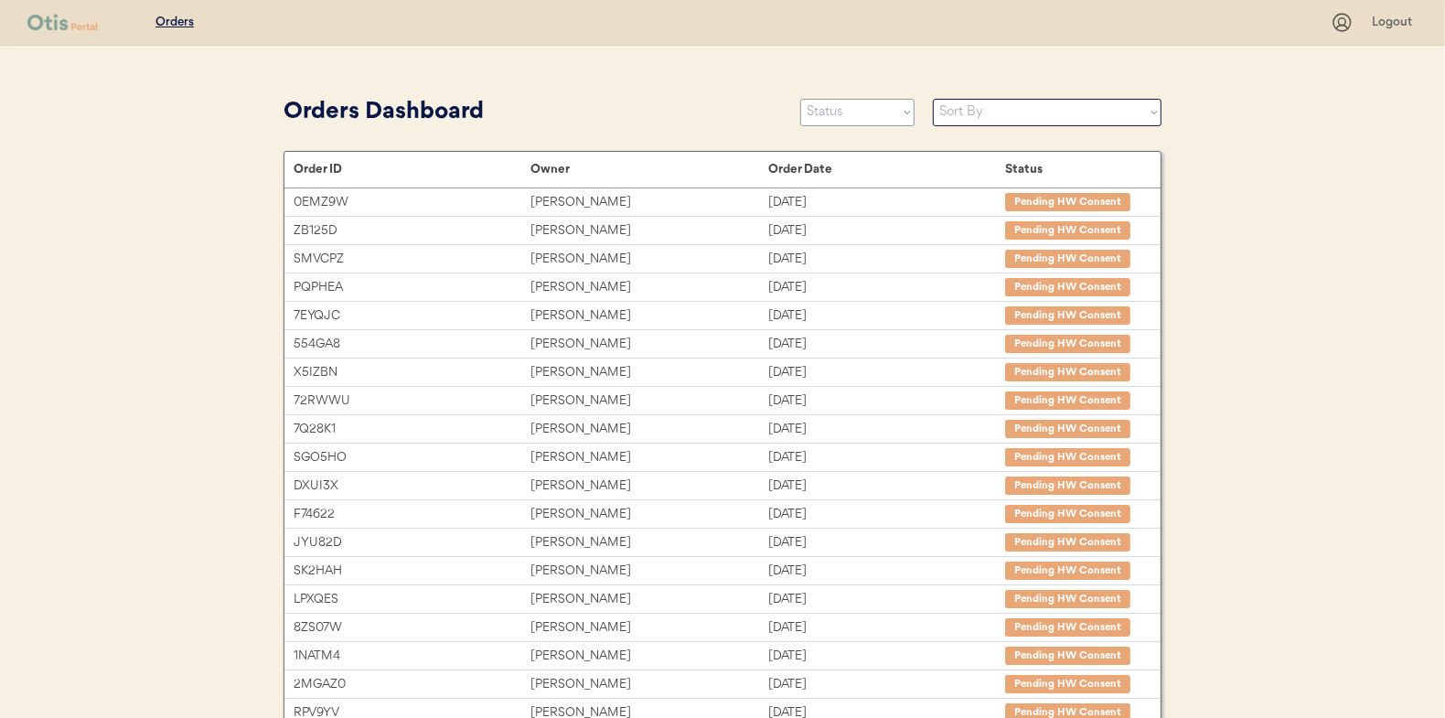
click at [823, 109] on select "Status On Hold New In Progress Complete Pending HW Consent Canceled" at bounding box center [857, 112] width 114 height 27
select select ""new""
click at [800, 99] on select "Status On Hold New In Progress Complete Pending HW Consent Canceled" at bounding box center [857, 112] width 114 height 27
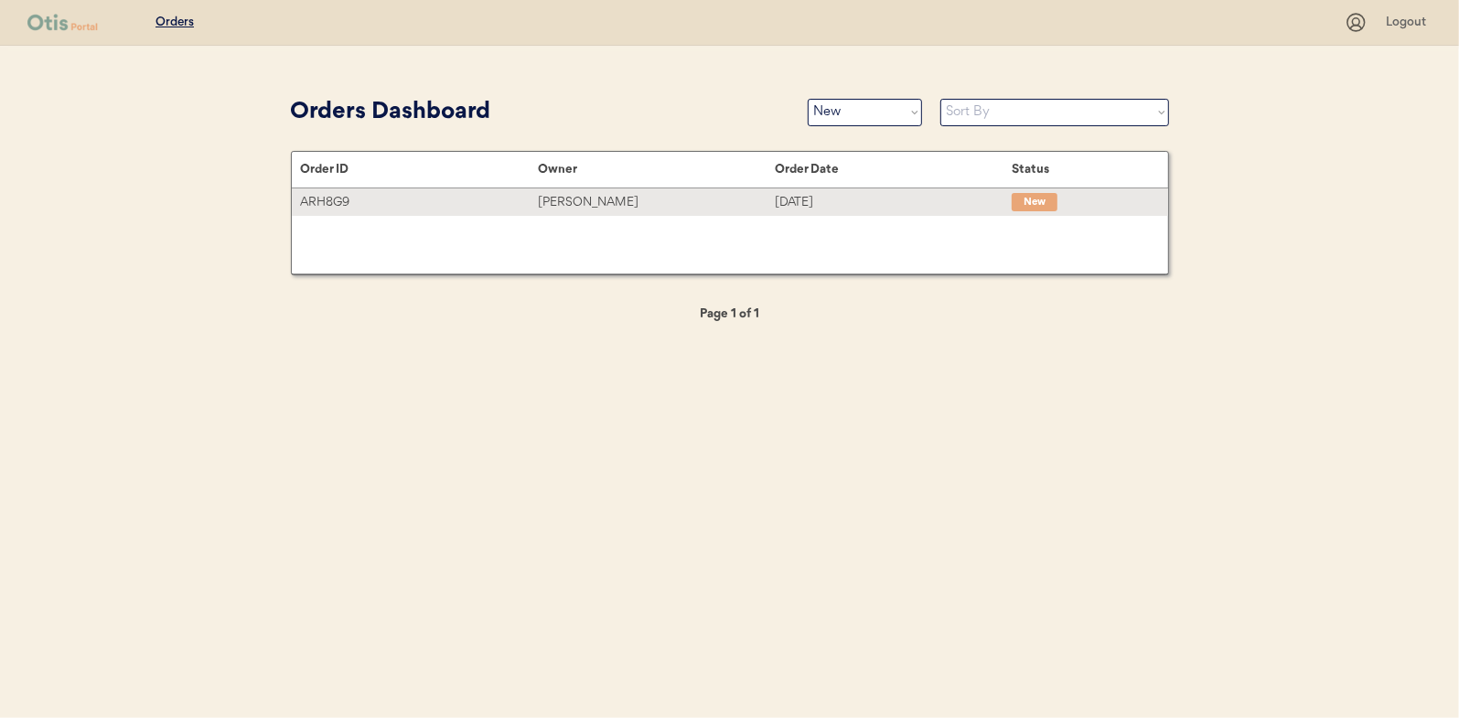
click at [596, 205] on div "[PERSON_NAME]" at bounding box center [656, 202] width 237 height 21
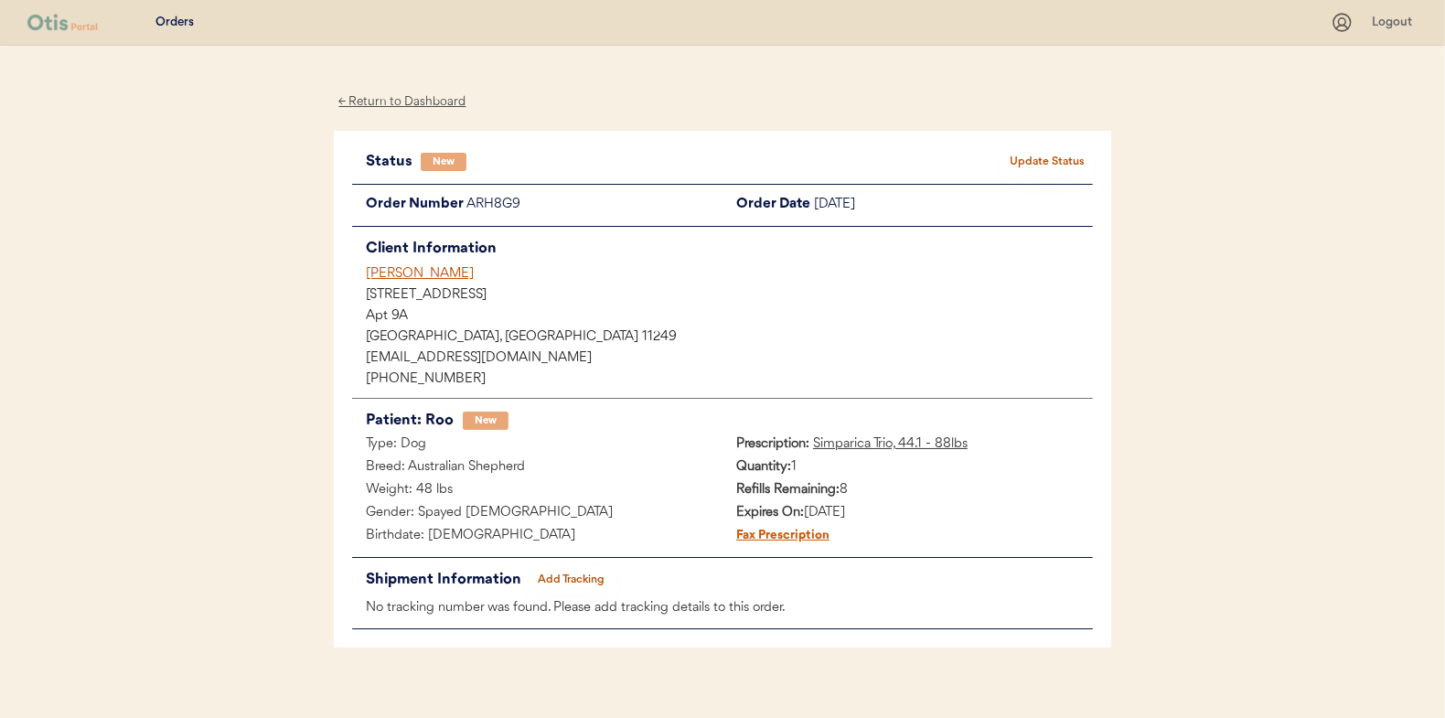
click at [1031, 161] on button "Update Status" at bounding box center [1047, 162] width 91 height 26
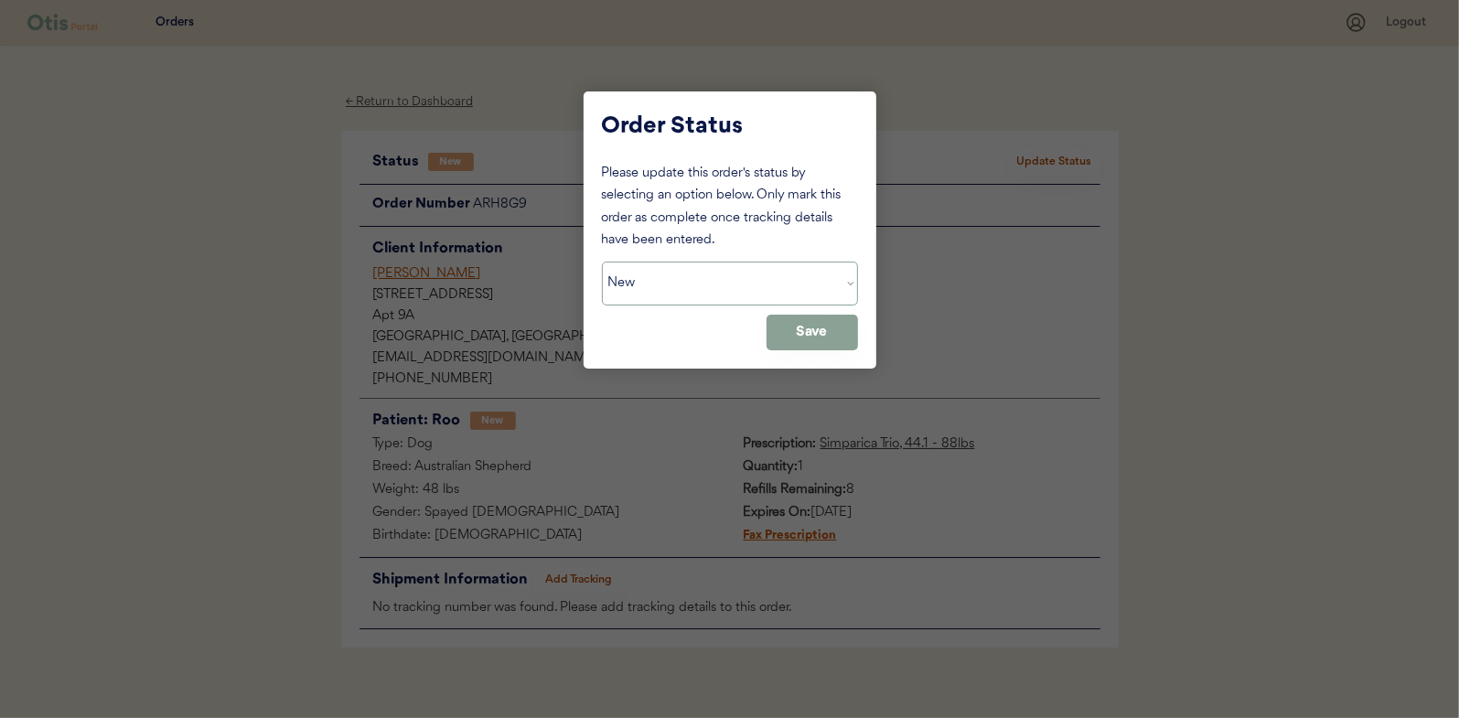
click at [735, 268] on select "Status On Hold New In Progress Complete Pending HW Consent Canceled" at bounding box center [730, 284] width 256 height 44
select select ""in_progress""
click at [602, 262] on select "Status On Hold New In Progress Complete Pending HW Consent Canceled" at bounding box center [730, 284] width 256 height 44
click at [798, 325] on button "Save" at bounding box center [811, 333] width 91 height 36
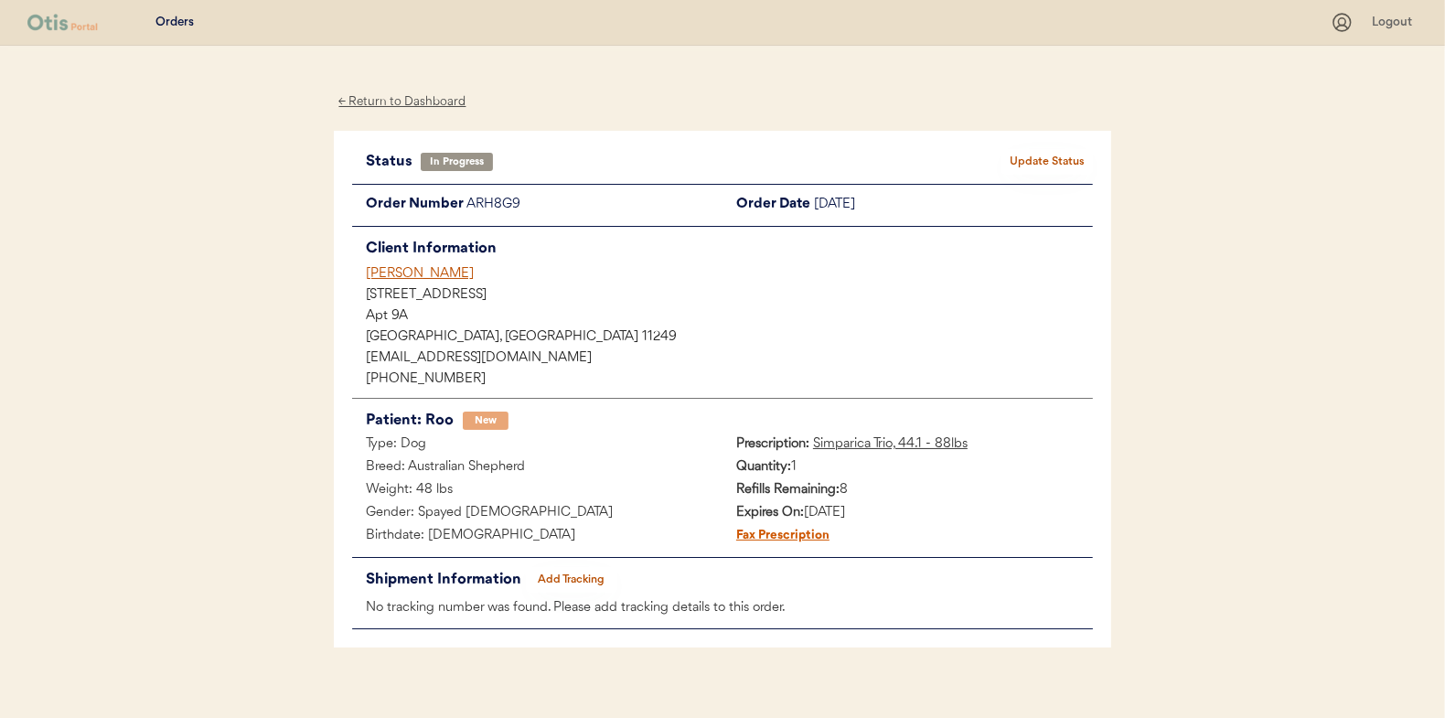
click at [399, 99] on div "← Return to Dashboard" at bounding box center [402, 101] width 137 height 21
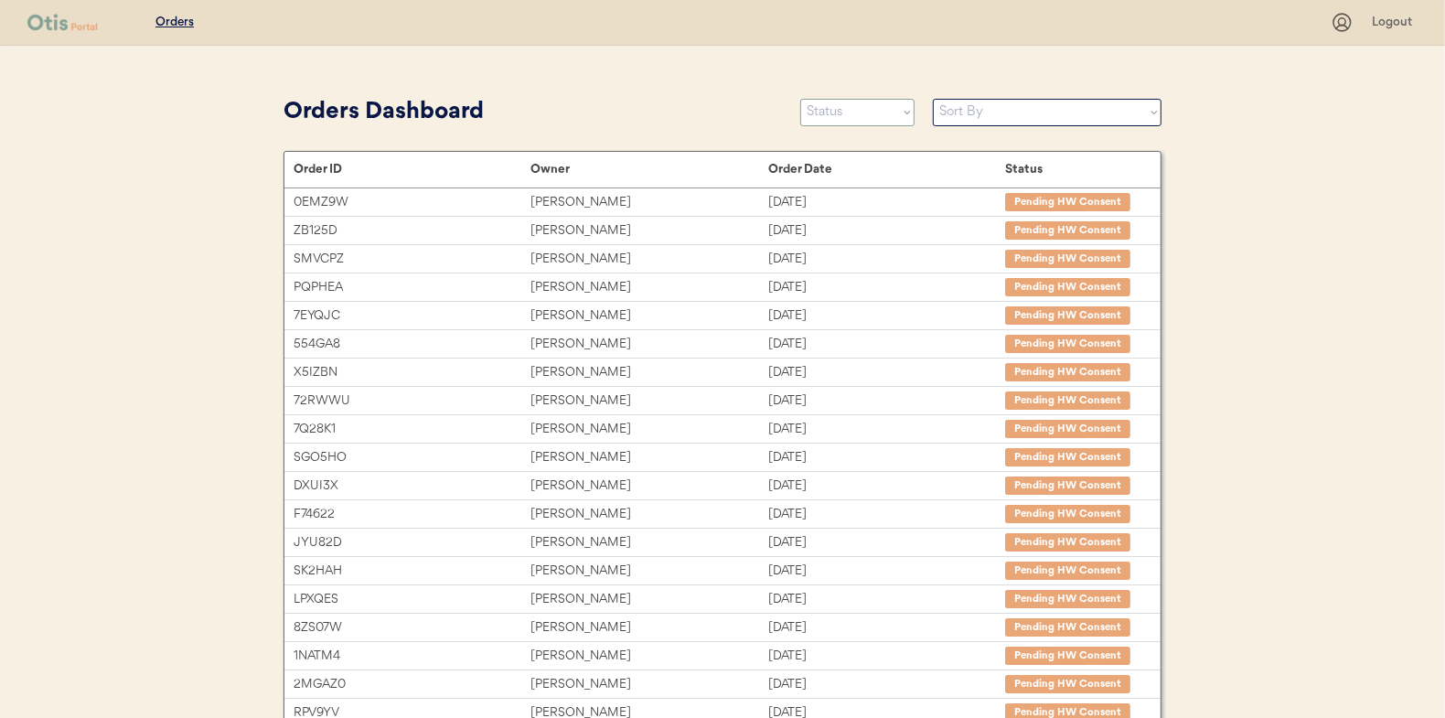
click at [849, 104] on select "Status On Hold New In Progress Complete Pending HW Consent Canceled" at bounding box center [857, 112] width 114 height 27
select select ""new""
click at [800, 99] on select "Status On Hold New In Progress Complete Pending HW Consent Canceled" at bounding box center [857, 112] width 114 height 27
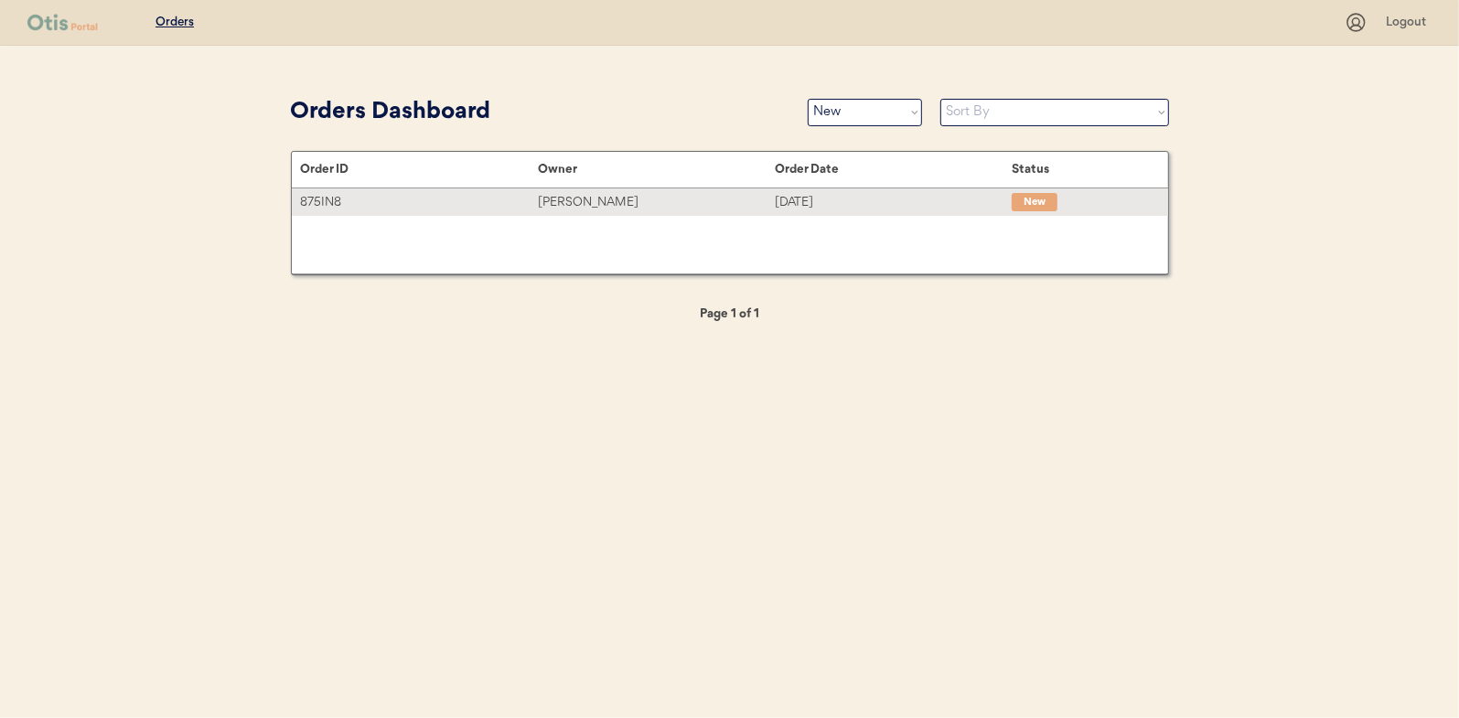
click at [580, 198] on div "[PERSON_NAME]" at bounding box center [656, 202] width 237 height 21
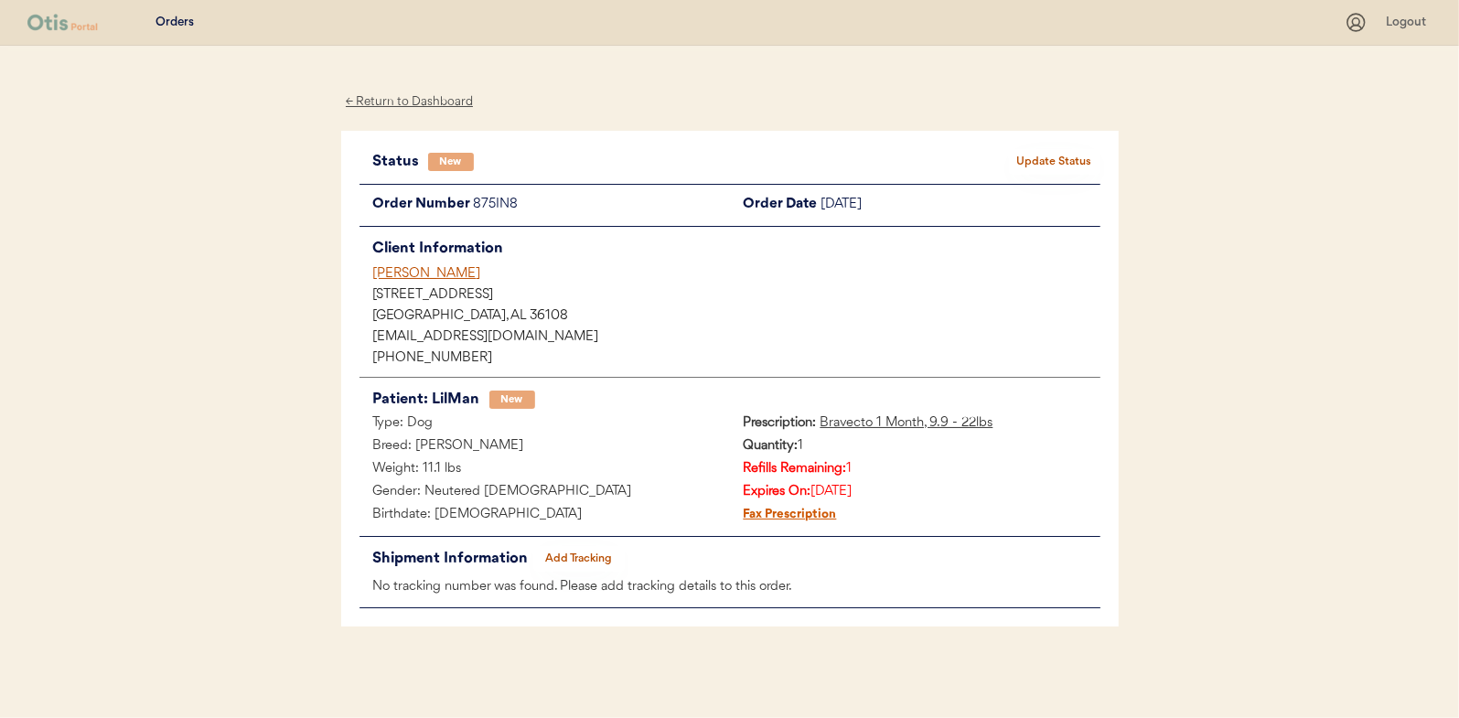
click at [1047, 161] on button "Update Status" at bounding box center [1054, 162] width 91 height 26
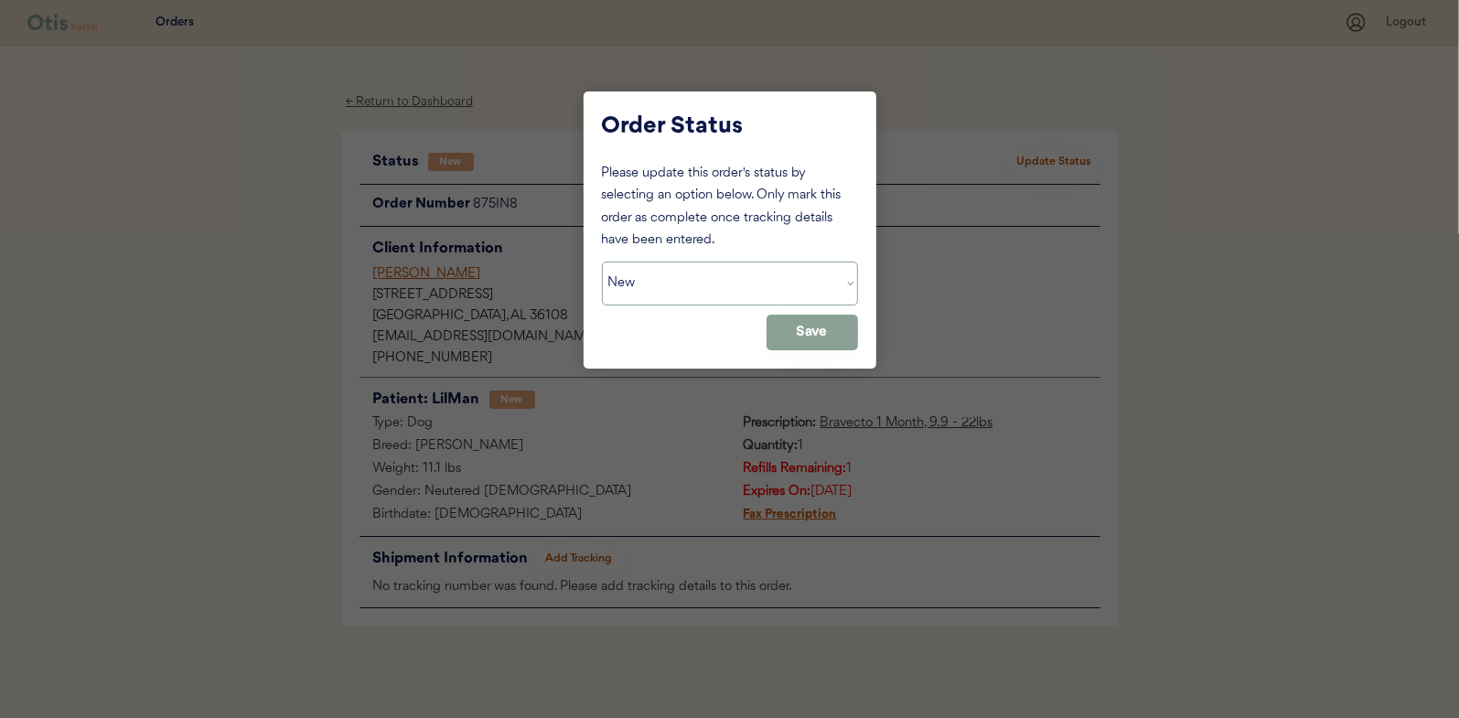
click at [748, 287] on select "Status On Hold New In Progress Complete Pending HW Consent Canceled" at bounding box center [730, 284] width 256 height 44
select select ""in_progress""
click at [602, 262] on select "Status On Hold New In Progress Complete Pending HW Consent Canceled" at bounding box center [730, 284] width 256 height 44
click at [824, 327] on button "Save" at bounding box center [811, 333] width 91 height 36
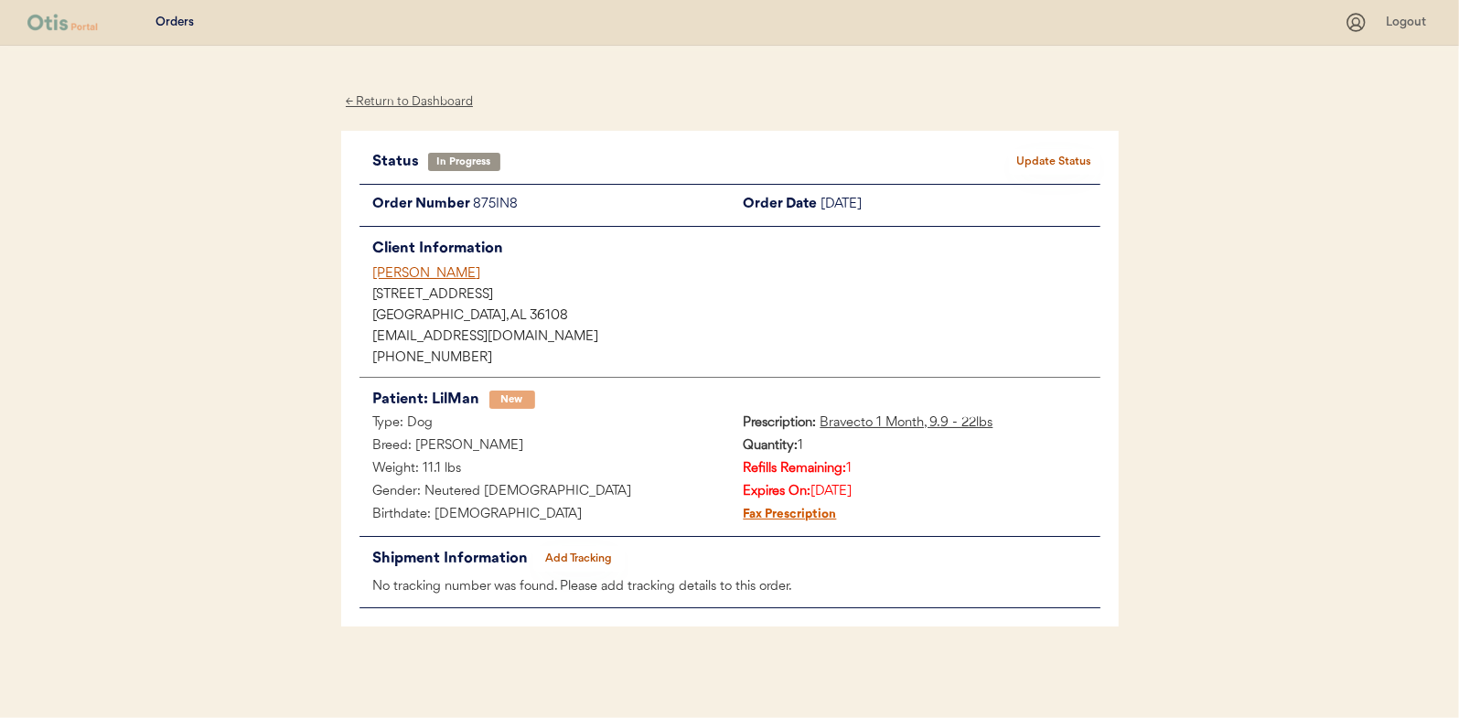
click at [410, 90] on div "← Return to Dashboard Status In Progress Update Status Order Number 875IN8 Orde…" at bounding box center [729, 382] width 777 height 672
click at [404, 95] on div "← Return to Dashboard" at bounding box center [409, 101] width 137 height 21
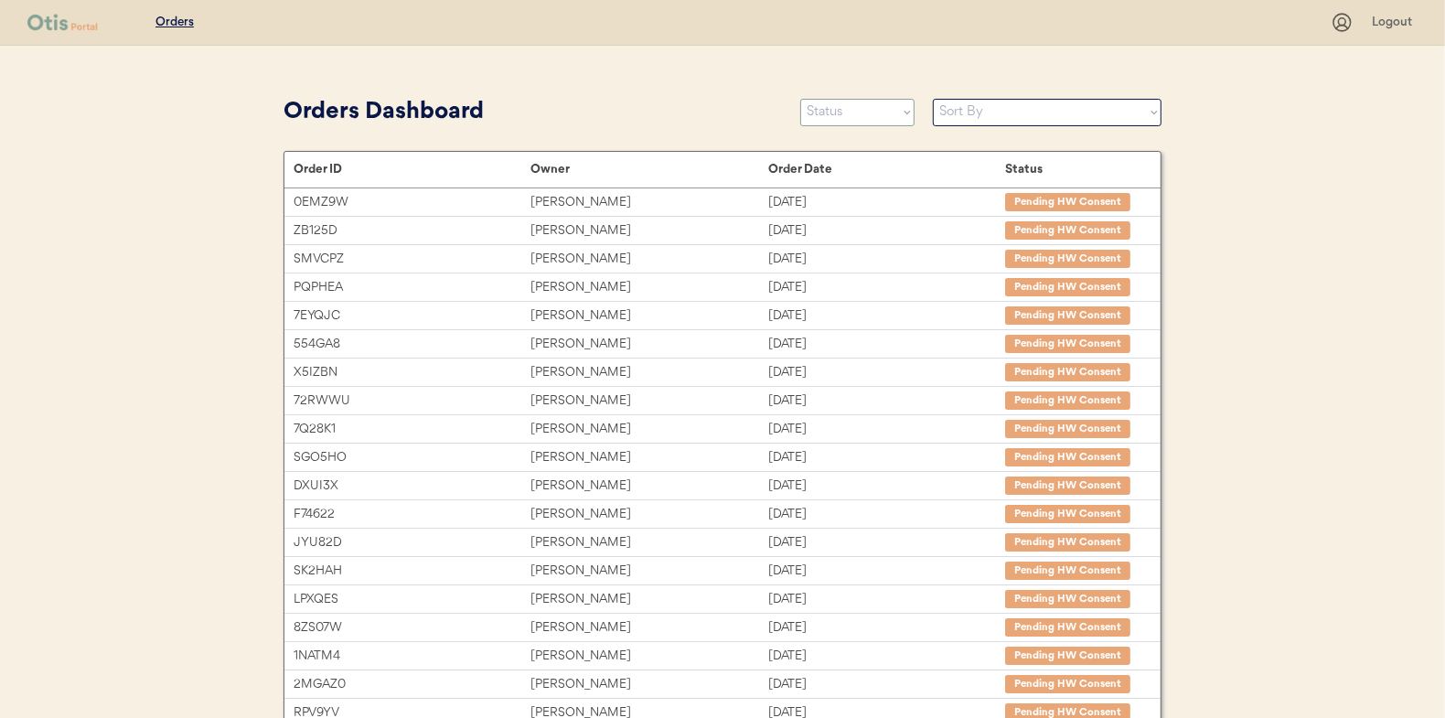
click at [838, 120] on select "Status On Hold New In Progress Complete Pending HW Consent Canceled" at bounding box center [857, 112] width 114 height 27
click at [800, 99] on select "Status On Hold New In Progress Complete Pending HW Consent Canceled" at bounding box center [857, 112] width 114 height 27
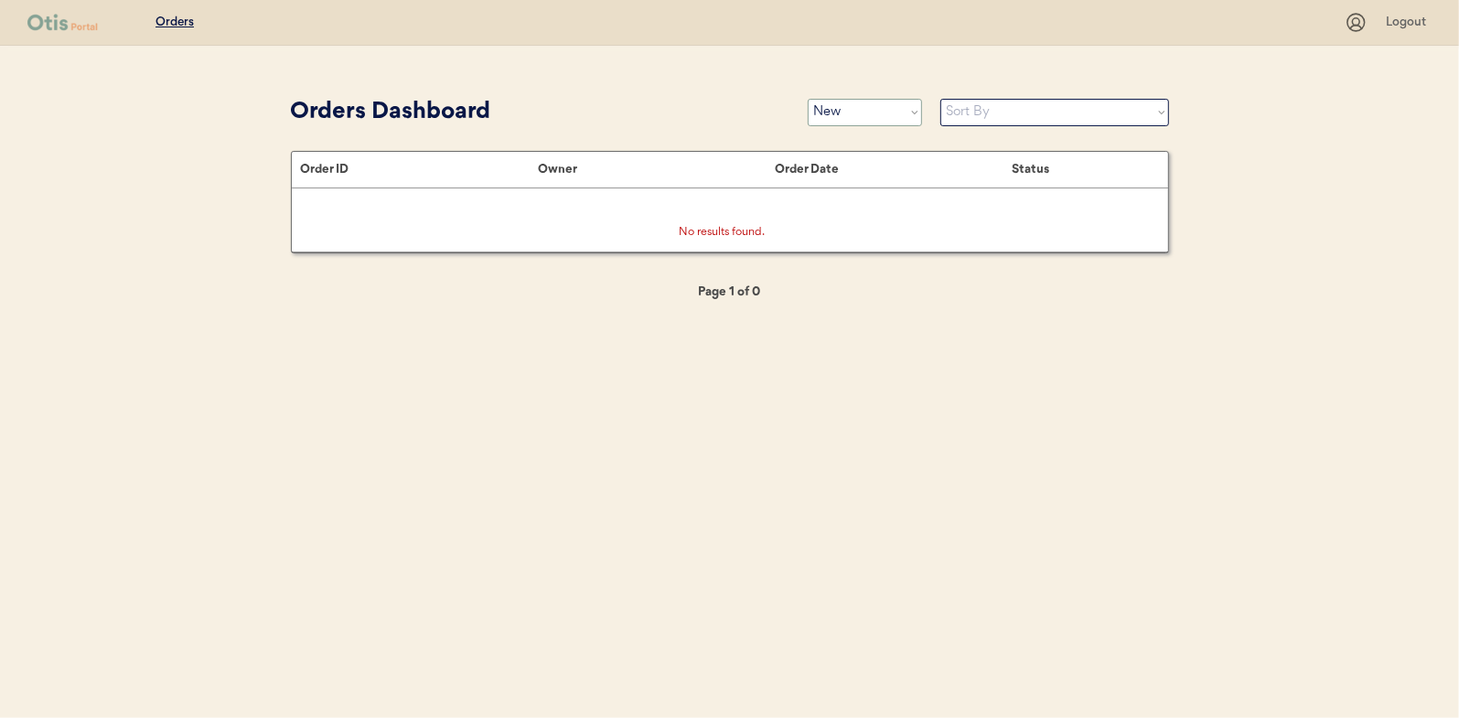
click at [841, 115] on select "Status On Hold New In Progress Complete Pending HW Consent Canceled" at bounding box center [865, 112] width 114 height 27
click at [808, 99] on select "Status On Hold New In Progress Complete Pending HW Consent Canceled" at bounding box center [865, 112] width 114 height 27
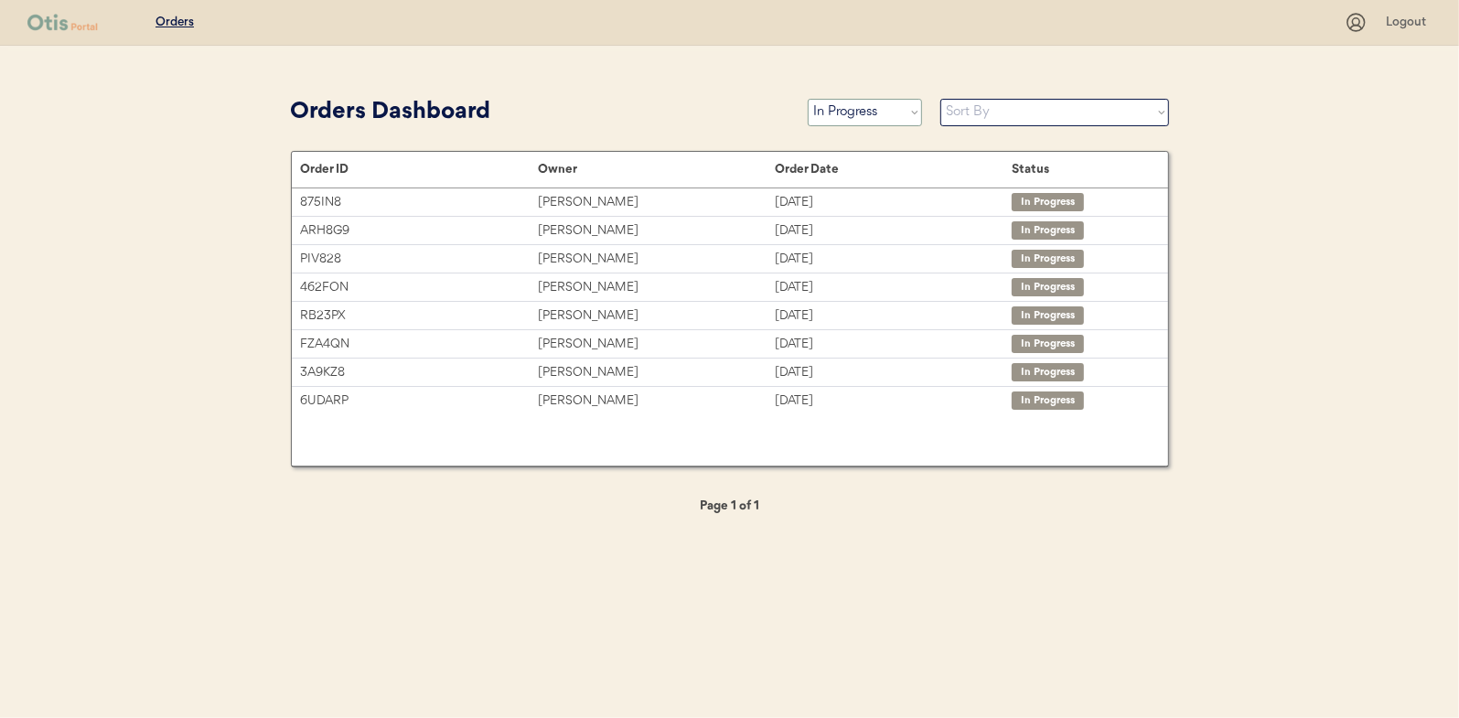
click at [844, 106] on select "Status On Hold New In Progress Complete Pending HW Consent Canceled" at bounding box center [865, 112] width 114 height 27
select select ""new""
click at [808, 99] on select "Status On Hold New In Progress Complete Pending HW Consent Canceled" at bounding box center [865, 112] width 114 height 27
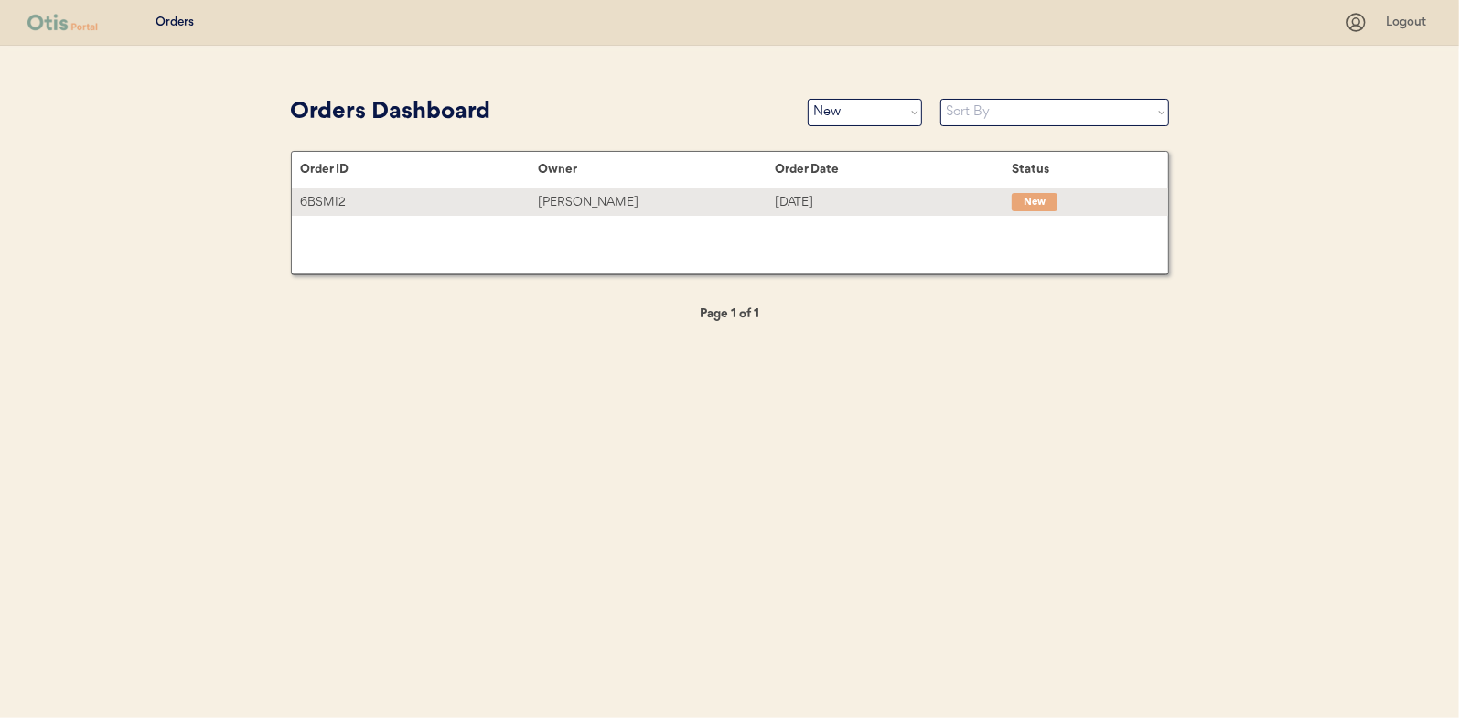
click at [604, 200] on div "Sarah Benjamin" at bounding box center [656, 202] width 237 height 21
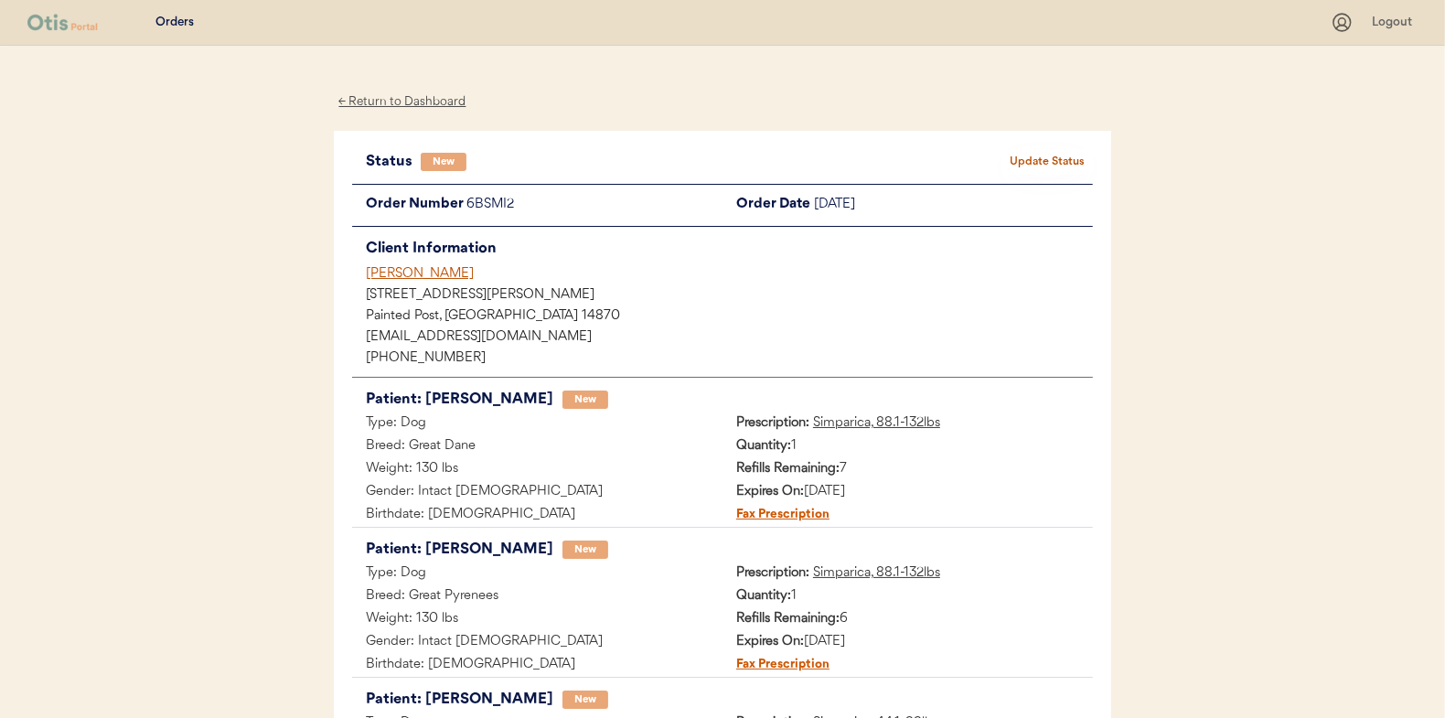
click at [1056, 158] on button "Update Status" at bounding box center [1047, 162] width 91 height 26
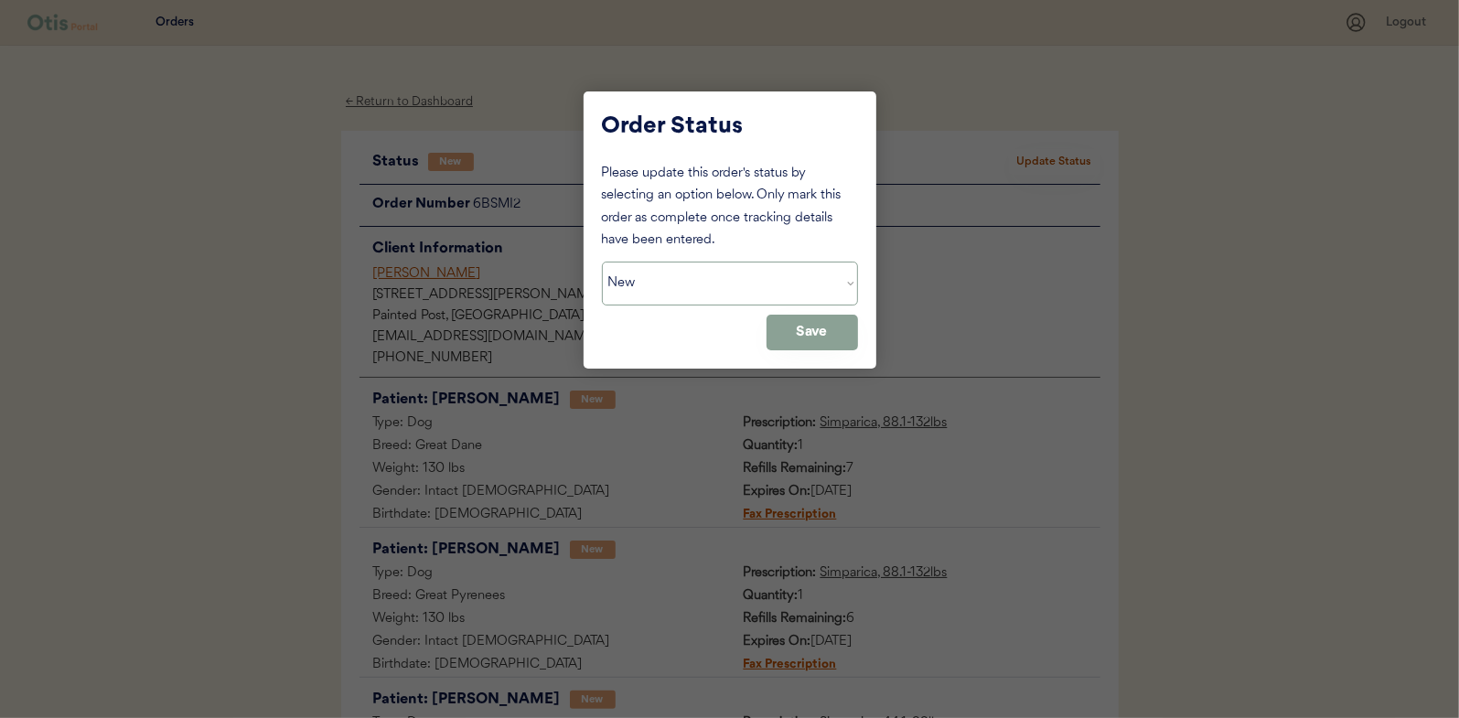
click at [676, 287] on select "Status On Hold New In Progress Complete Pending HW Consent Canceled" at bounding box center [730, 284] width 256 height 44
select select ""in_progress""
click at [602, 262] on select "Status On Hold New In Progress Complete Pending HW Consent Canceled" at bounding box center [730, 284] width 256 height 44
click at [806, 334] on button "Save" at bounding box center [811, 333] width 91 height 36
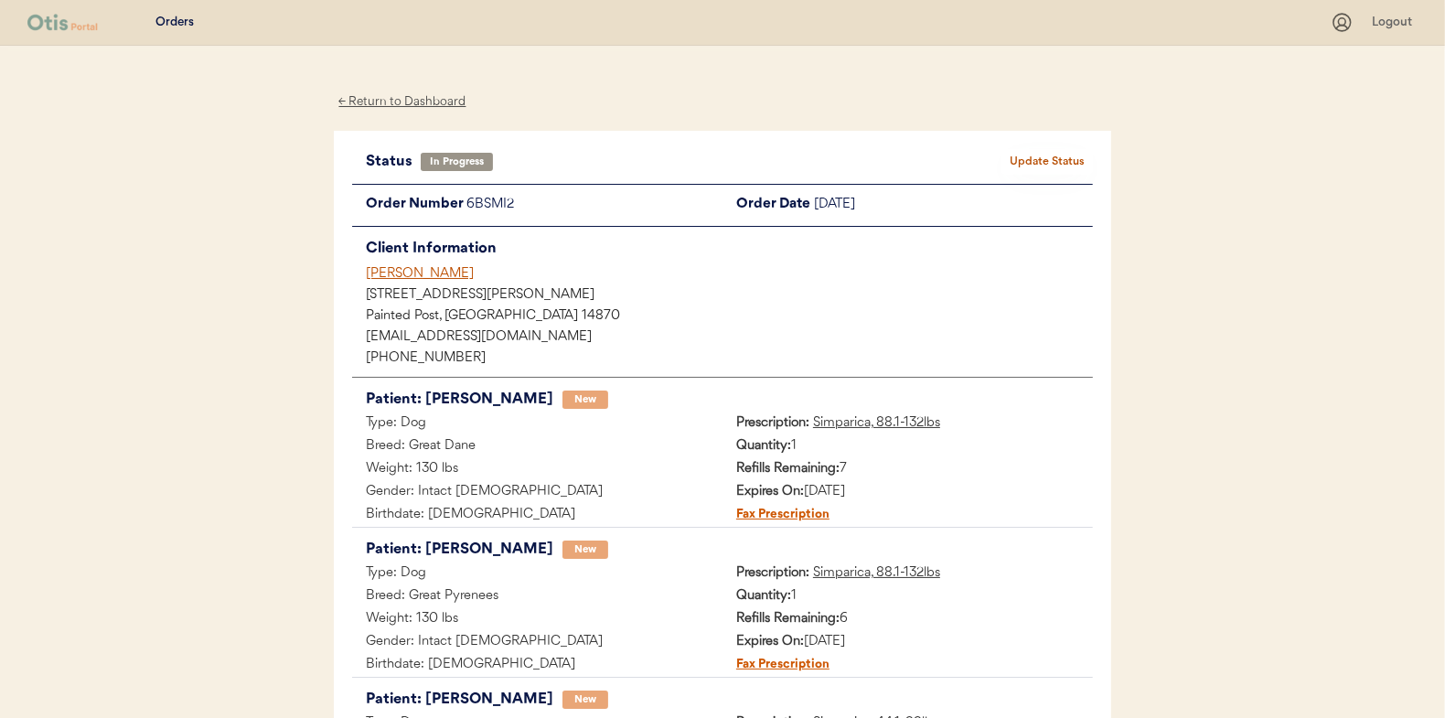
click at [377, 93] on div "← Return to Dashboard" at bounding box center [402, 101] width 137 height 21
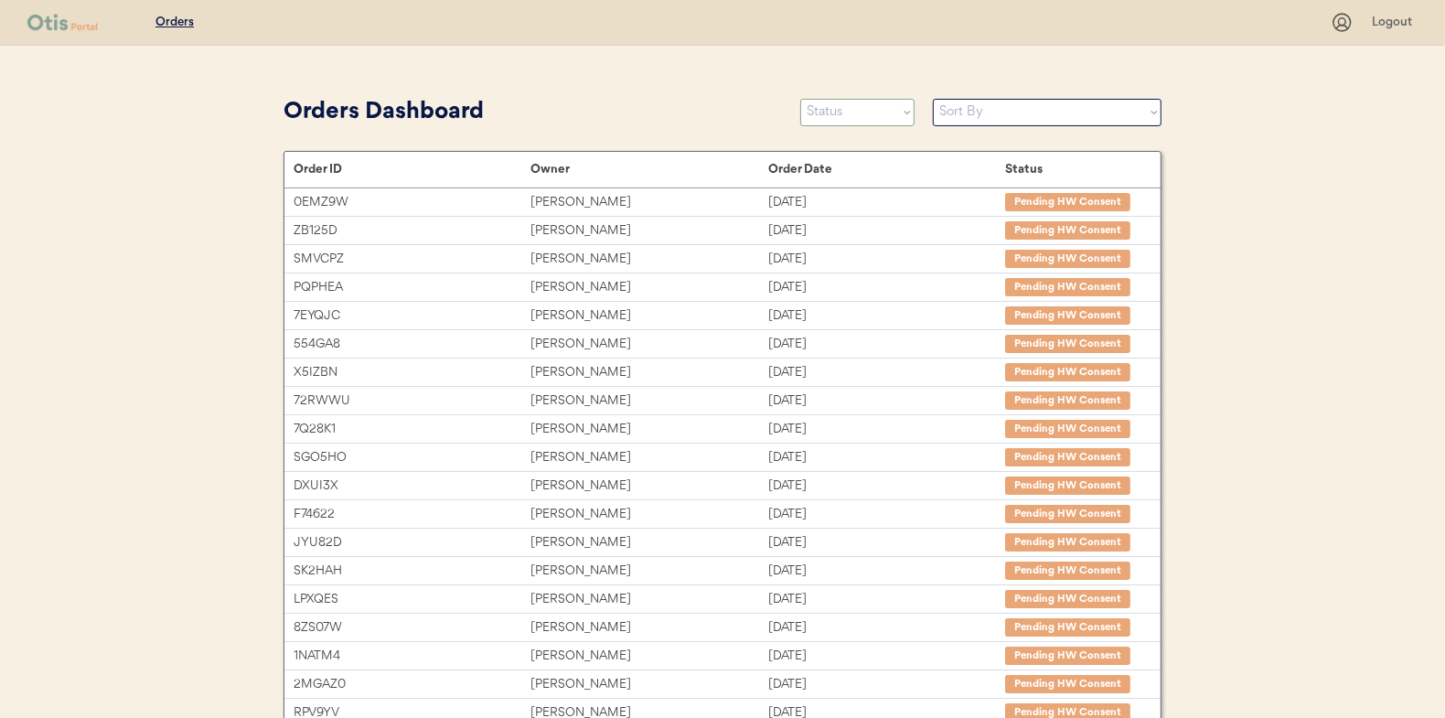
click at [837, 117] on select "Status On Hold New In Progress Complete Pending HW Consent Canceled" at bounding box center [857, 112] width 114 height 27
click at [800, 99] on select "Status On Hold New In Progress Complete Pending HW Consent Canceled" at bounding box center [857, 112] width 114 height 27
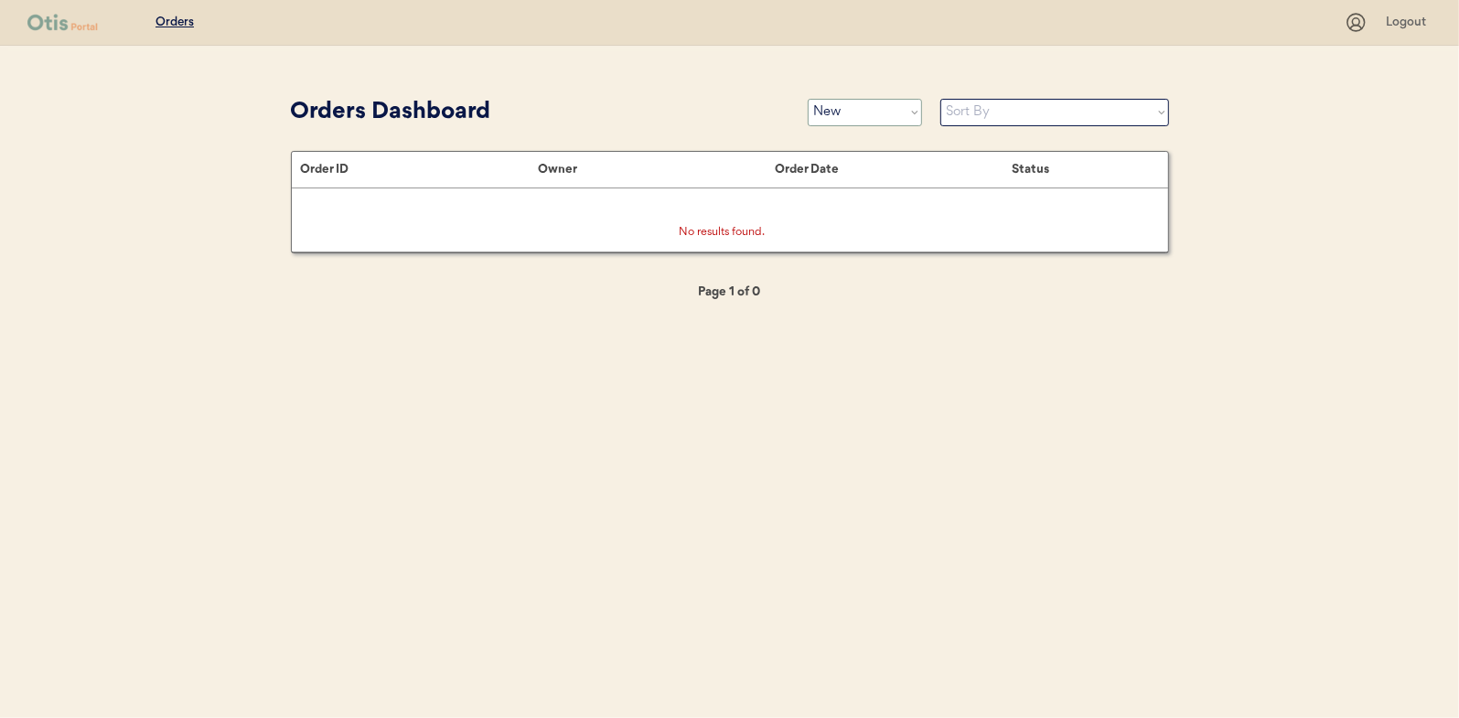
click at [848, 117] on select "Status On Hold New In Progress Complete Pending HW Consent Canceled" at bounding box center [865, 112] width 114 height 27
click at [808, 99] on select "Status On Hold New In Progress Complete Pending HW Consent Canceled" at bounding box center [865, 112] width 114 height 27
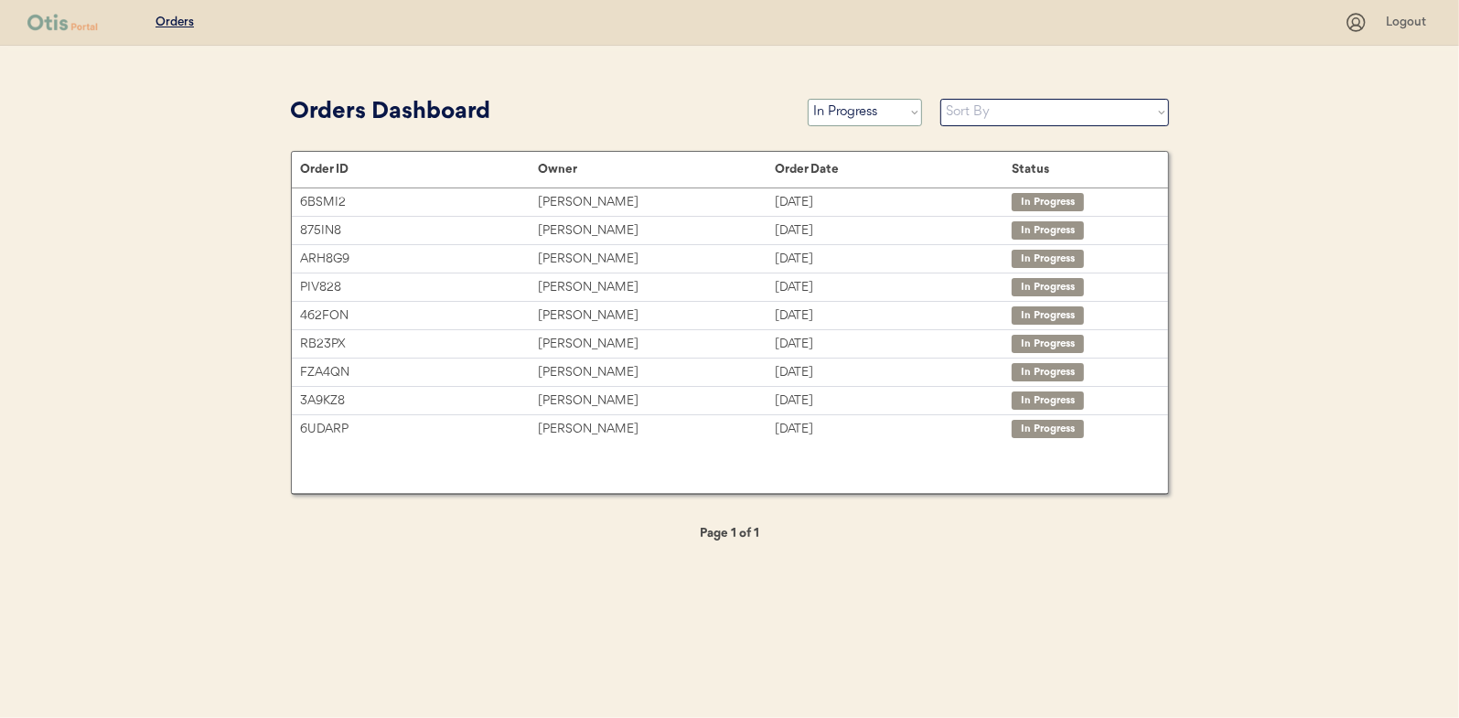
click at [872, 117] on select "Status On Hold New In Progress Complete Pending HW Consent Canceled" at bounding box center [865, 112] width 114 height 27
click at [808, 99] on select "Status On Hold New In Progress Complete Pending HW Consent Canceled" at bounding box center [865, 112] width 114 height 27
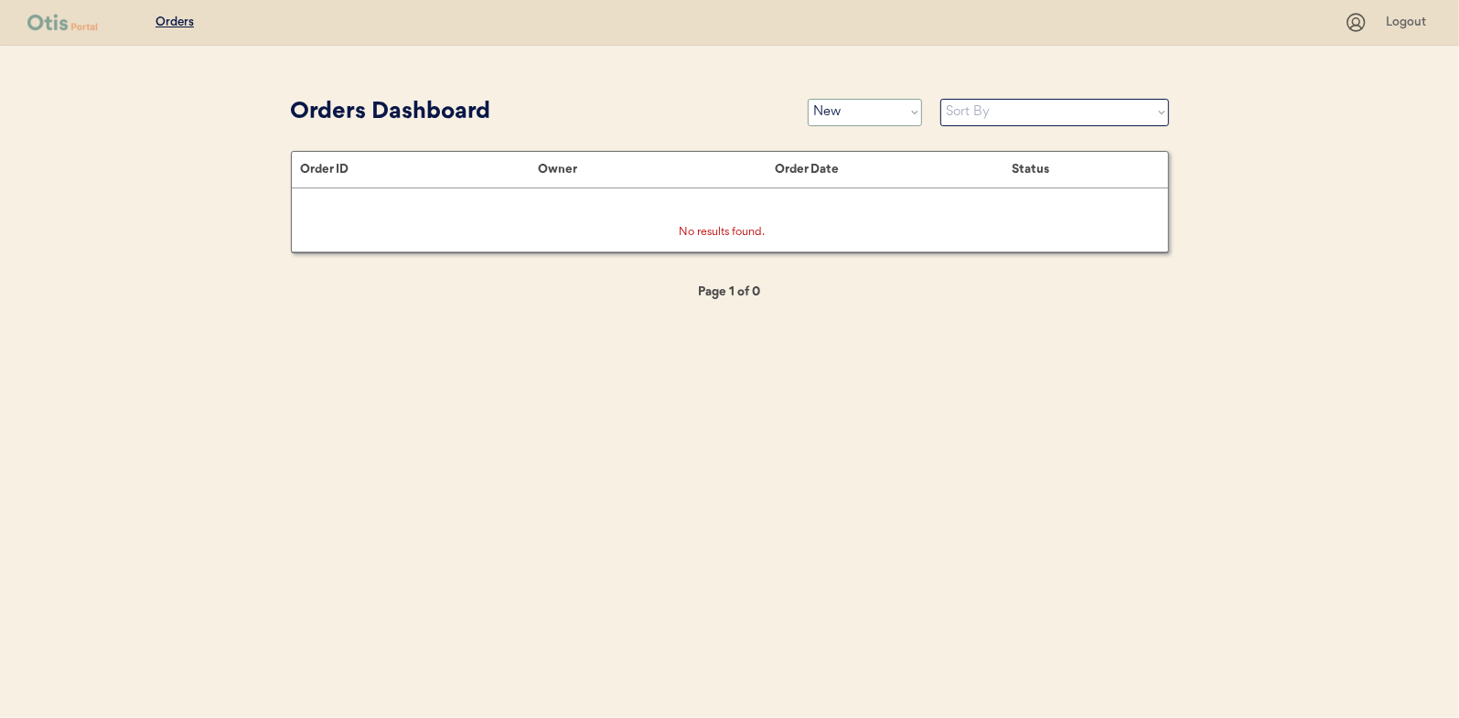
click at [841, 113] on select "Status On Hold New In Progress Complete Pending HW Consent Canceled" at bounding box center [865, 112] width 114 height 27
click at [808, 99] on select "Status On Hold New In Progress Complete Pending HW Consent Canceled" at bounding box center [865, 112] width 114 height 27
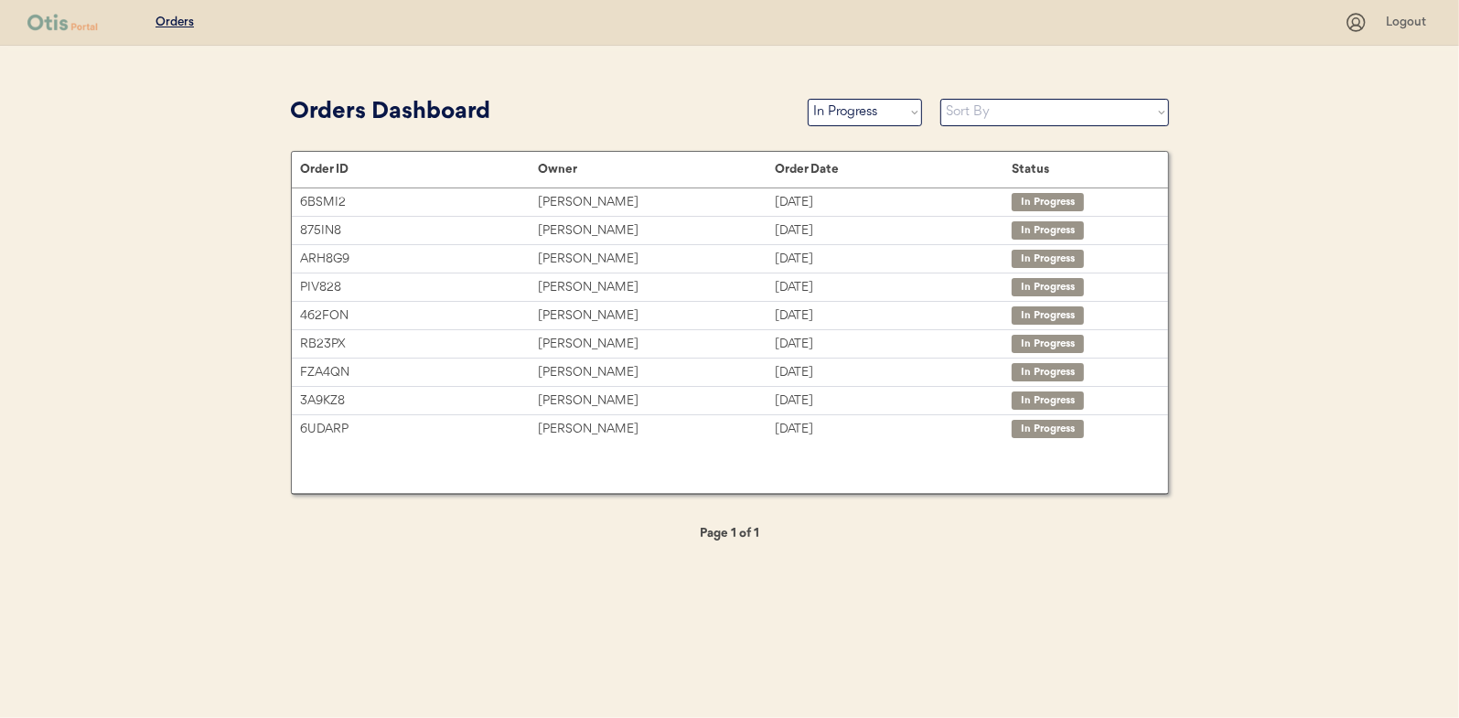
drag, startPoint x: 613, startPoint y: 100, endPoint x: 622, endPoint y: 98, distance: 9.3
click at [616, 100] on div "Orders Dashboard" at bounding box center [540, 112] width 498 height 35
click at [858, 108] on select "Status On Hold New In Progress Complete Pending HW Consent Canceled" at bounding box center [865, 112] width 114 height 27
select select ""new""
click at [808, 99] on select "Status On Hold New In Progress Complete Pending HW Consent Canceled" at bounding box center [865, 112] width 114 height 27
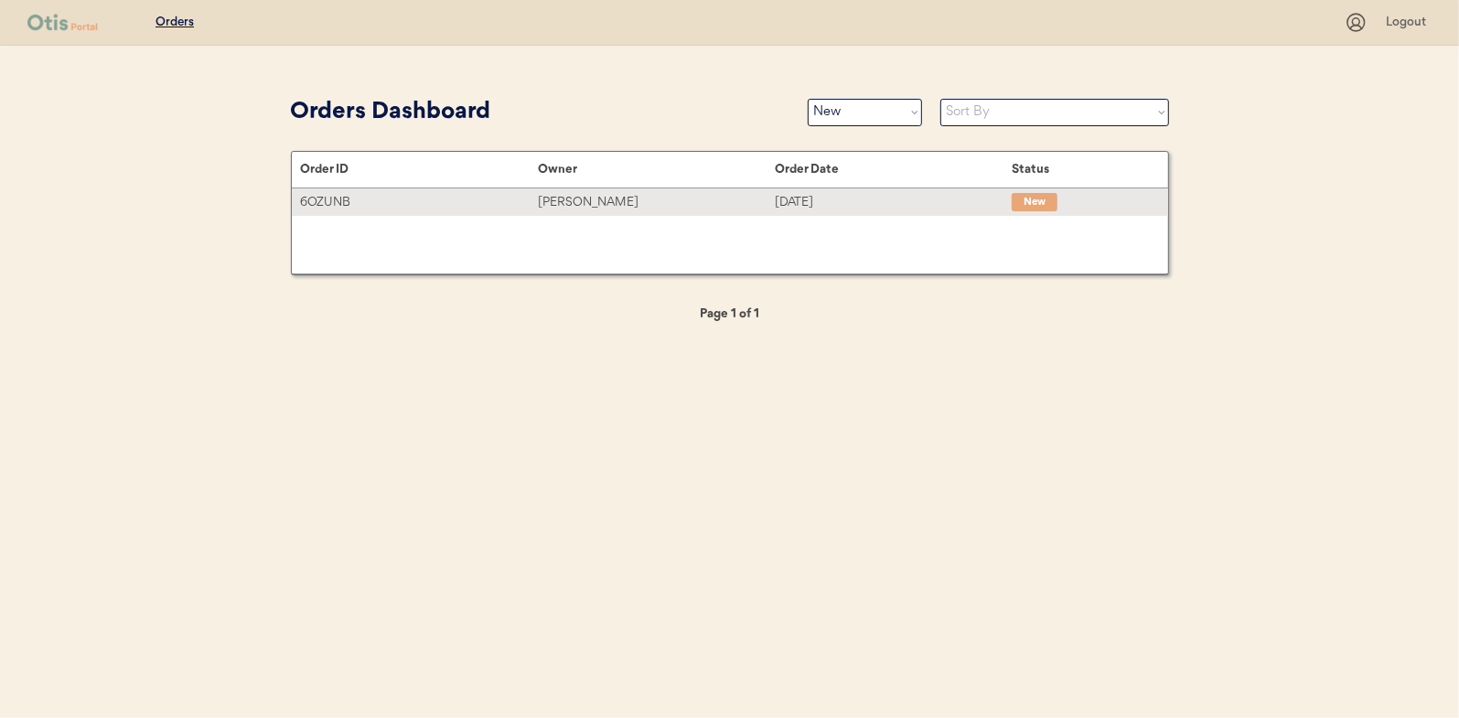
drag, startPoint x: 587, startPoint y: 200, endPoint x: 573, endPoint y: 200, distance: 13.7
click at [587, 200] on div "Timothy Nakao" at bounding box center [656, 202] width 237 height 21
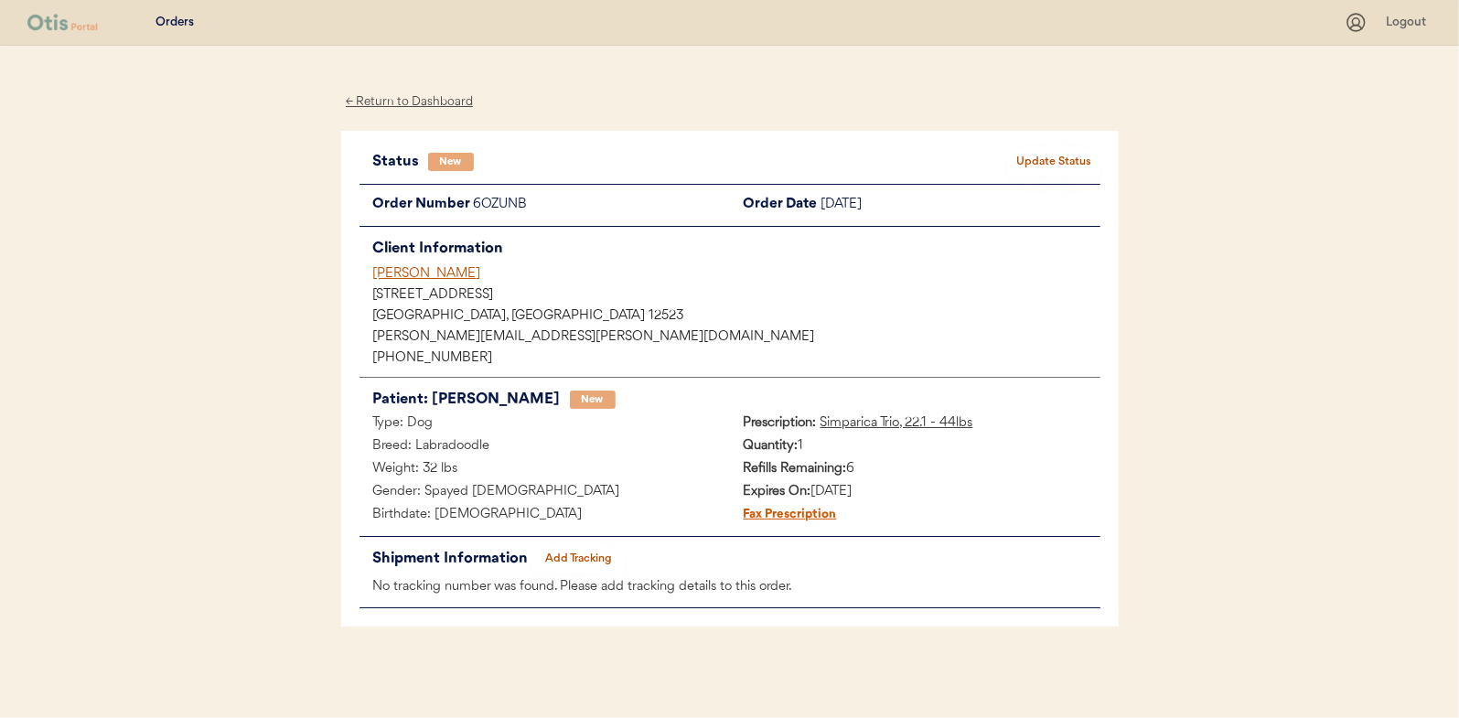
click at [1071, 157] on button "Update Status" at bounding box center [1054, 162] width 91 height 26
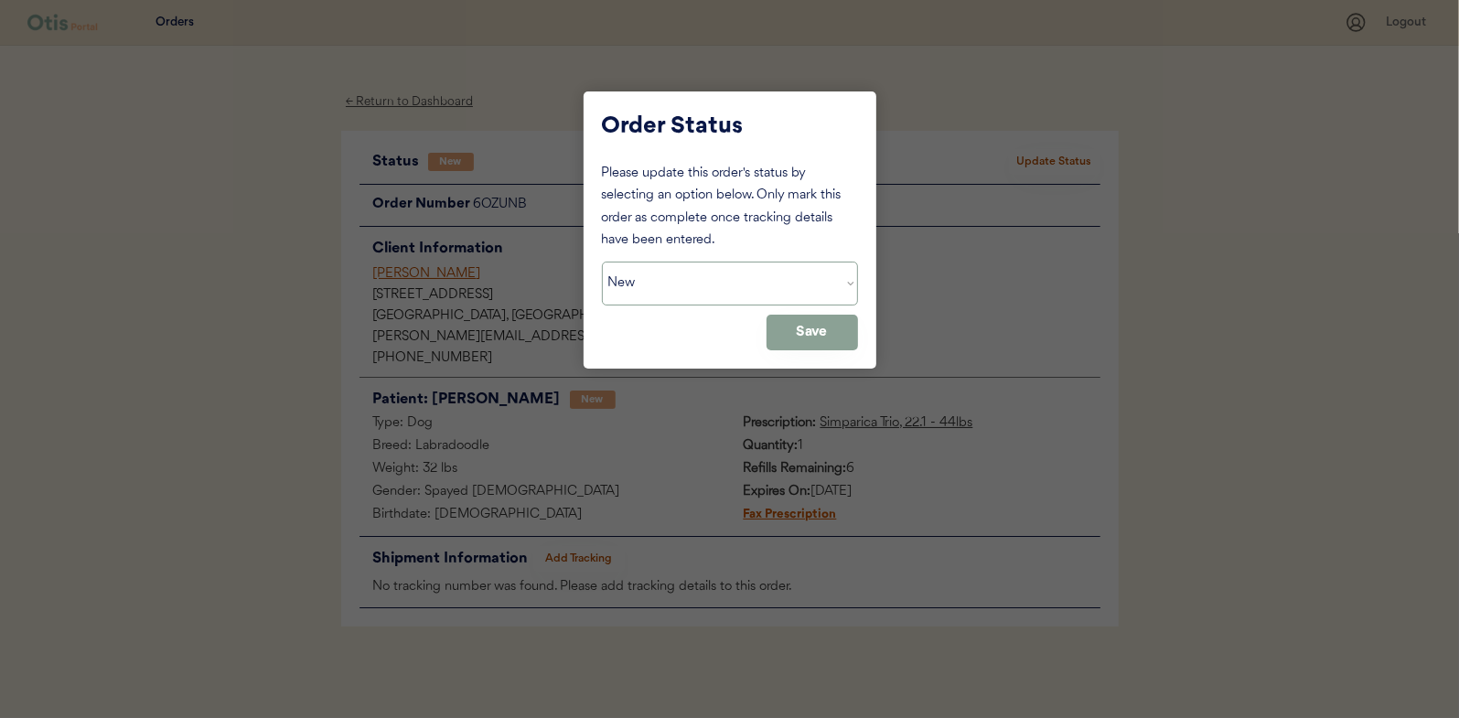
click at [659, 280] on select "Status On Hold New In Progress Complete Pending HW Consent Canceled" at bounding box center [730, 284] width 256 height 44
select select ""in_progress""
click at [602, 262] on select "Status On Hold New In Progress Complete Pending HW Consent Canceled" at bounding box center [730, 284] width 256 height 44
click at [798, 332] on button "Save" at bounding box center [811, 333] width 91 height 36
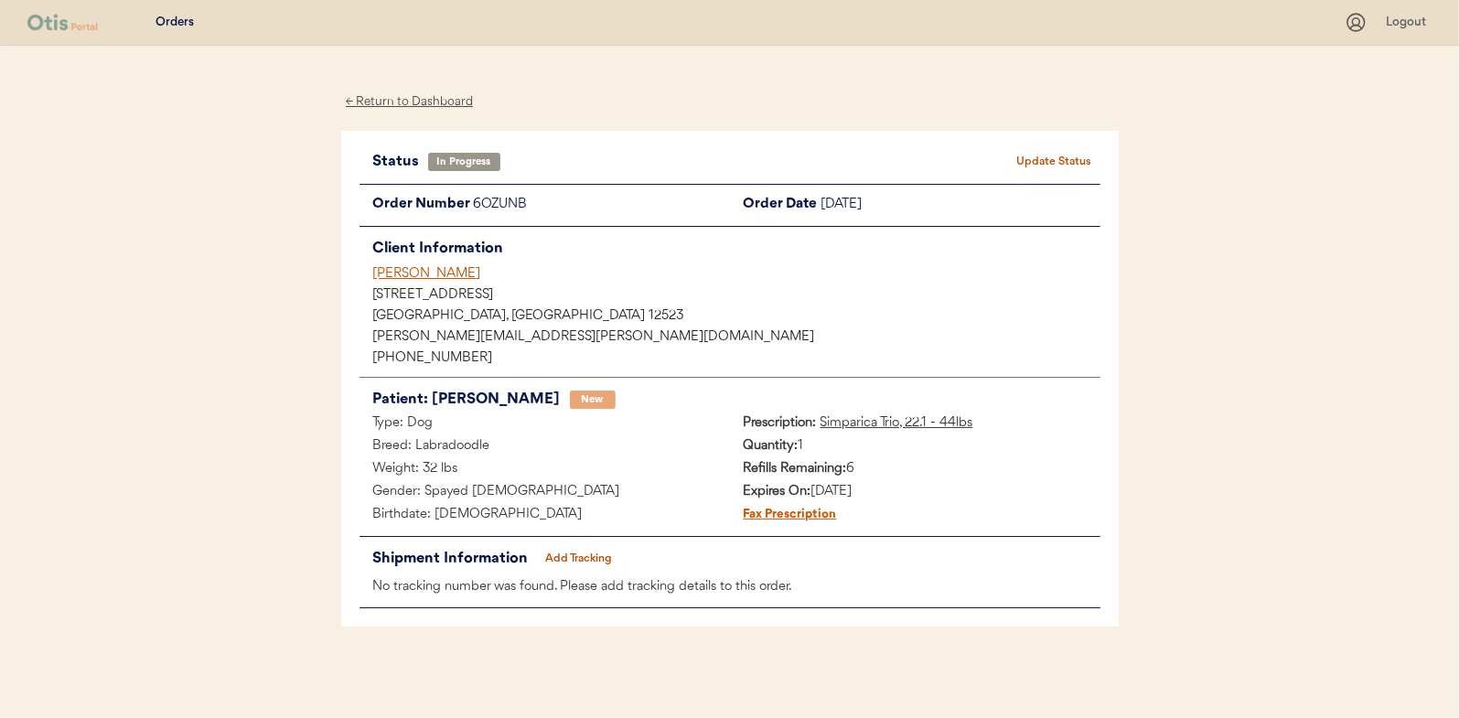
click at [389, 102] on div "← Return to Dashboard" at bounding box center [409, 101] width 137 height 21
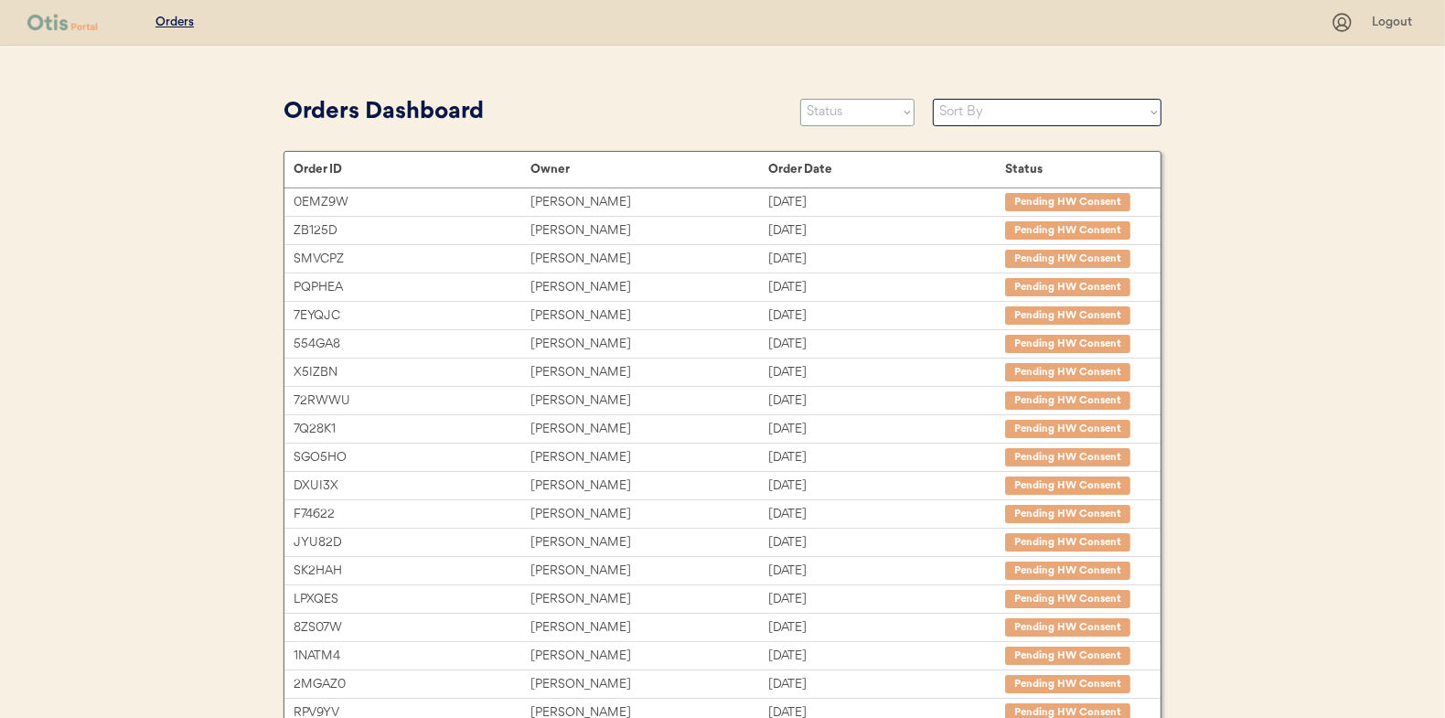
click at [833, 116] on select "Status On Hold New In Progress Complete Pending HW Consent Canceled" at bounding box center [857, 112] width 114 height 27
select select ""new""
click at [800, 99] on select "Status On Hold New In Progress Complete Pending HW Consent Canceled" at bounding box center [857, 112] width 114 height 27
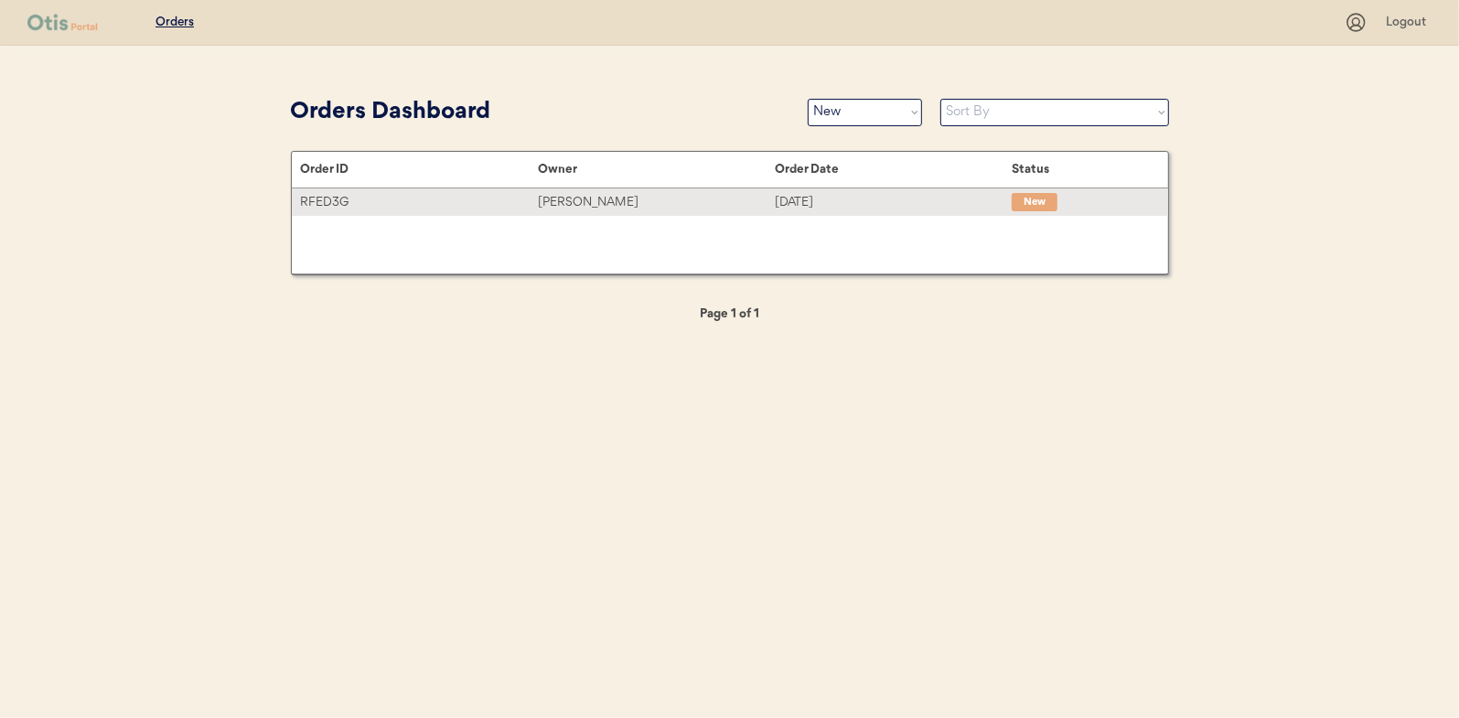
drag, startPoint x: 593, startPoint y: 194, endPoint x: 59, endPoint y: 172, distance: 533.7
click at [593, 194] on div "[PERSON_NAME]" at bounding box center [656, 202] width 237 height 21
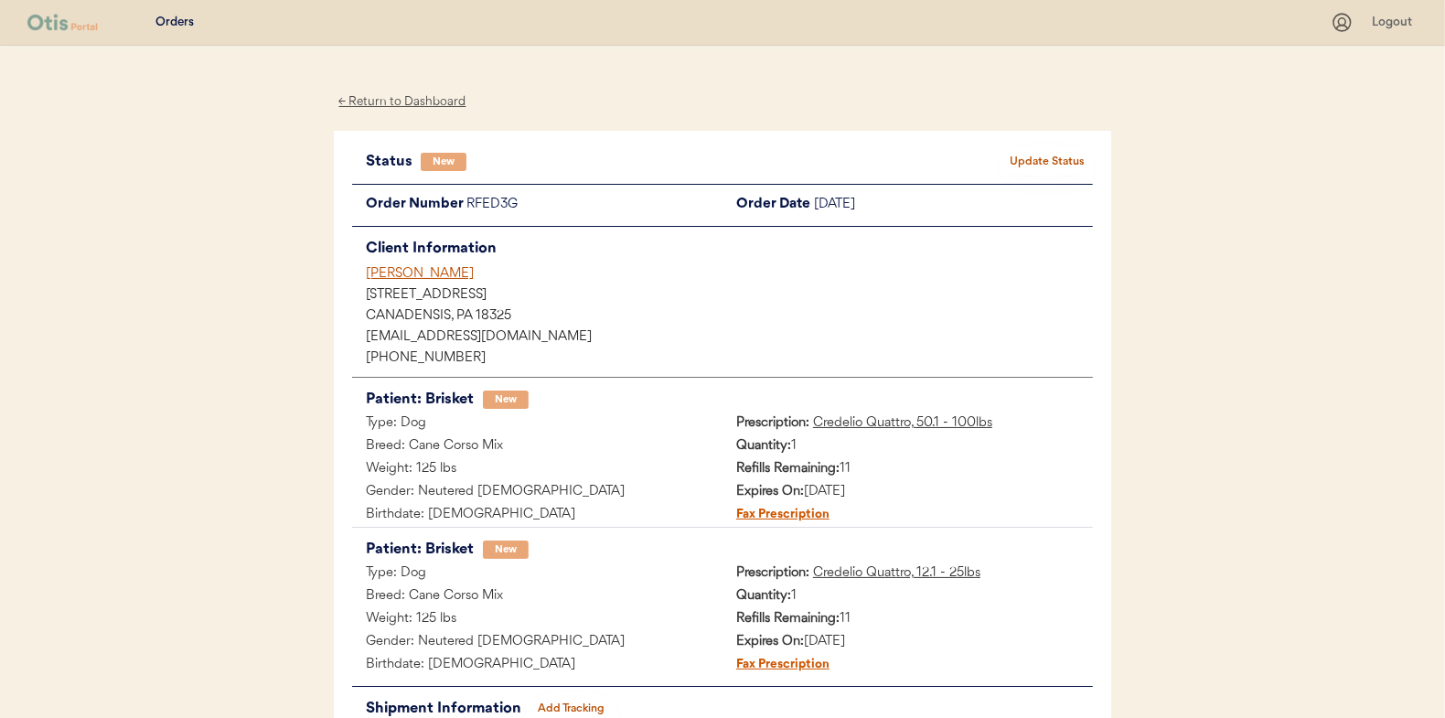
click at [407, 101] on div "← Return to Dashboard" at bounding box center [402, 101] width 137 height 21
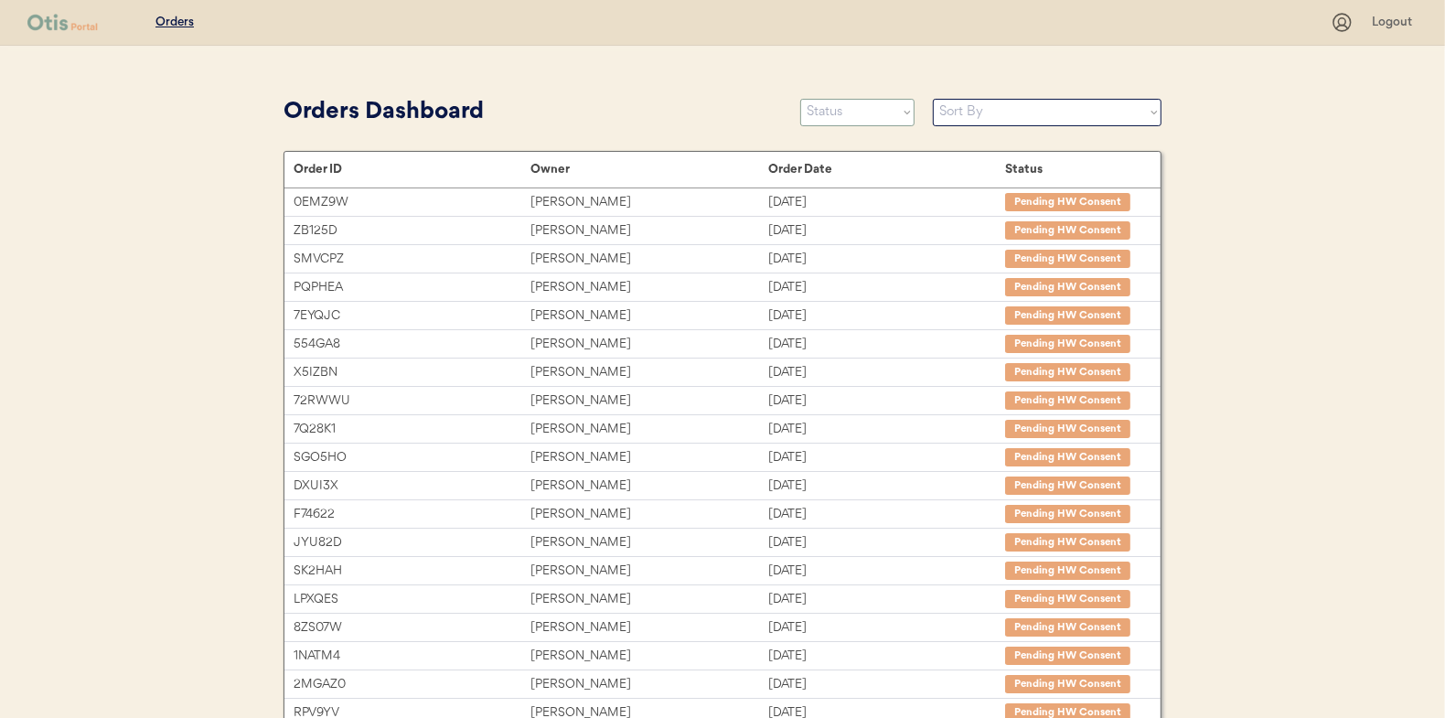
click at [828, 122] on select "Status On Hold New In Progress Complete Pending HW Consent Canceled" at bounding box center [857, 112] width 114 height 27
select select ""new""
click at [800, 99] on select "Status On Hold New In Progress Complete Pending HW Consent Canceled" at bounding box center [857, 112] width 114 height 27
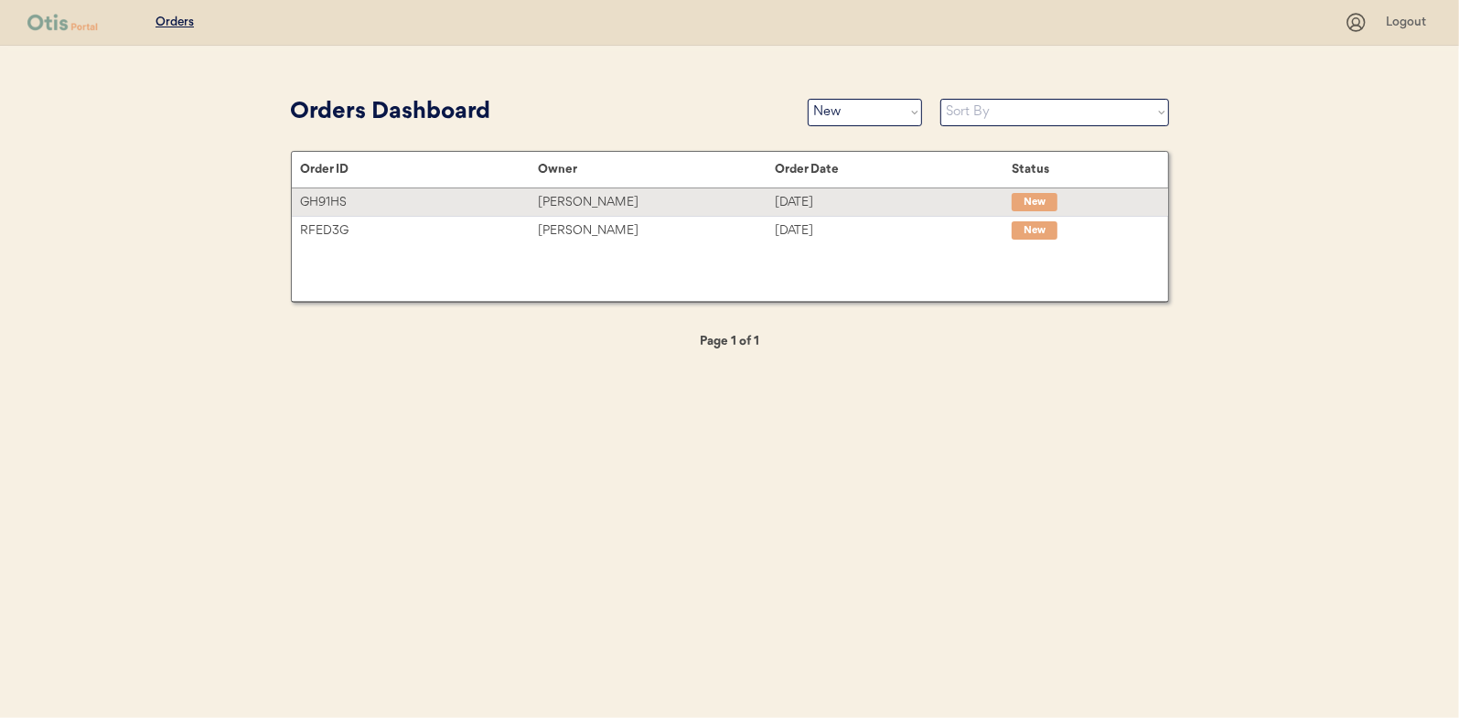
click at [587, 196] on div "[PERSON_NAME]" at bounding box center [656, 202] width 237 height 21
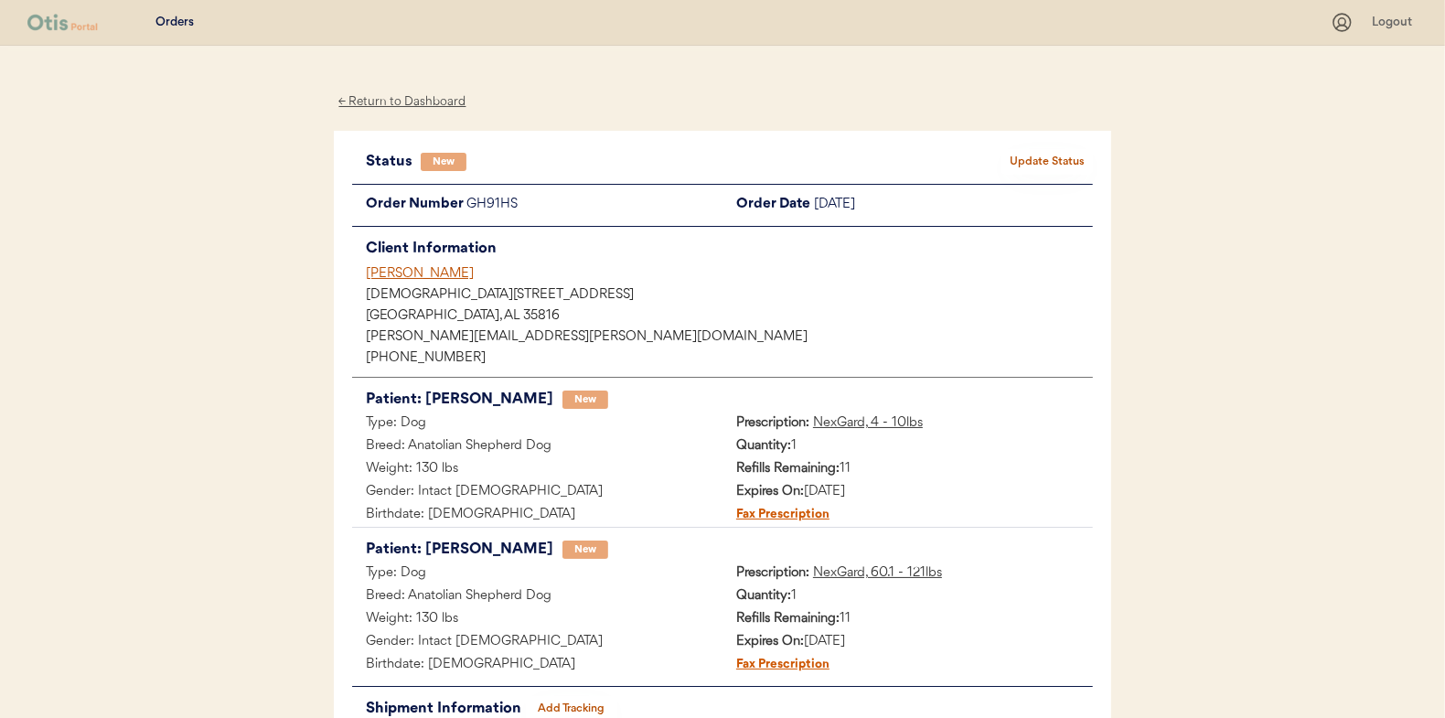
scroll to position [91, 0]
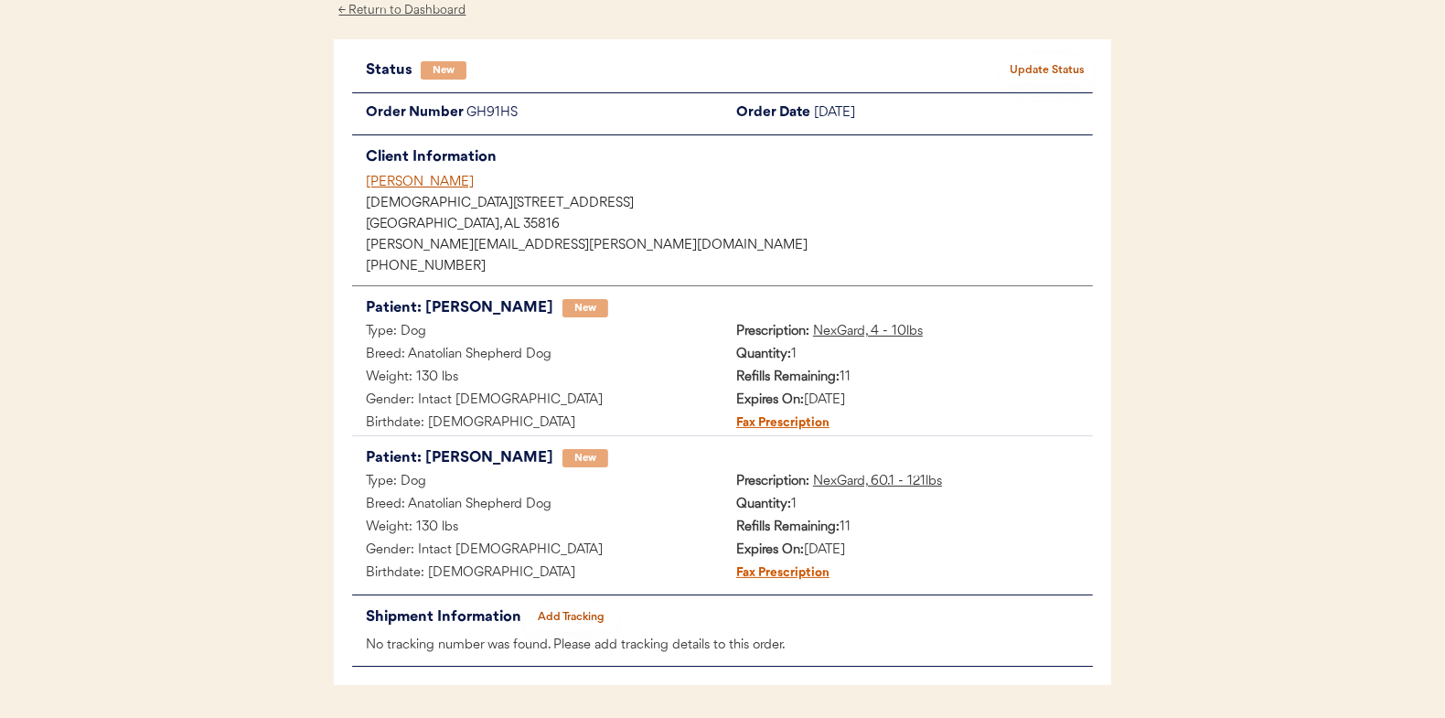
click at [1045, 63] on button "Update Status" at bounding box center [1047, 71] width 91 height 26
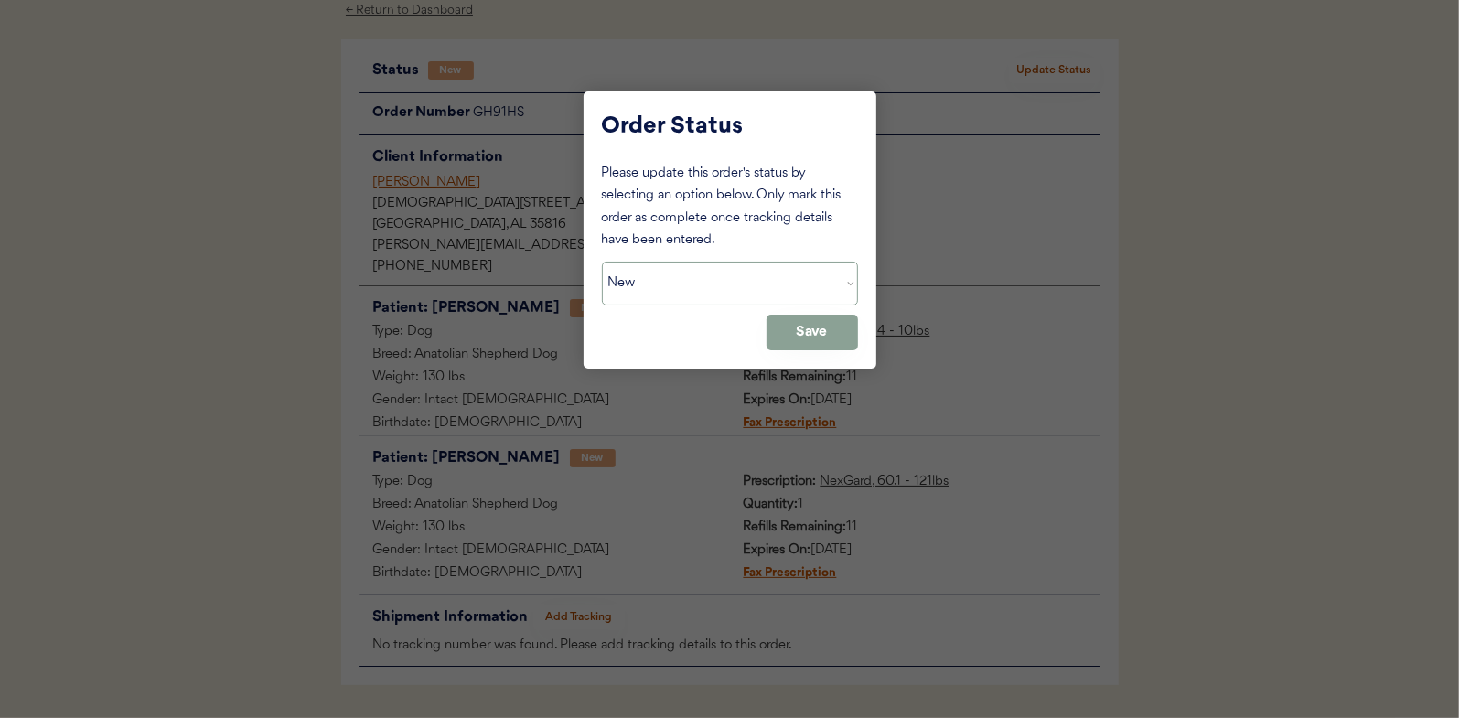
click at [637, 264] on select "Status On Hold New In Progress Complete Pending HW Consent Canceled" at bounding box center [730, 284] width 256 height 44
select select ""in_progress""
click at [602, 262] on select "Status On Hold New In Progress Complete Pending HW Consent Canceled" at bounding box center [730, 284] width 256 height 44
click at [820, 332] on button "Save" at bounding box center [811, 333] width 91 height 36
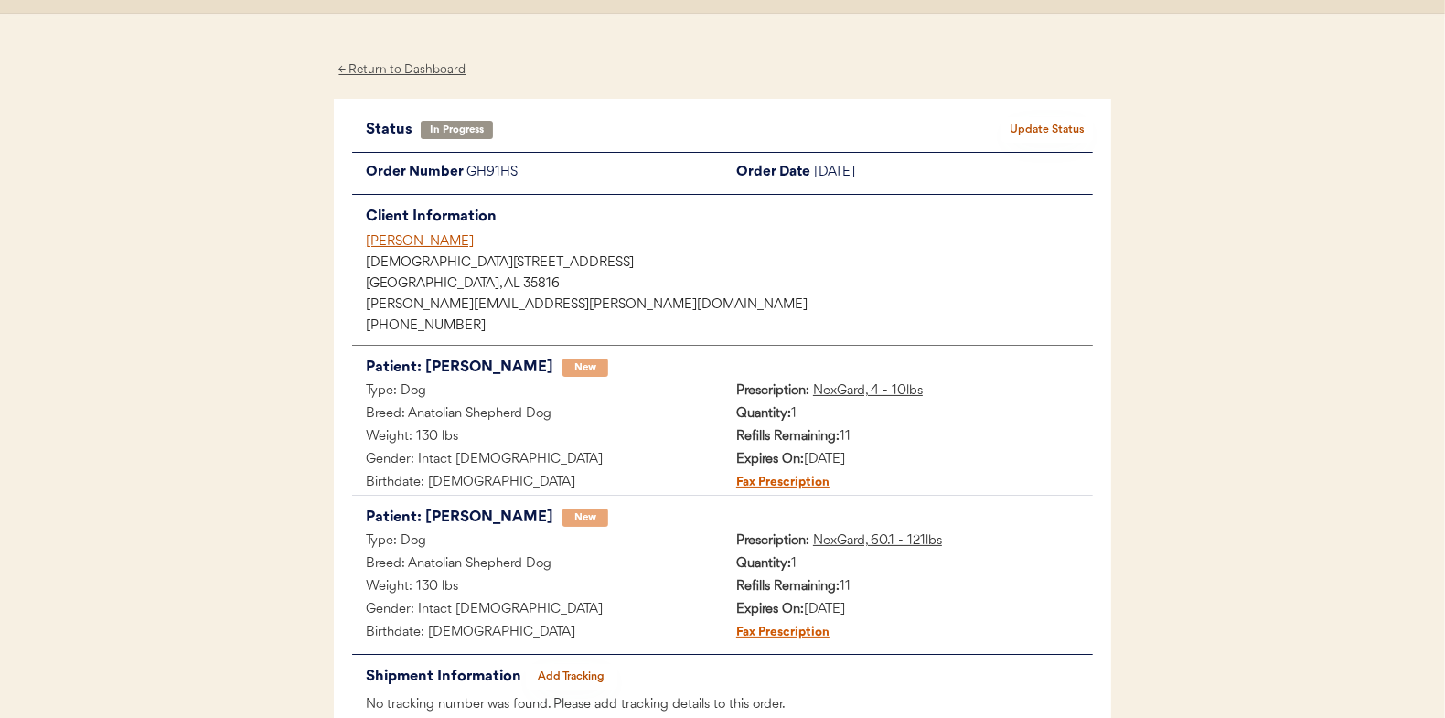
scroll to position [0, 0]
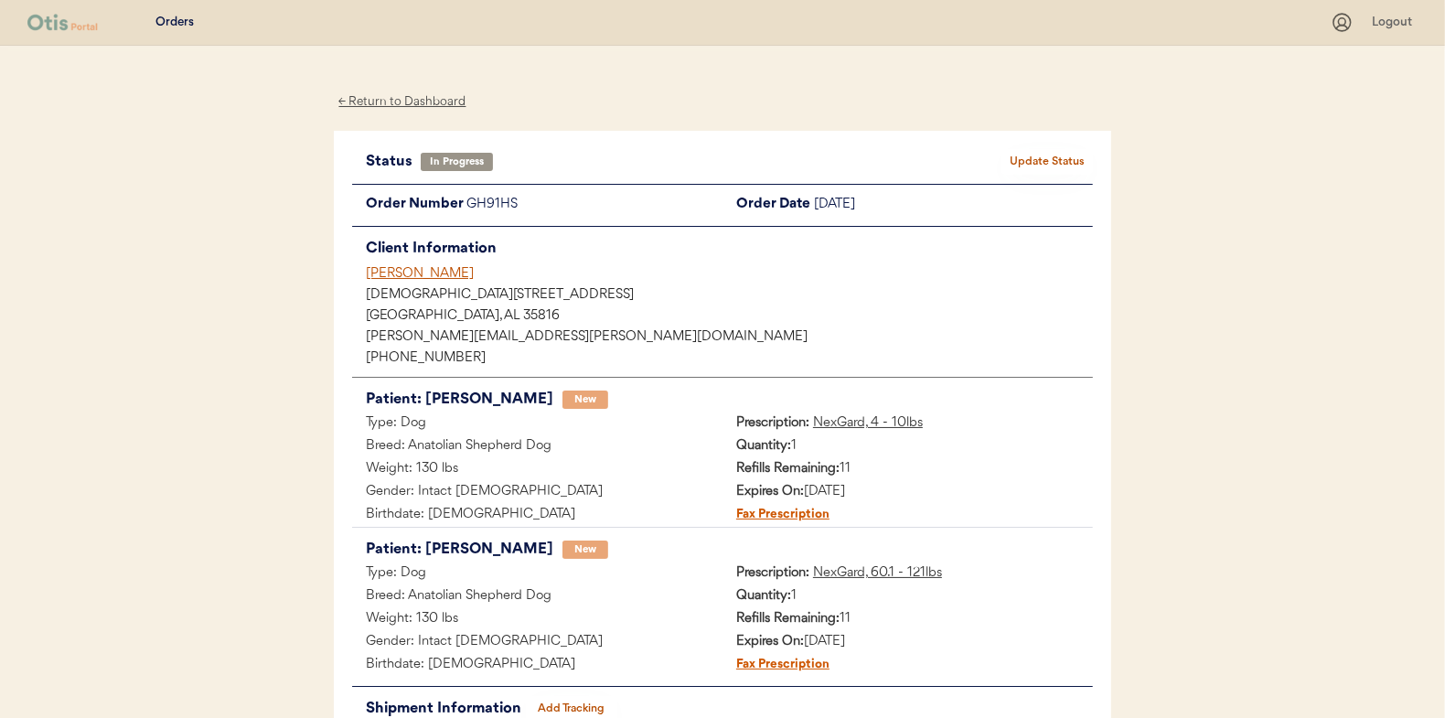
click at [393, 105] on div "← Return to Dashboard" at bounding box center [402, 101] width 137 height 21
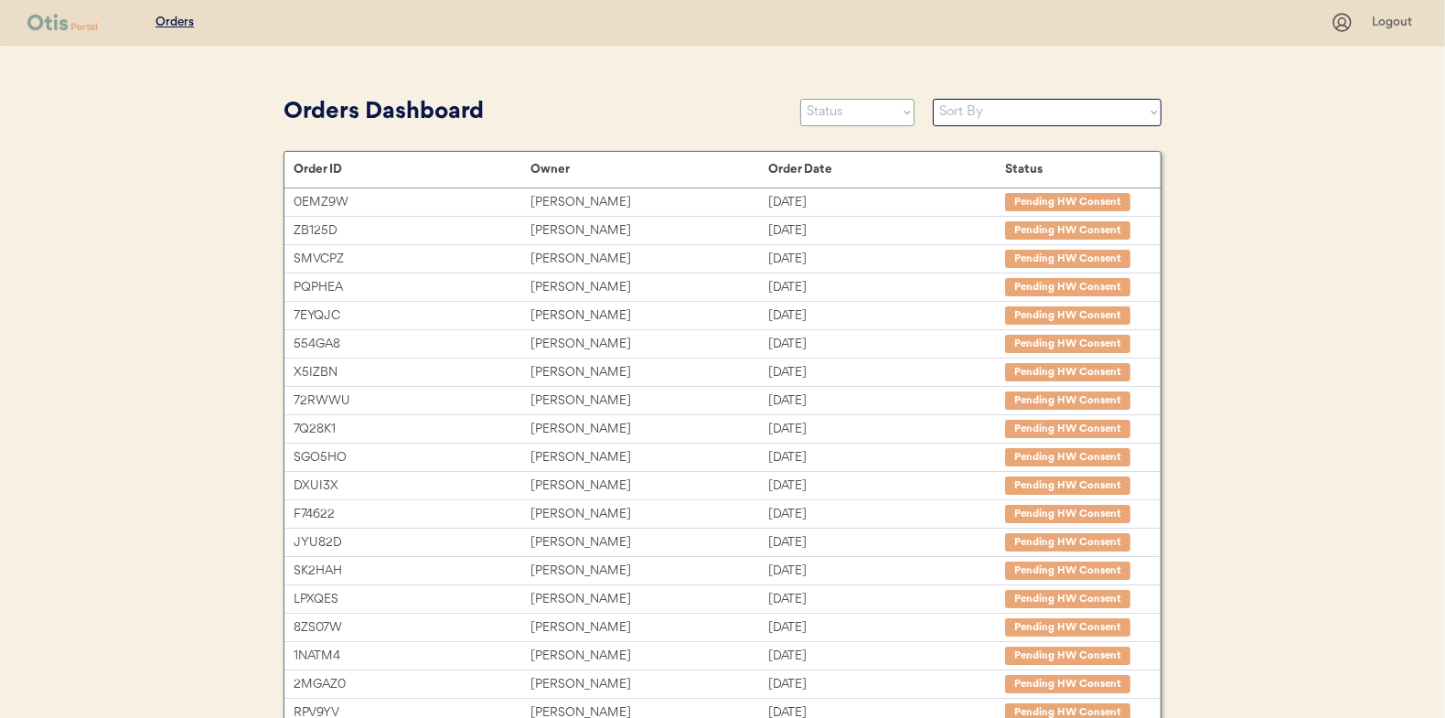
click at [869, 117] on select "Status On Hold New In Progress Complete Pending HW Consent Canceled" at bounding box center [857, 112] width 114 height 27
select select ""new""
click at [800, 99] on select "Status On Hold New In Progress Complete Pending HW Consent Canceled" at bounding box center [857, 112] width 114 height 27
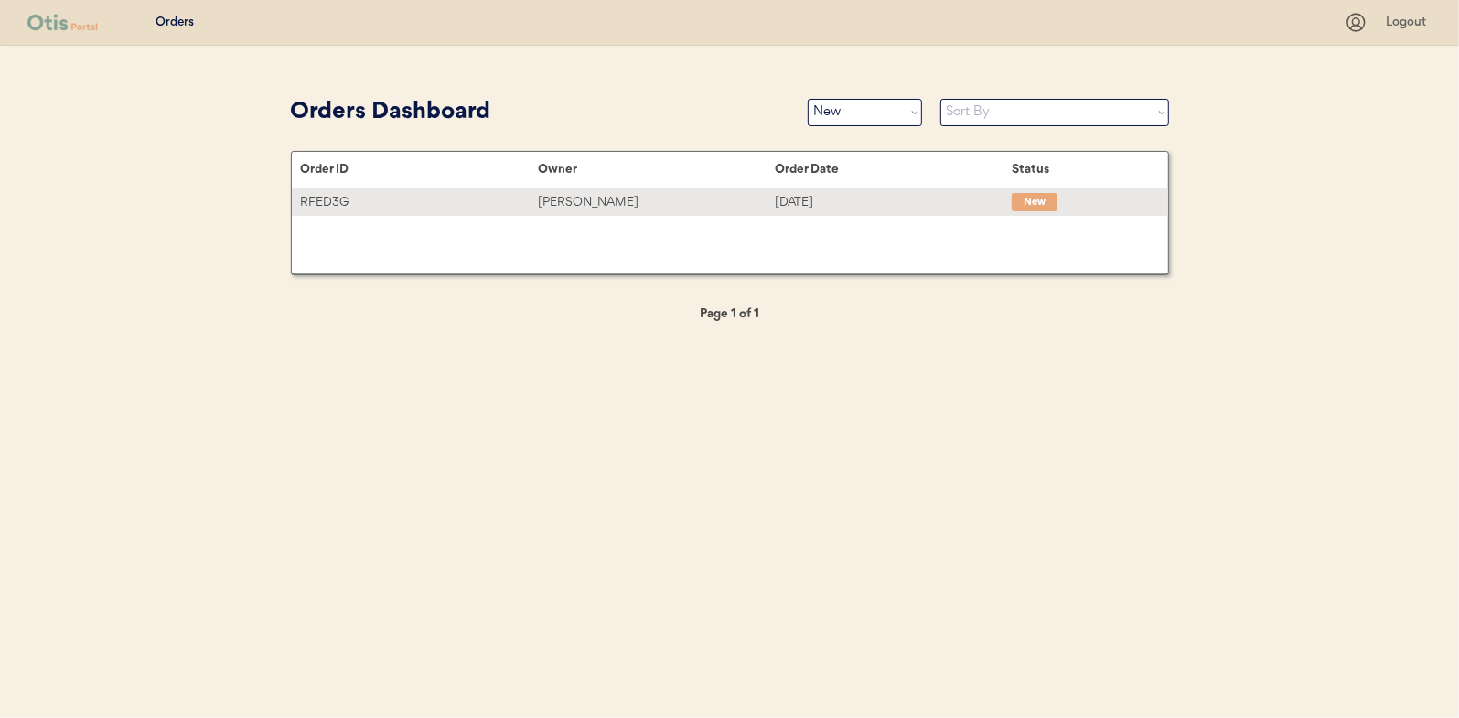
click at [597, 193] on div "[PERSON_NAME]" at bounding box center [656, 202] width 237 height 21
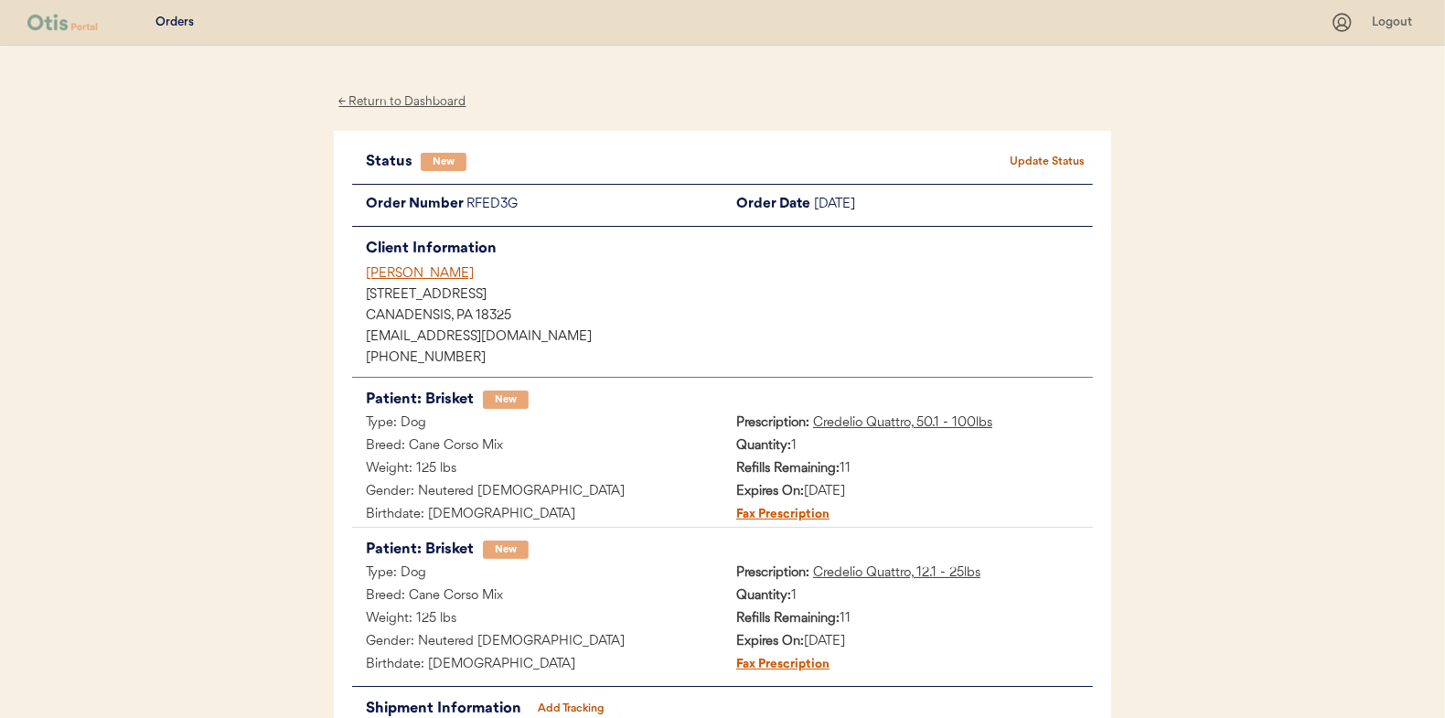
click at [415, 102] on div "← Return to Dashboard" at bounding box center [402, 101] width 137 height 21
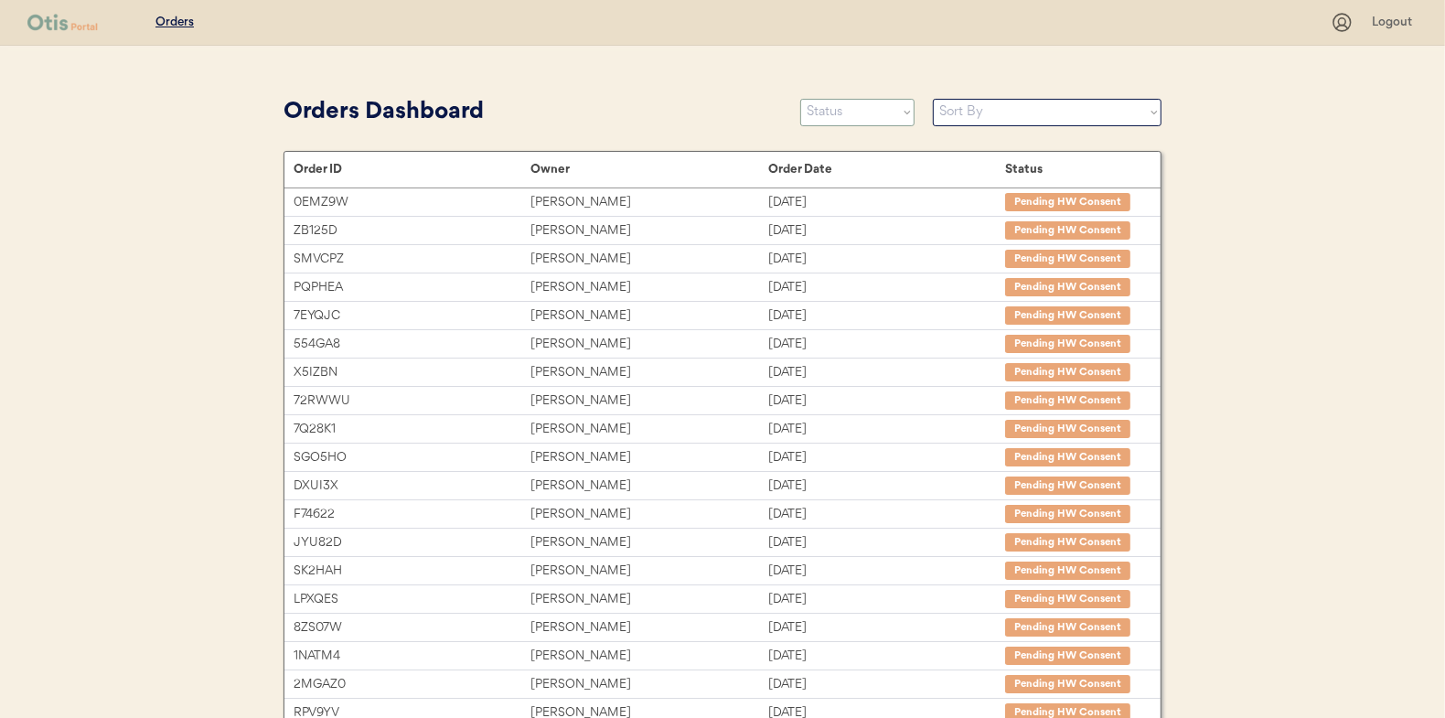
click at [830, 109] on select "Status On Hold New In Progress Complete Pending HW Consent Canceled" at bounding box center [857, 112] width 114 height 27
select select ""new""
click at [800, 99] on select "Status On Hold New In Progress Complete Pending HW Consent Canceled" at bounding box center [857, 112] width 114 height 27
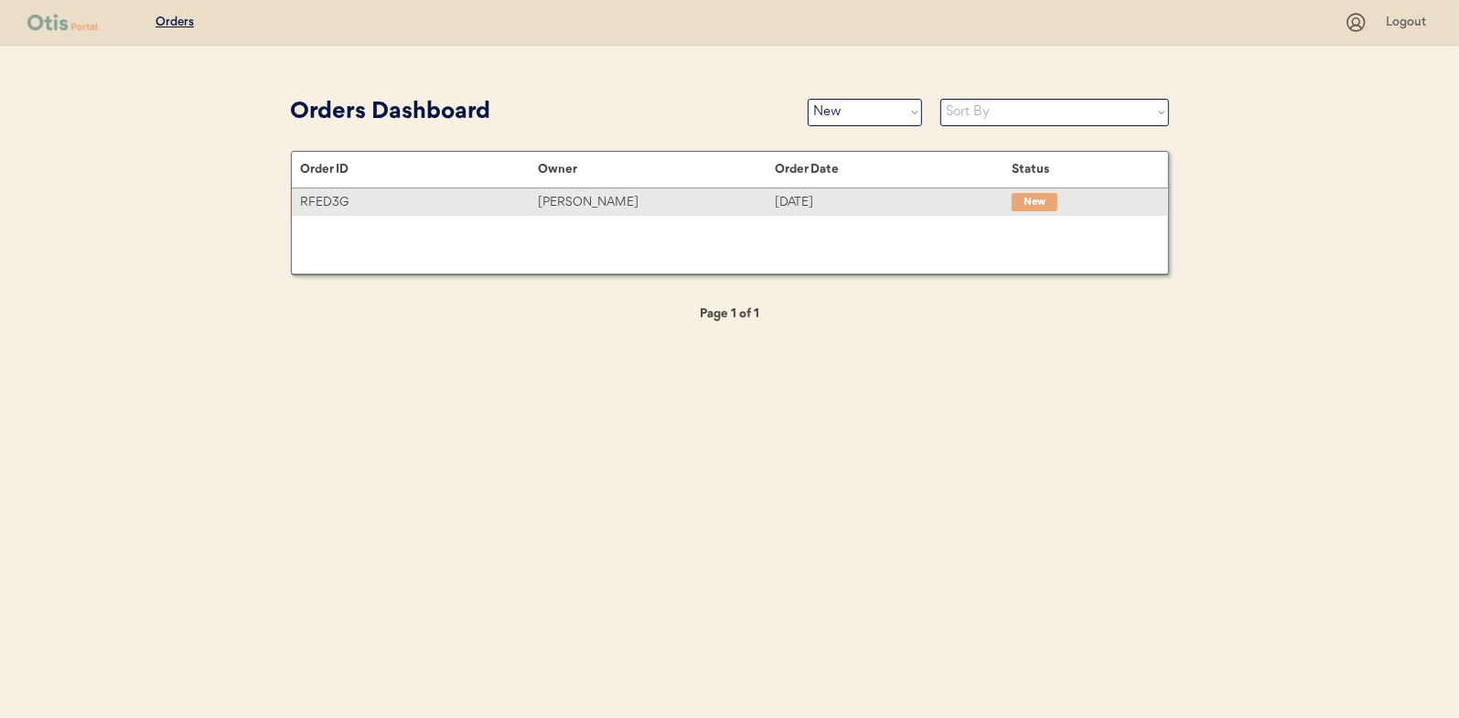
drag, startPoint x: 566, startPoint y: 191, endPoint x: 419, endPoint y: 191, distance: 147.3
click at [566, 192] on div "[PERSON_NAME]" at bounding box center [656, 202] width 237 height 21
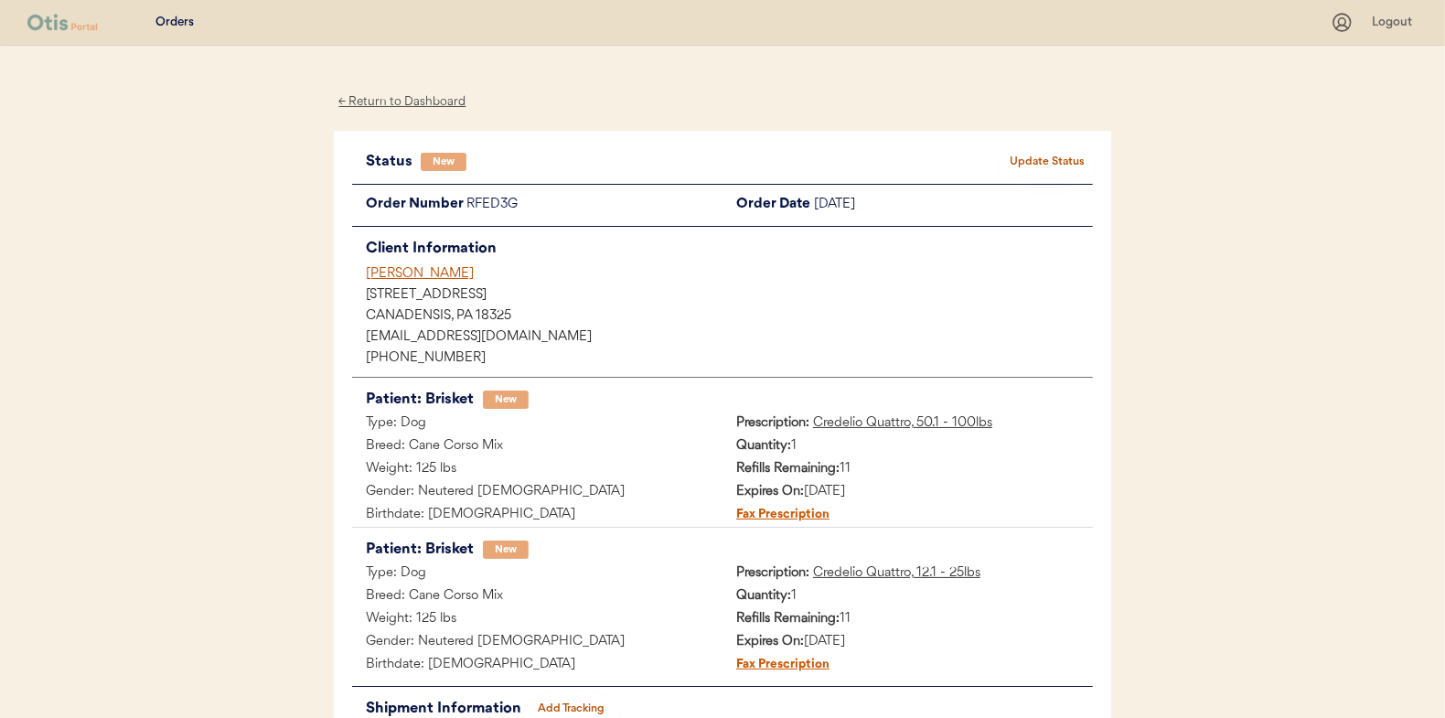
click at [435, 96] on div "← Return to Dashboard" at bounding box center [402, 101] width 137 height 21
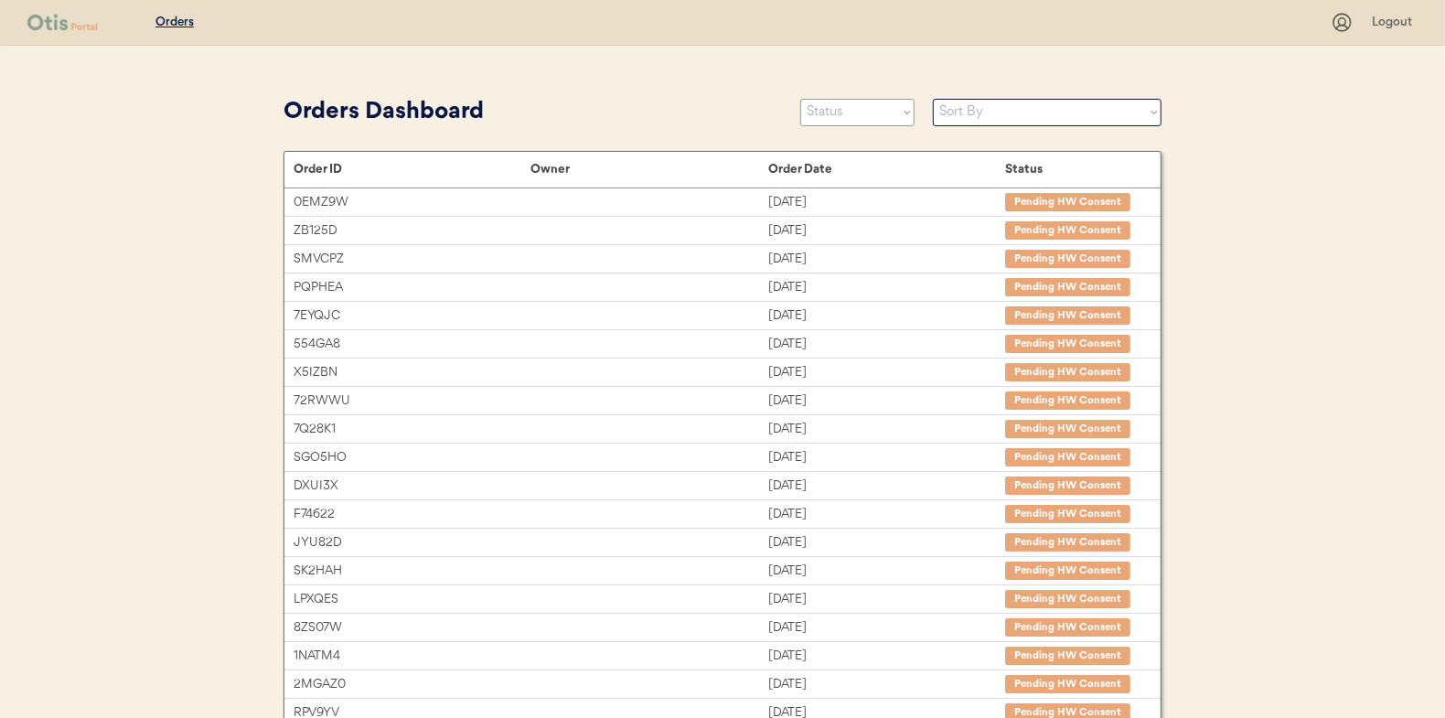
click at [842, 113] on select "Status On Hold New In Progress Complete Pending HW Consent Canceled" at bounding box center [857, 112] width 114 height 27
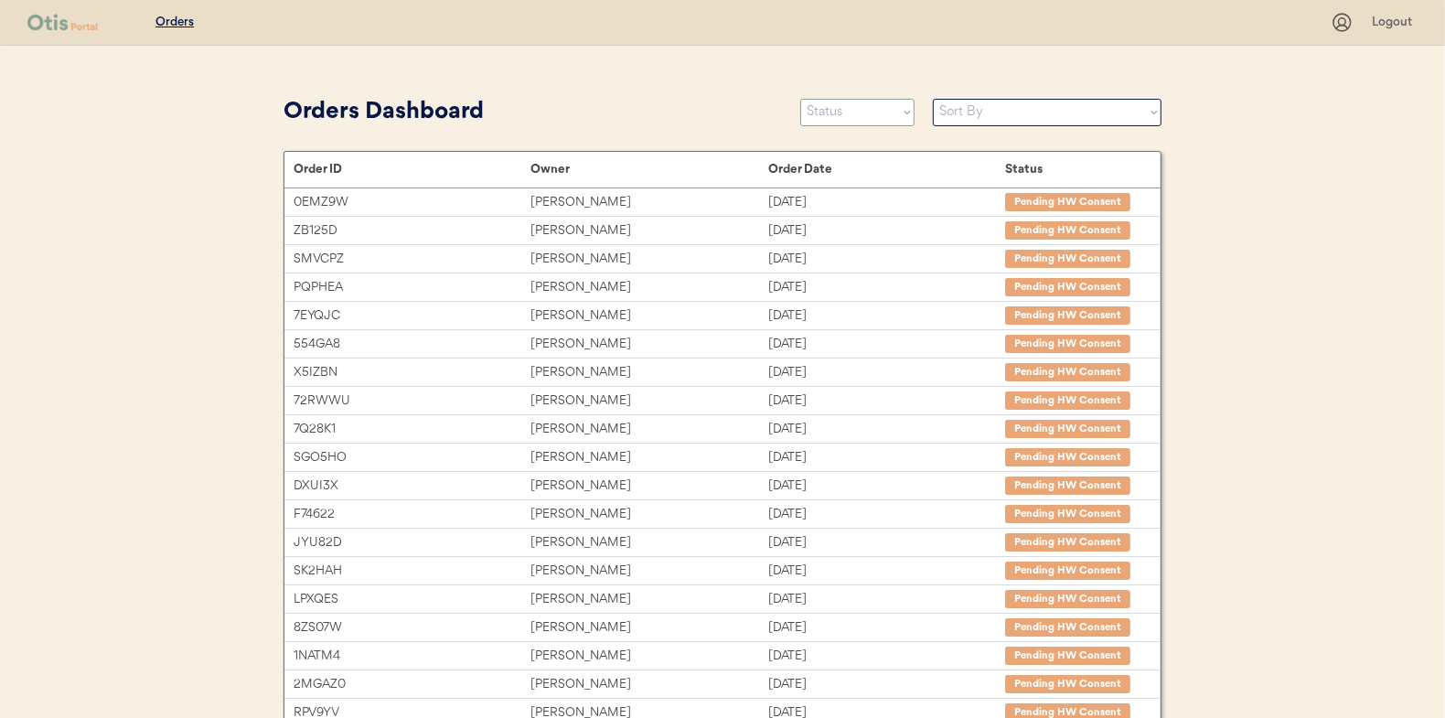
select select ""new""
click at [800, 99] on select "Status On Hold New In Progress Complete Pending HW Consent Canceled" at bounding box center [857, 112] width 114 height 27
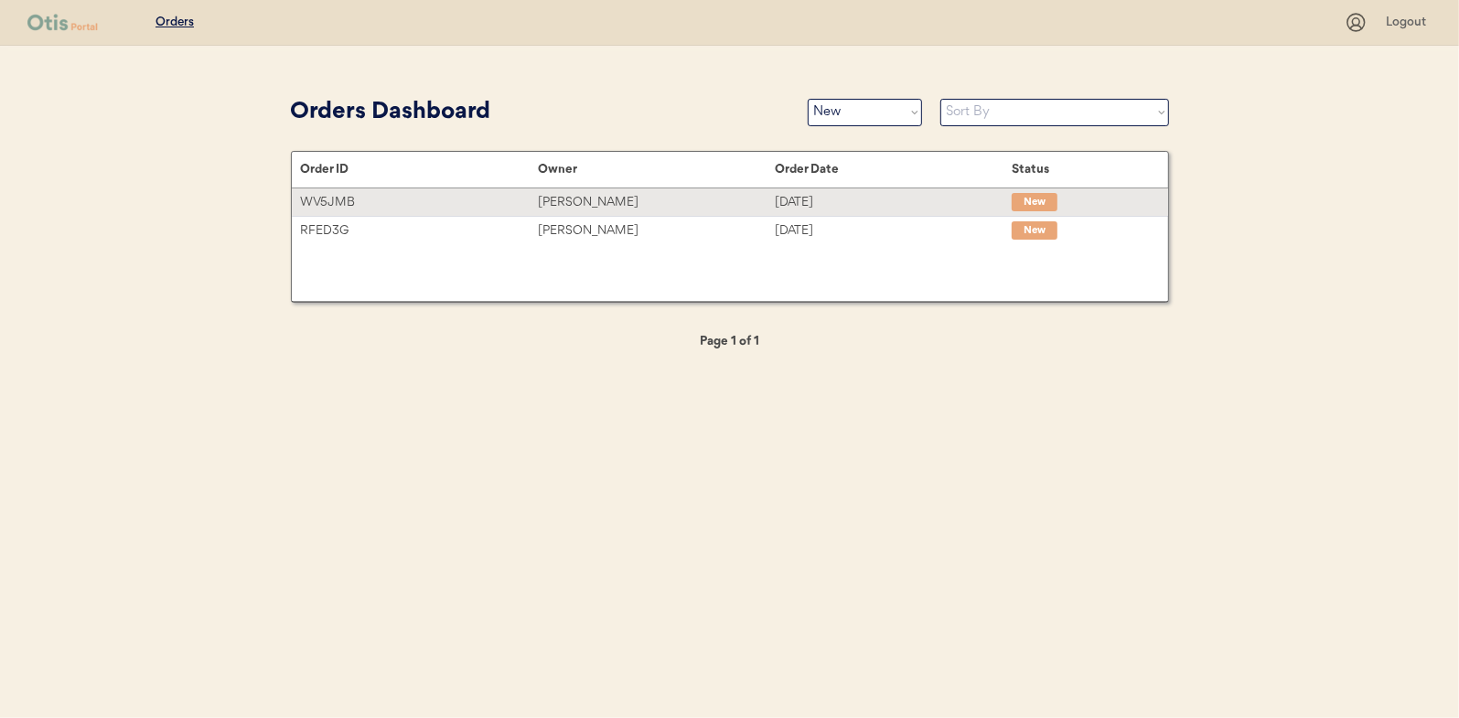
drag, startPoint x: 572, startPoint y: 203, endPoint x: 494, endPoint y: 218, distance: 79.1
click at [572, 203] on div "[PERSON_NAME]" at bounding box center [656, 202] width 237 height 21
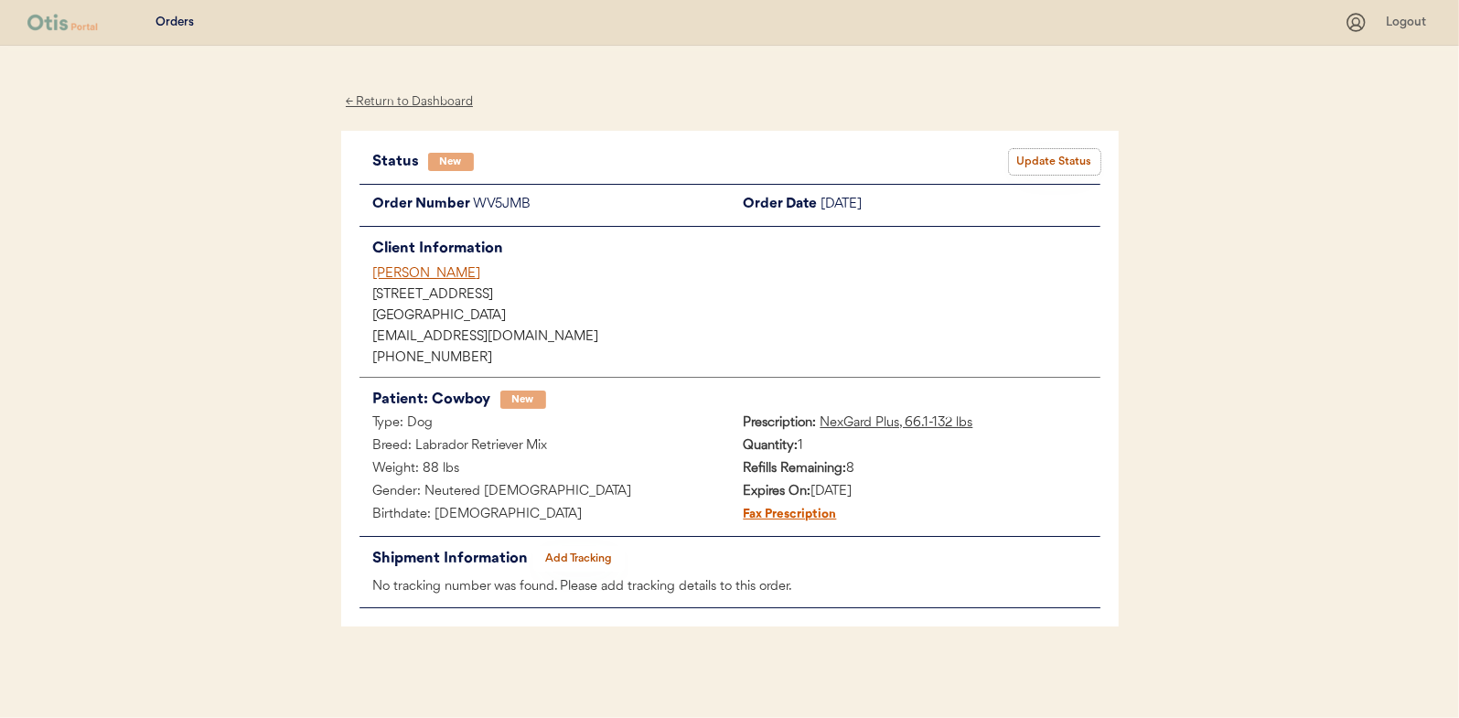
click at [1032, 159] on button "Update Status" at bounding box center [1054, 162] width 91 height 26
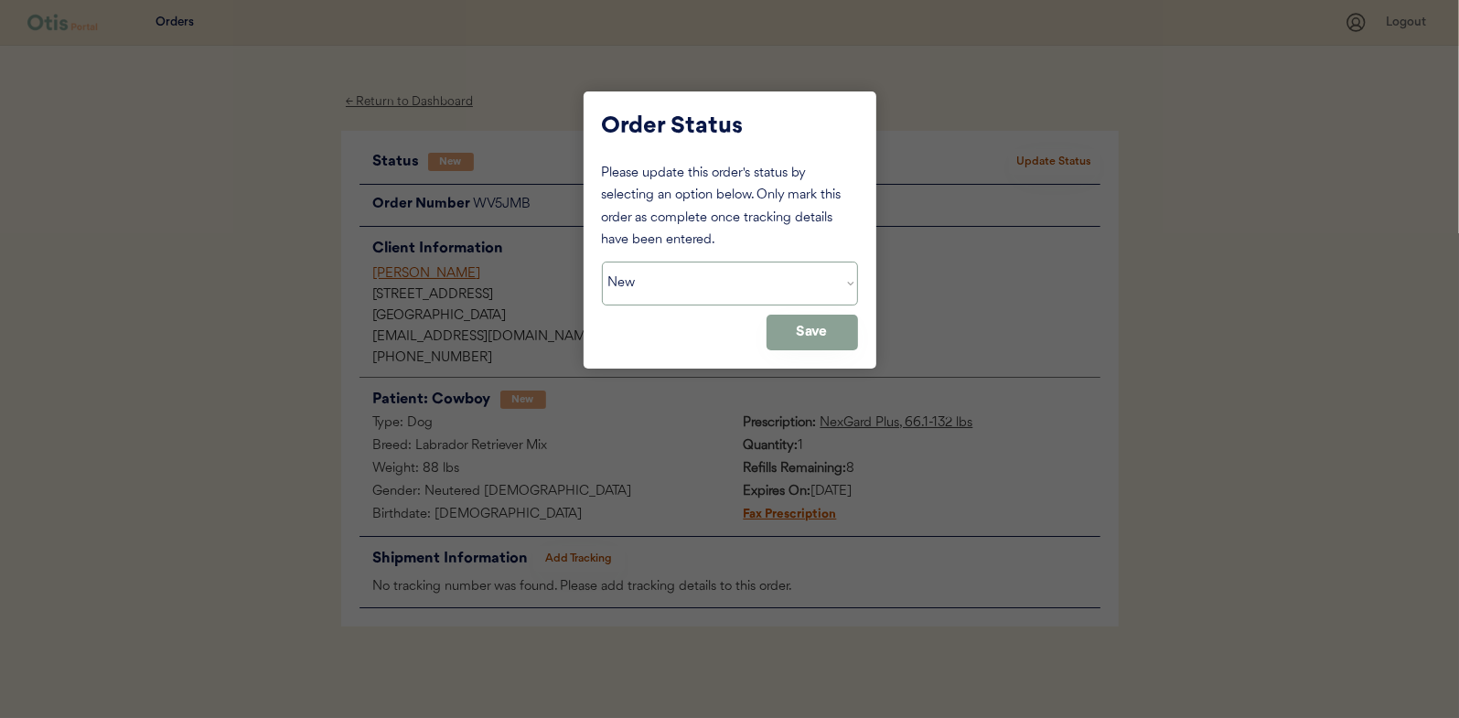
click at [639, 297] on select "Status On Hold New In Progress Complete Pending HW Consent Canceled" at bounding box center [730, 284] width 256 height 44
select select ""in_progress""
click at [602, 262] on select "Status On Hold New In Progress Complete Pending HW Consent Canceled" at bounding box center [730, 284] width 256 height 44
click at [839, 316] on button "Save" at bounding box center [811, 333] width 91 height 36
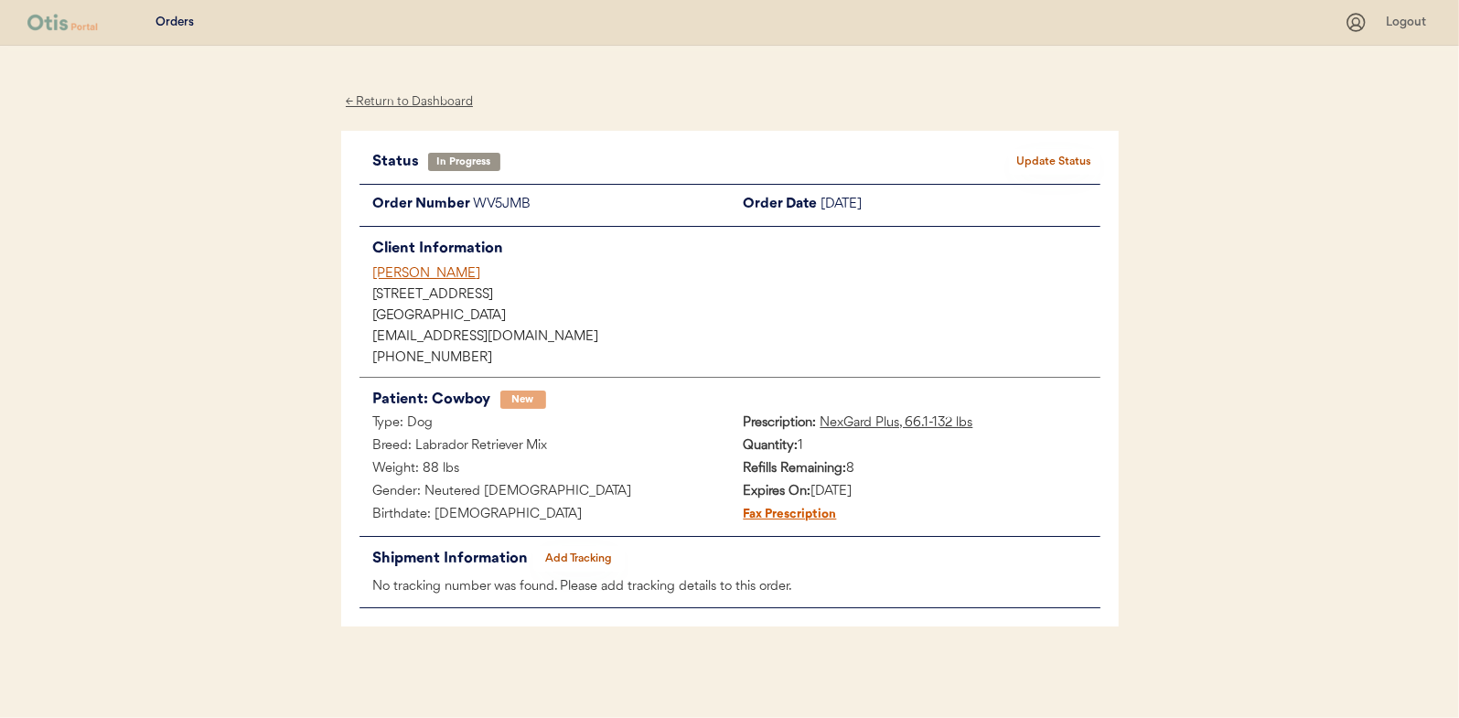
click at [442, 107] on div "← Return to Dashboard" at bounding box center [409, 101] width 137 height 21
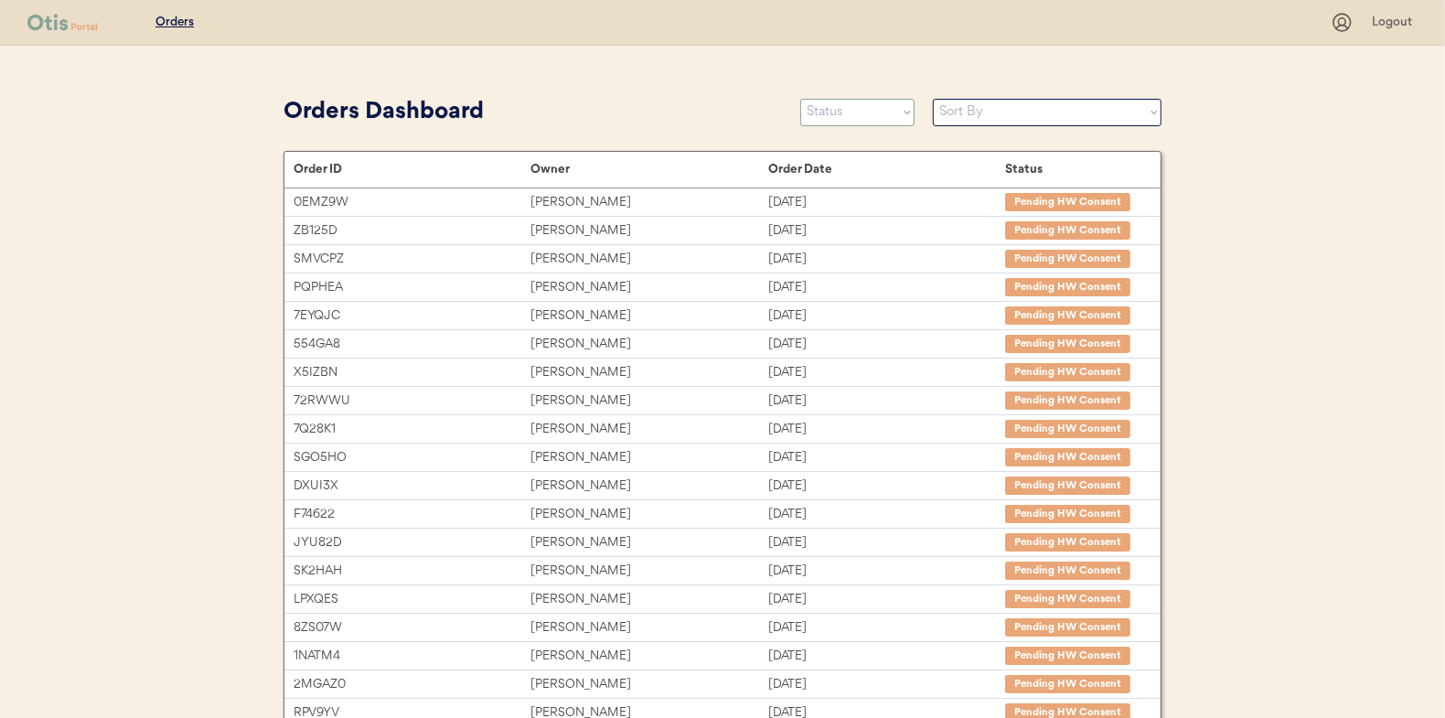
click at [840, 112] on select "Status On Hold New In Progress Complete Pending HW Consent Canceled" at bounding box center [857, 112] width 114 height 27
select select ""new""
click at [800, 99] on select "Status On Hold New In Progress Complete Pending HW Consent Canceled" at bounding box center [857, 112] width 114 height 27
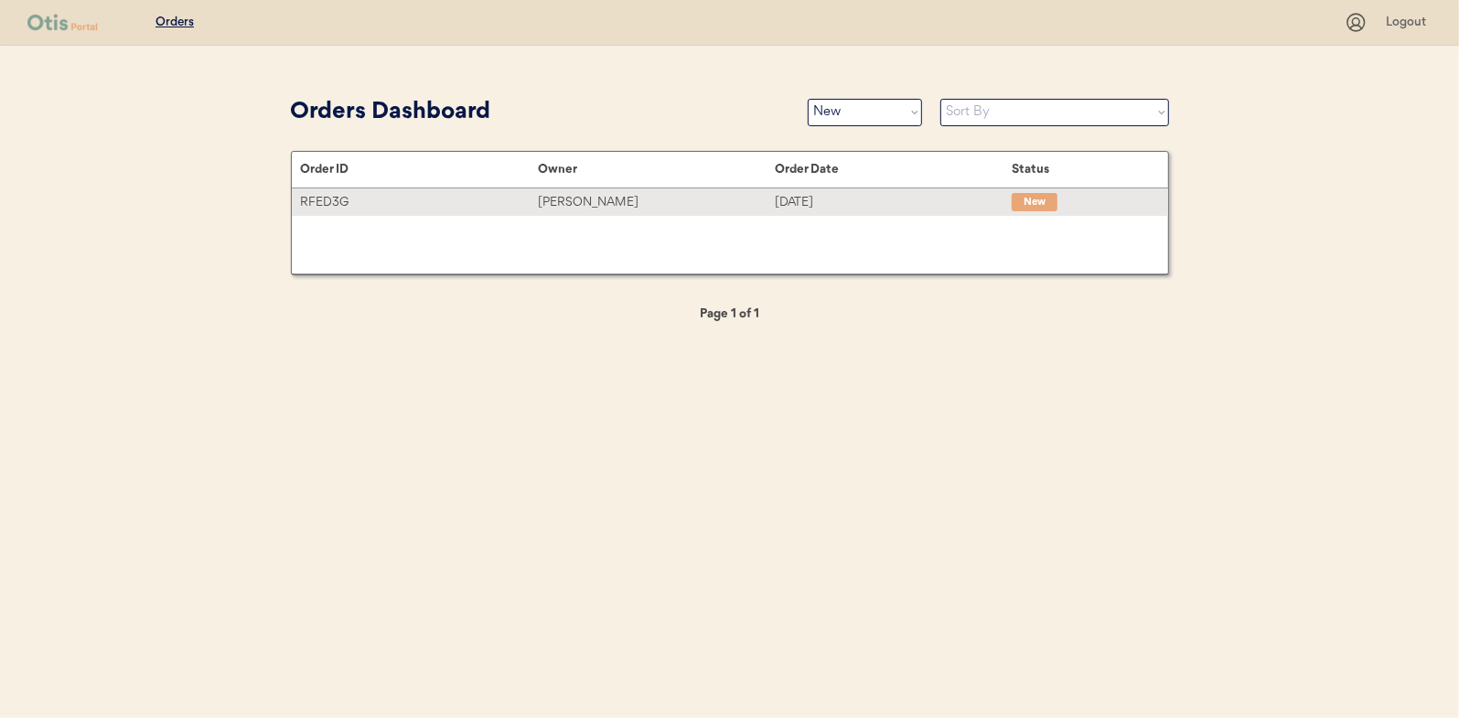
click at [618, 200] on div "Melanie Stracko" at bounding box center [656, 202] width 237 height 21
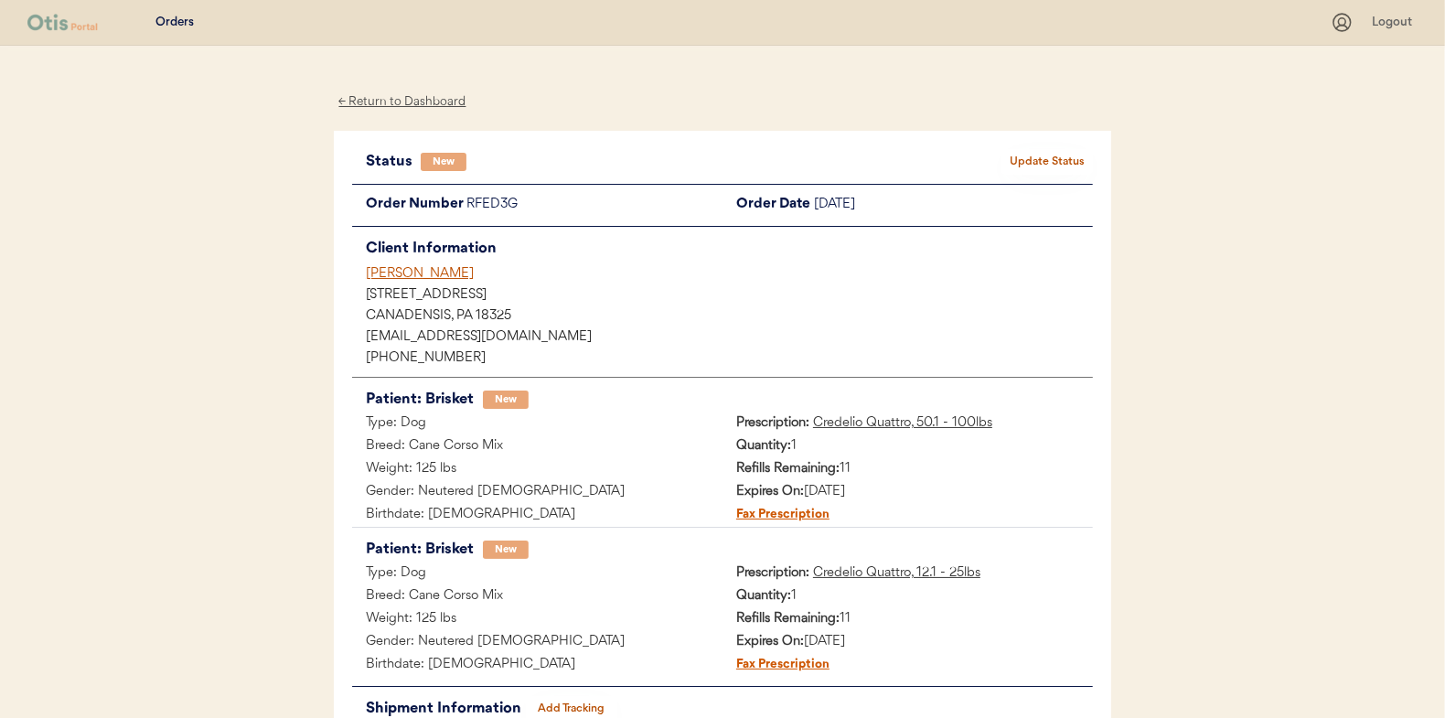
click at [1037, 160] on button "Update Status" at bounding box center [1047, 162] width 91 height 26
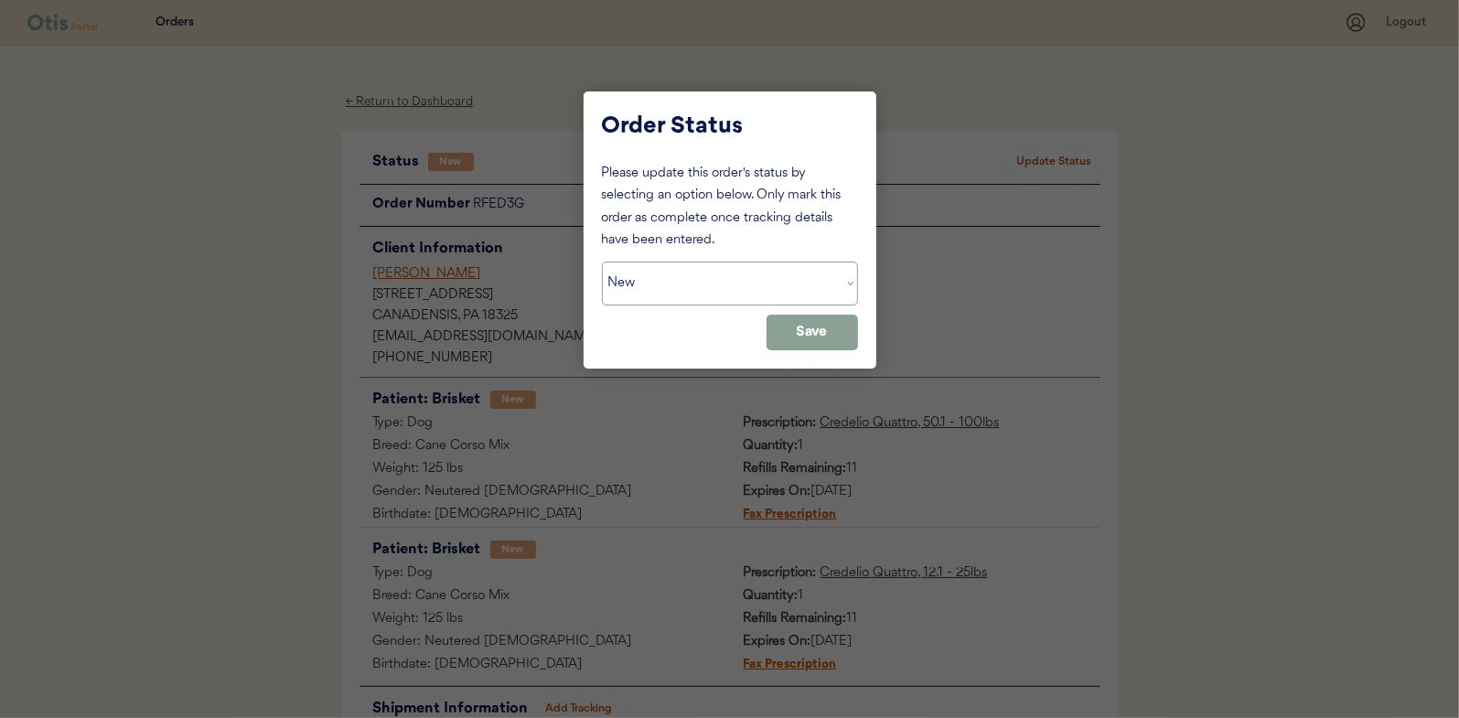
click at [651, 275] on select "Status On Hold New In Progress Complete Pending HW Consent Canceled" at bounding box center [730, 284] width 256 height 44
select select ""in_progress""
click at [602, 262] on select "Status On Hold New In Progress Complete Pending HW Consent Canceled" at bounding box center [730, 284] width 256 height 44
click at [829, 333] on button "Save" at bounding box center [811, 333] width 91 height 36
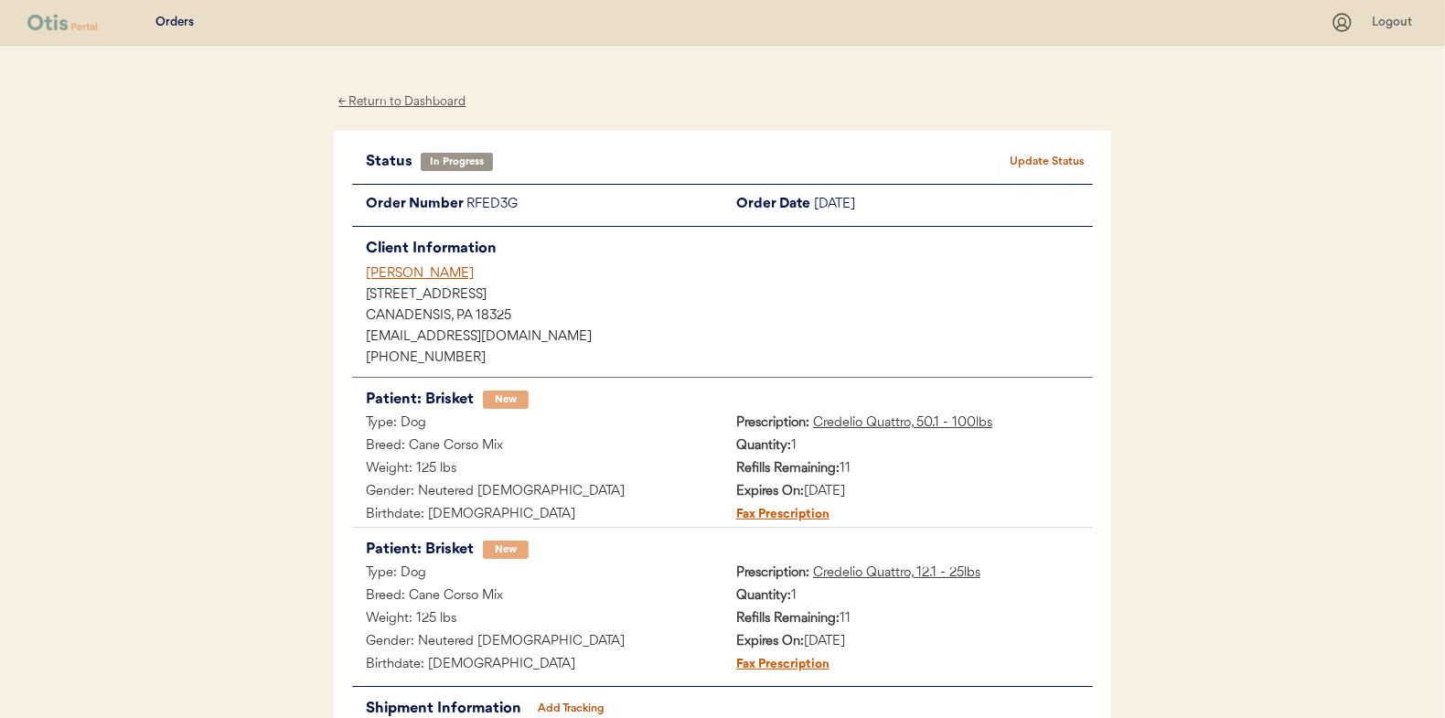
click at [402, 99] on div "← Return to Dashboard" at bounding box center [402, 101] width 137 height 21
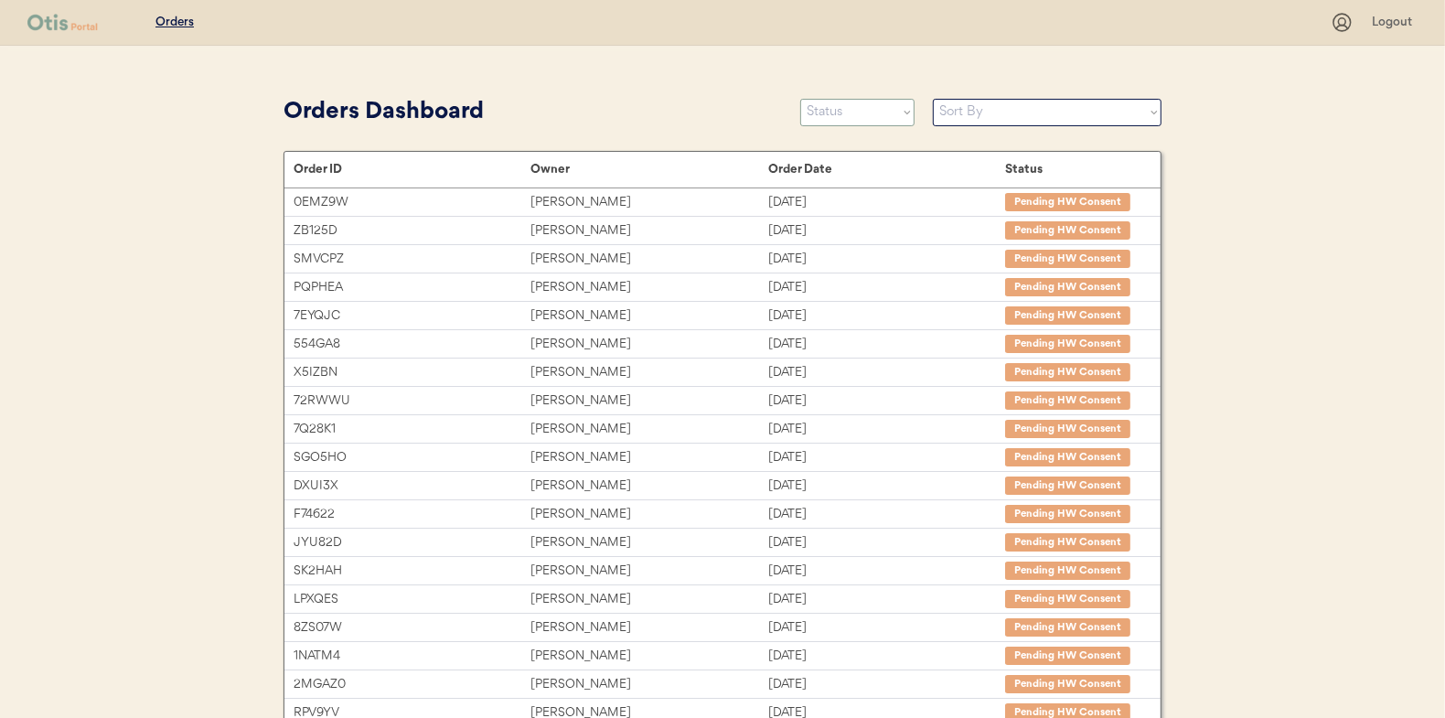
click at [862, 116] on select "Status On Hold New In Progress Complete Pending HW Consent Canceled" at bounding box center [857, 112] width 114 height 27
select select ""new""
click at [800, 99] on select "Status On Hold New In Progress Complete Pending HW Consent Canceled" at bounding box center [857, 112] width 114 height 27
